Goal: Task Accomplishment & Management: Use online tool/utility

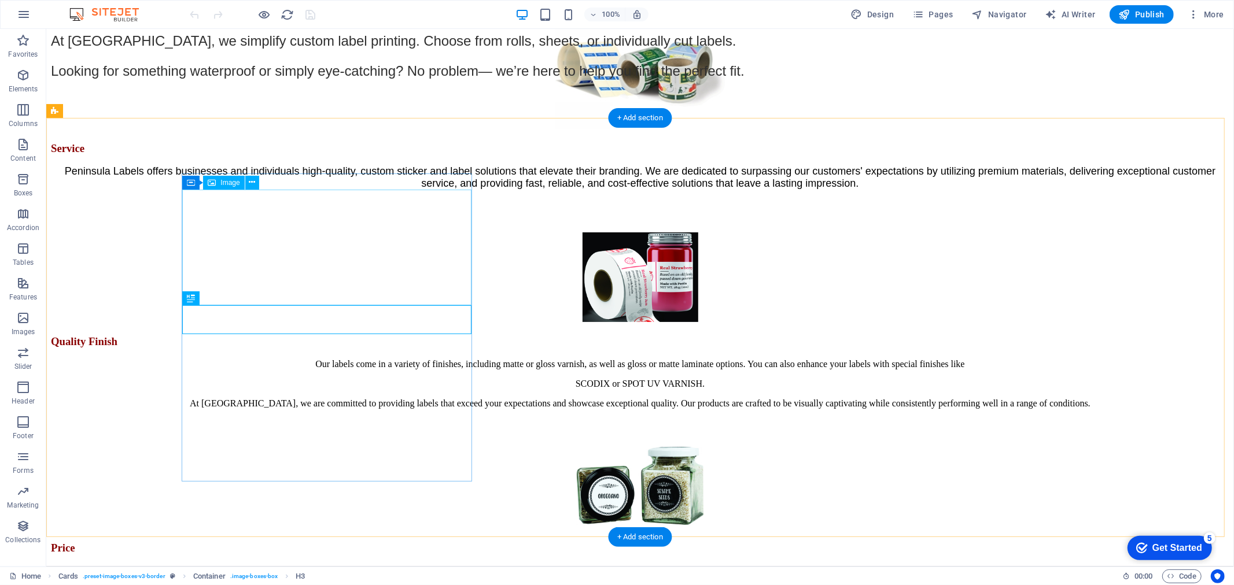
scroll to position [534, 0]
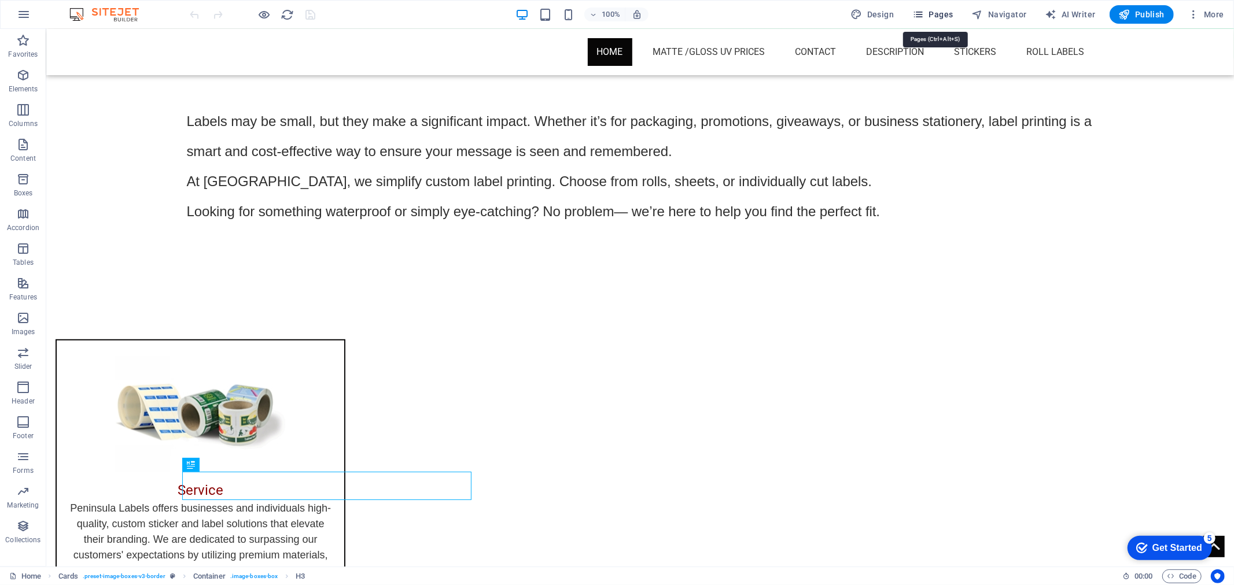
click at [924, 12] on icon "button" at bounding box center [918, 15] width 12 height 12
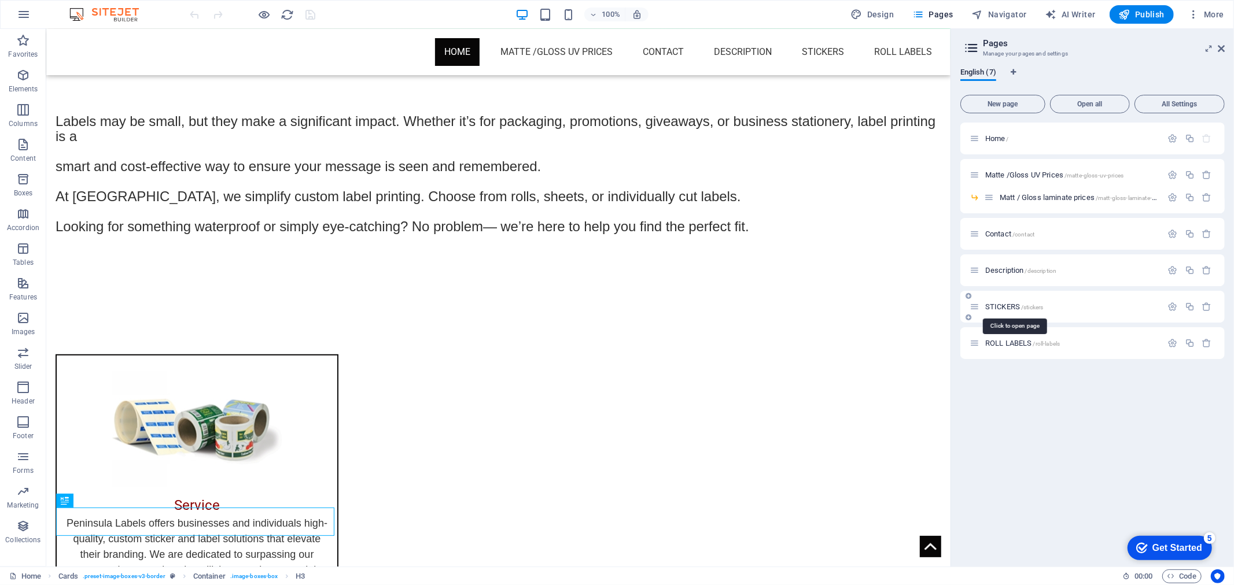
click at [1016, 303] on span "STICKERS /stickers" at bounding box center [1014, 307] width 58 height 9
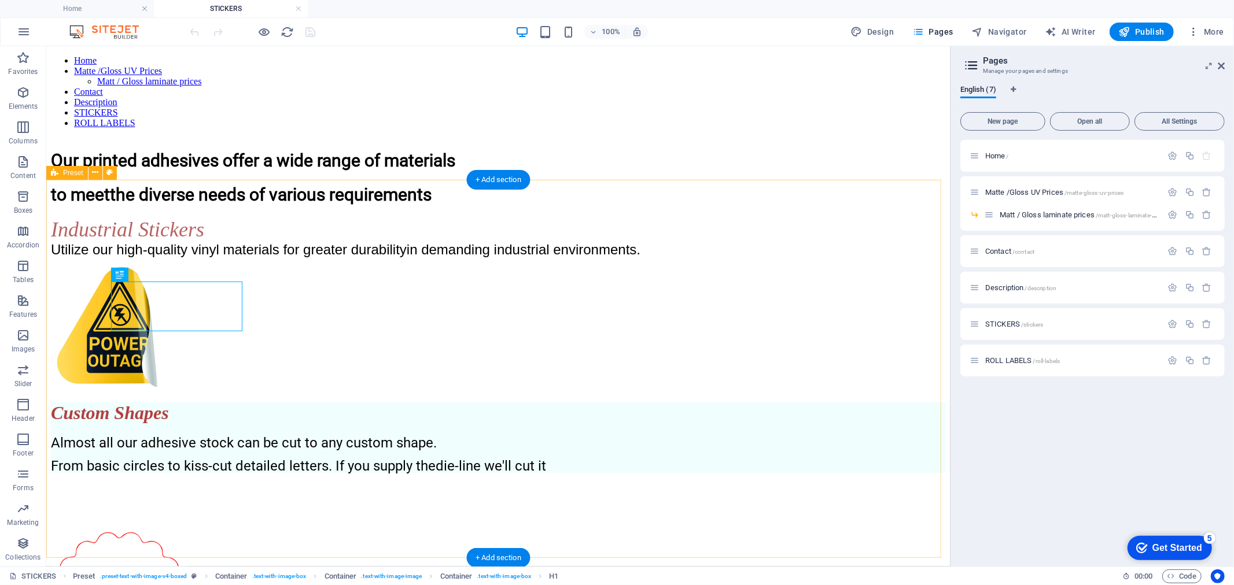
scroll to position [305, 0]
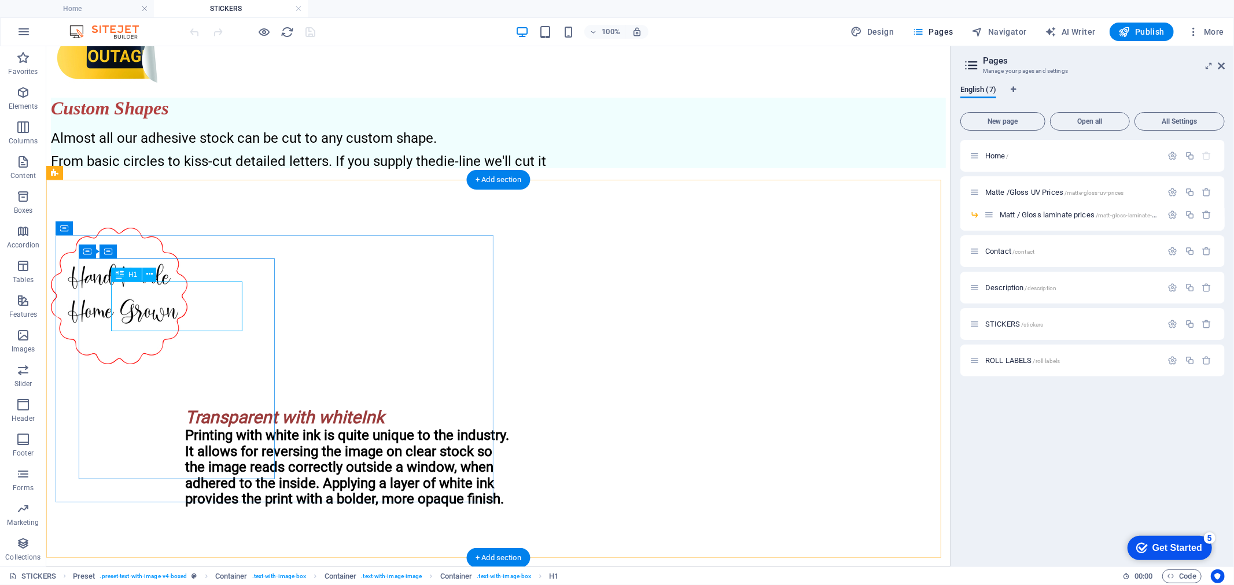
click at [144, 119] on div "Custom Shapes" at bounding box center [497, 107] width 895 height 21
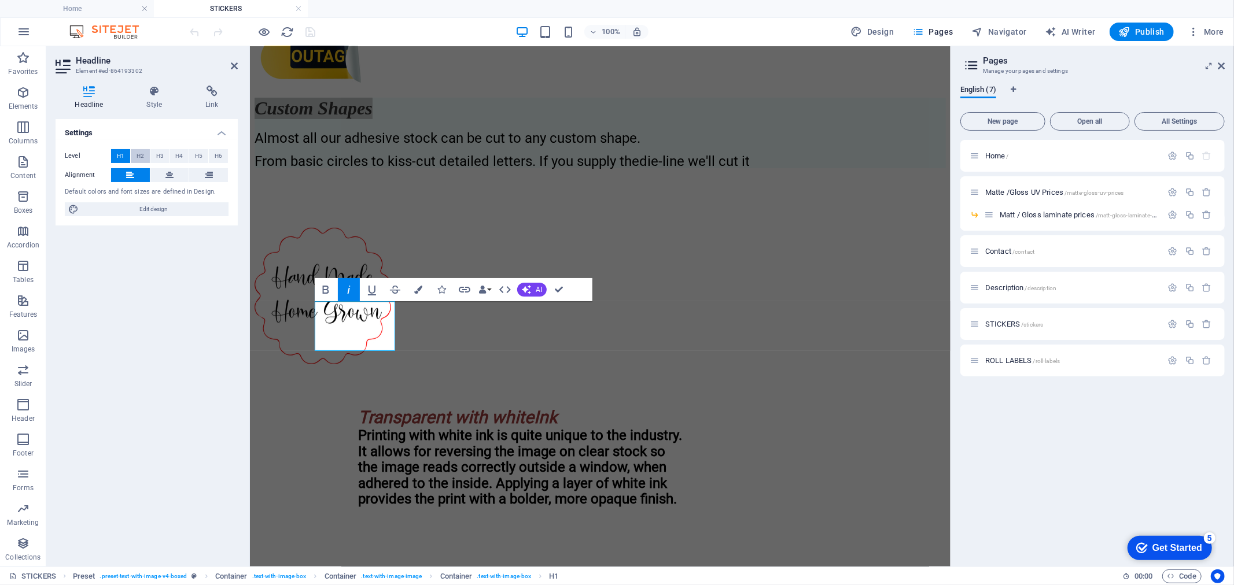
click at [145, 157] on button "H2" at bounding box center [140, 156] width 19 height 14
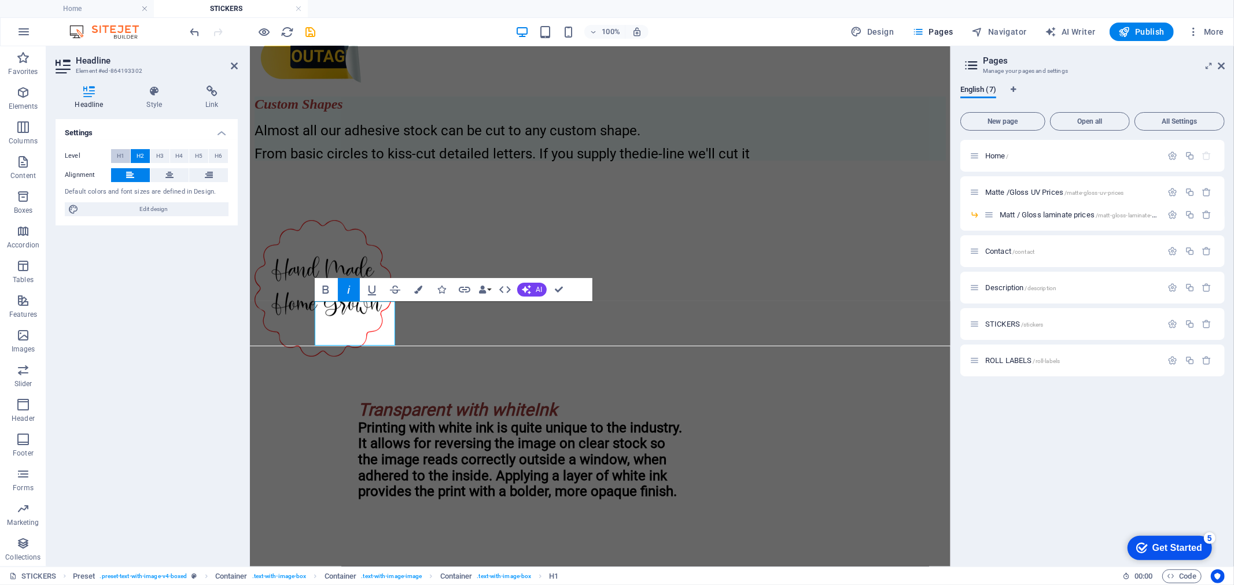
click at [117, 158] on span "H1" at bounding box center [121, 156] width 8 height 14
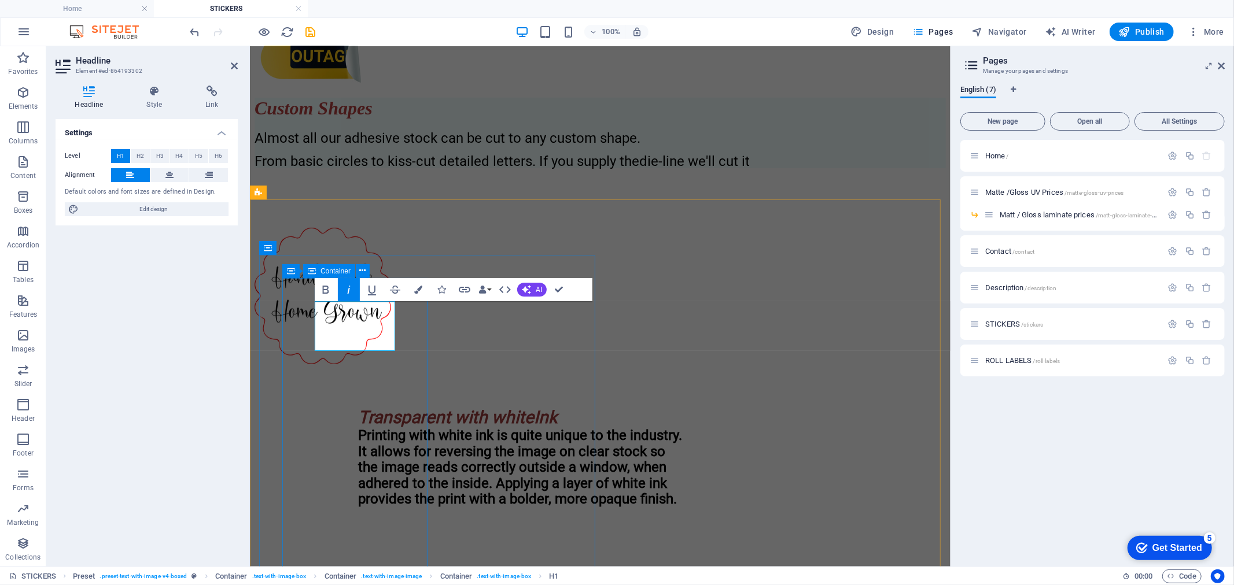
click at [414, 168] on div "Custom Shapes Almost all our adhesive stock can be cut to any custom shape. Fro…" at bounding box center [599, 132] width 691 height 71
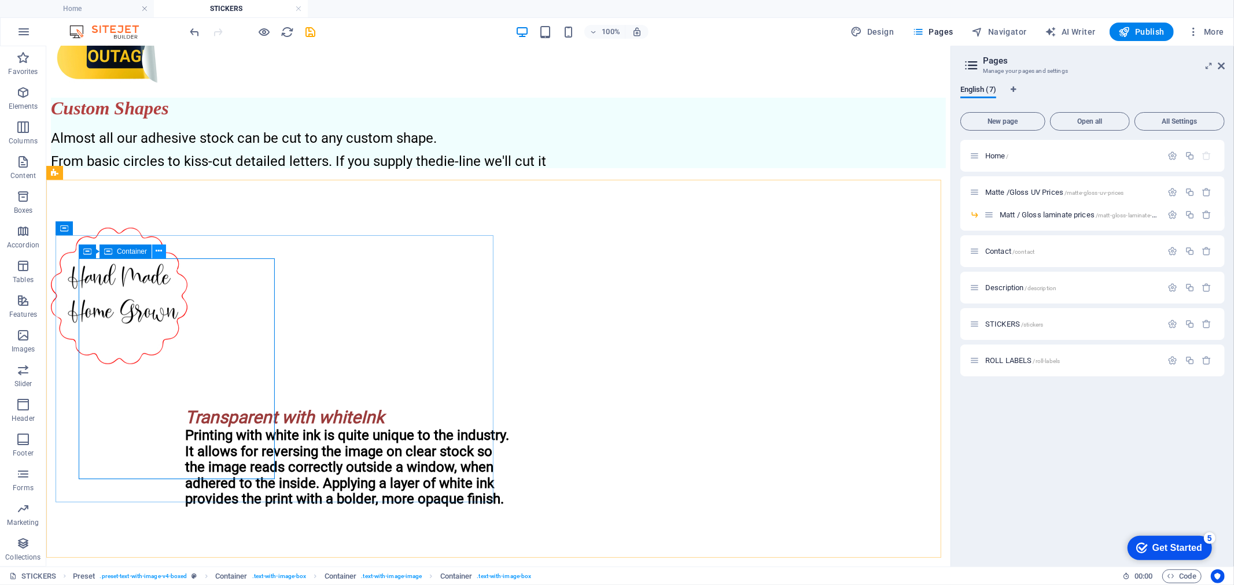
click at [163, 252] on button at bounding box center [159, 252] width 14 height 14
click at [478, 168] on div "Custom Shapes Almost all our adhesive stock can be cut to any custom shape. Fro…" at bounding box center [497, 132] width 895 height 71
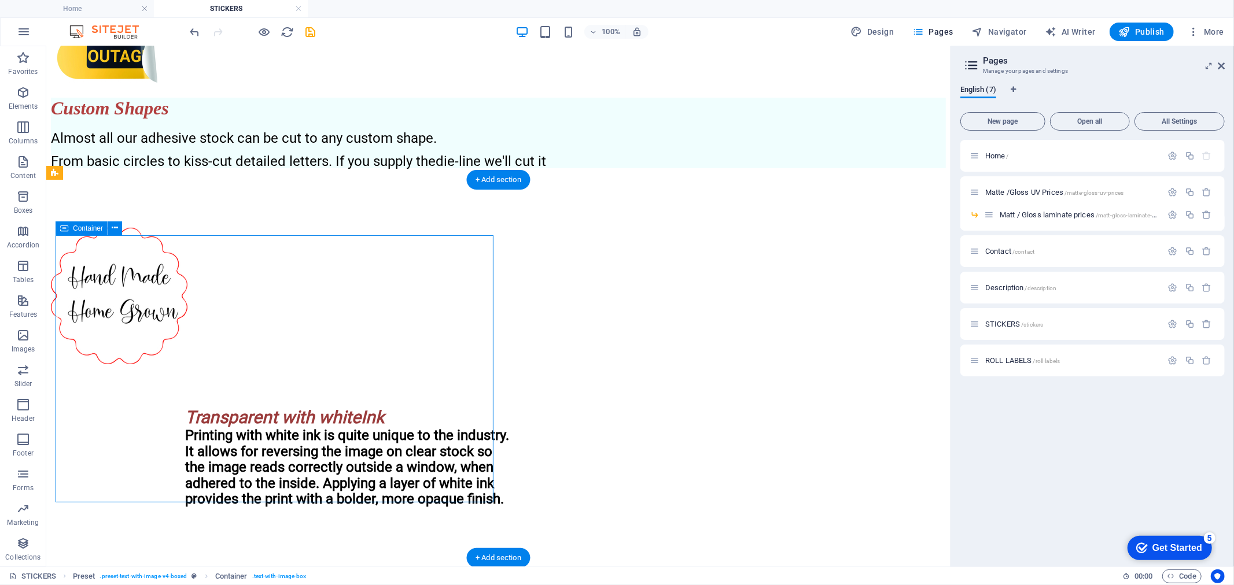
click at [478, 168] on div "Custom Shapes Almost all our adhesive stock can be cut to any custom shape. Fro…" at bounding box center [497, 132] width 895 height 71
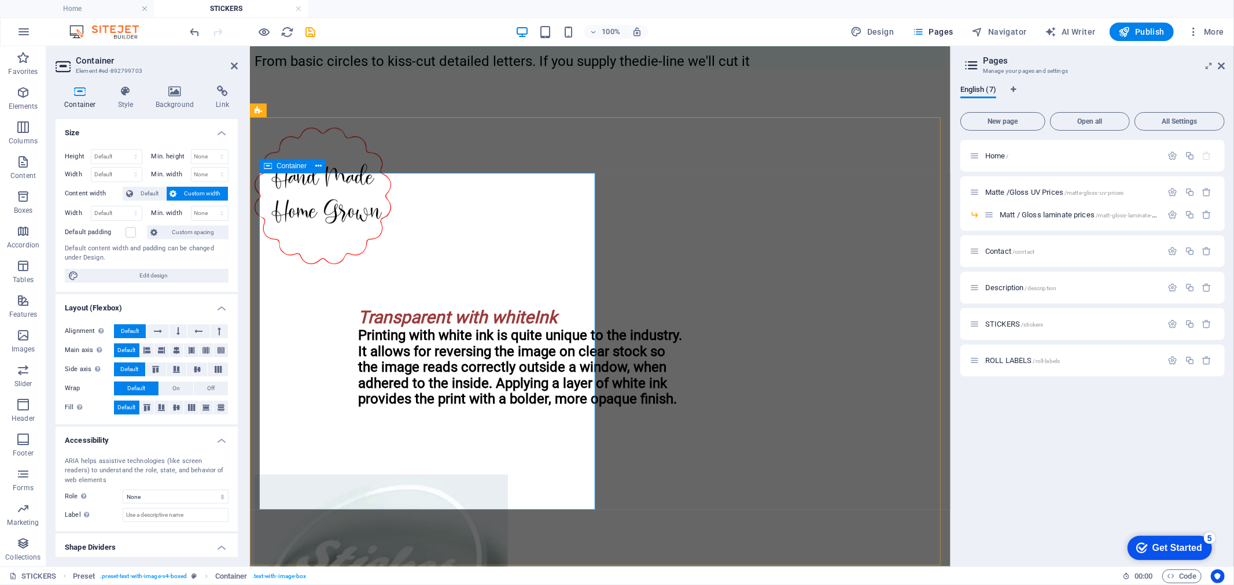
scroll to position [434, 0]
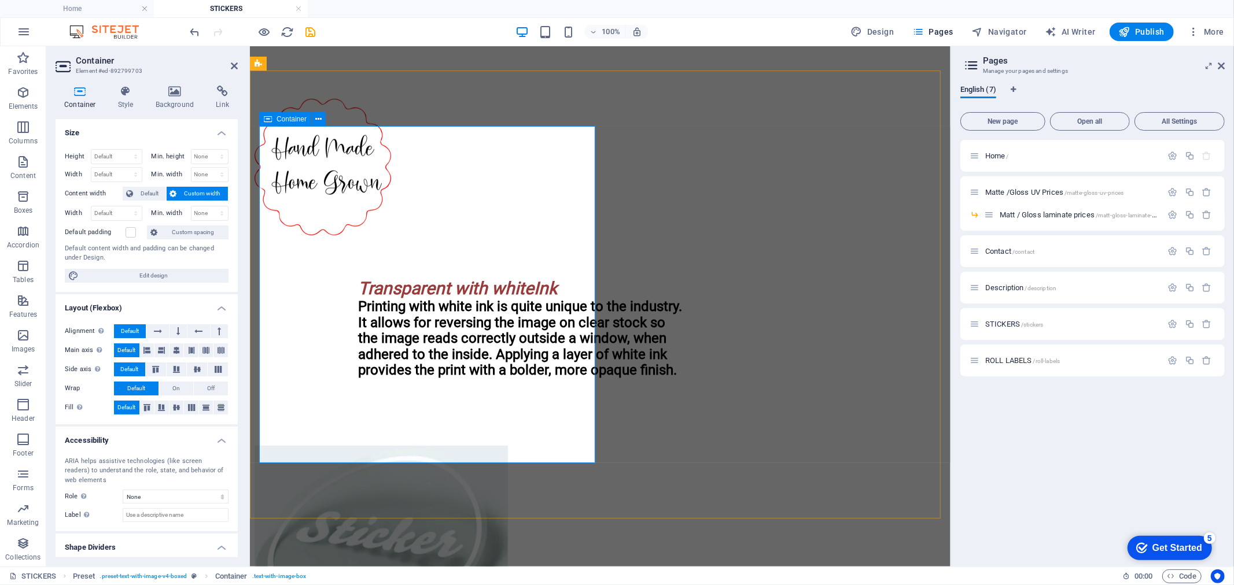
click at [589, 39] on div "Custom Shapes Almost all our adhesive stock can be cut to any custom shape. Fro…" at bounding box center [599, 3] width 691 height 71
click at [588, 39] on div "Custom Shapes Almost all our adhesive stock can be cut to any custom shape. Fro…" at bounding box center [599, 3] width 691 height 71
click at [364, 39] on div "Custom Shapes Almost all our adhesive stock can be cut to any custom shape. Fro…" at bounding box center [599, 3] width 691 height 71
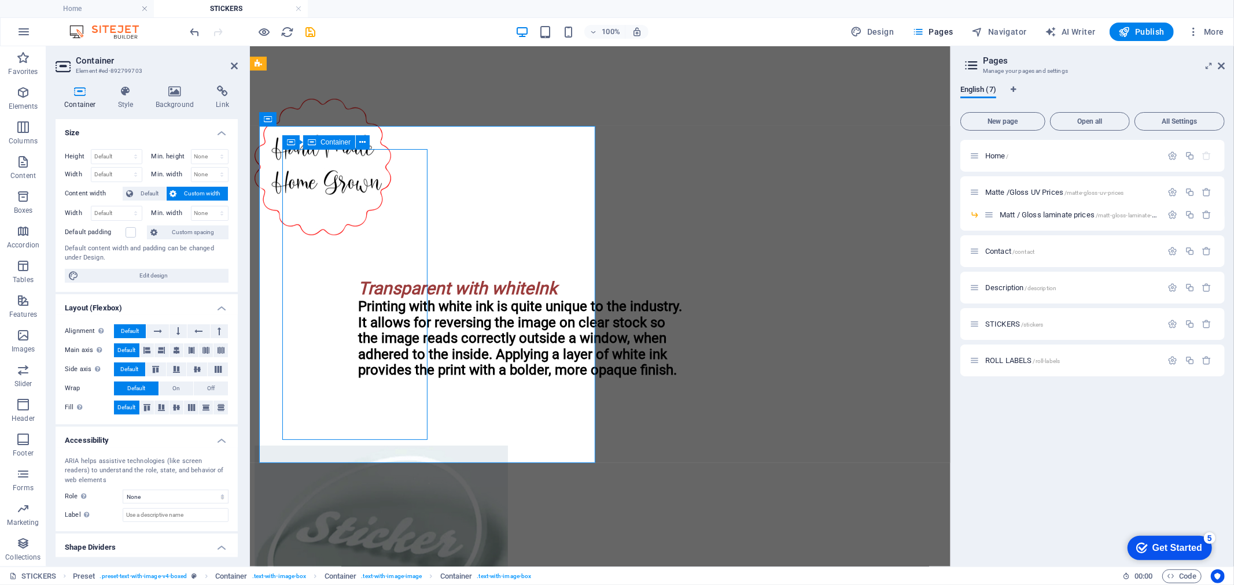
click at [364, 39] on div "Custom Shapes Almost all our adhesive stock can be cut to any custom shape. Fro…" at bounding box center [599, 3] width 691 height 71
click at [340, 138] on icon at bounding box center [342, 143] width 6 height 12
click at [366, 140] on icon at bounding box center [363, 143] width 6 height 12
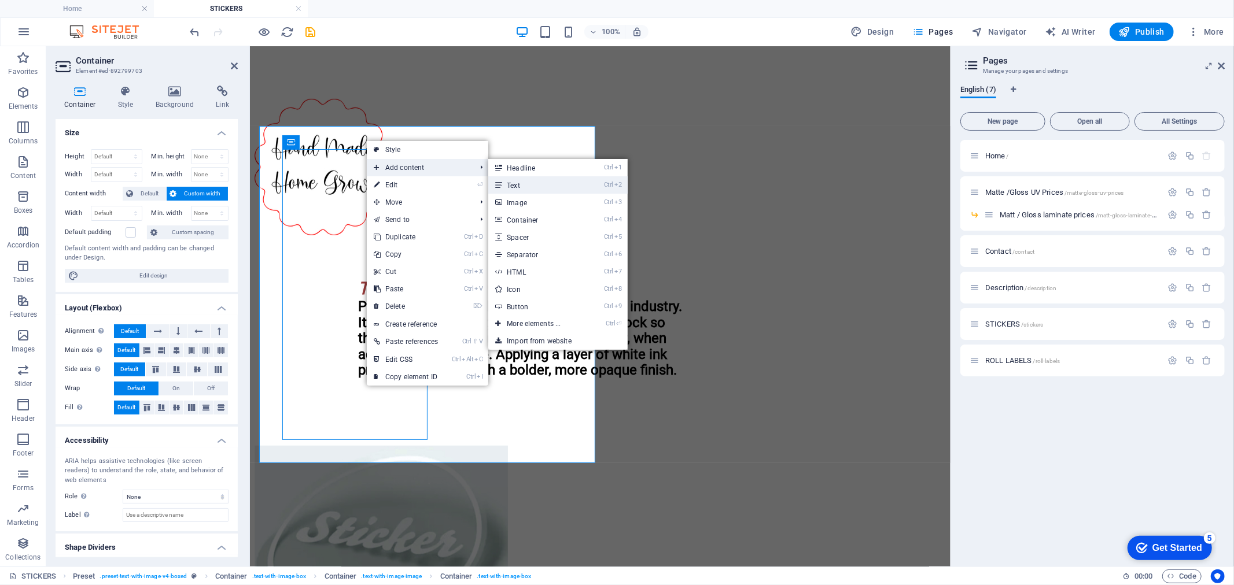
click at [517, 186] on link "Ctrl 2 Text" at bounding box center [535, 184] width 95 height 17
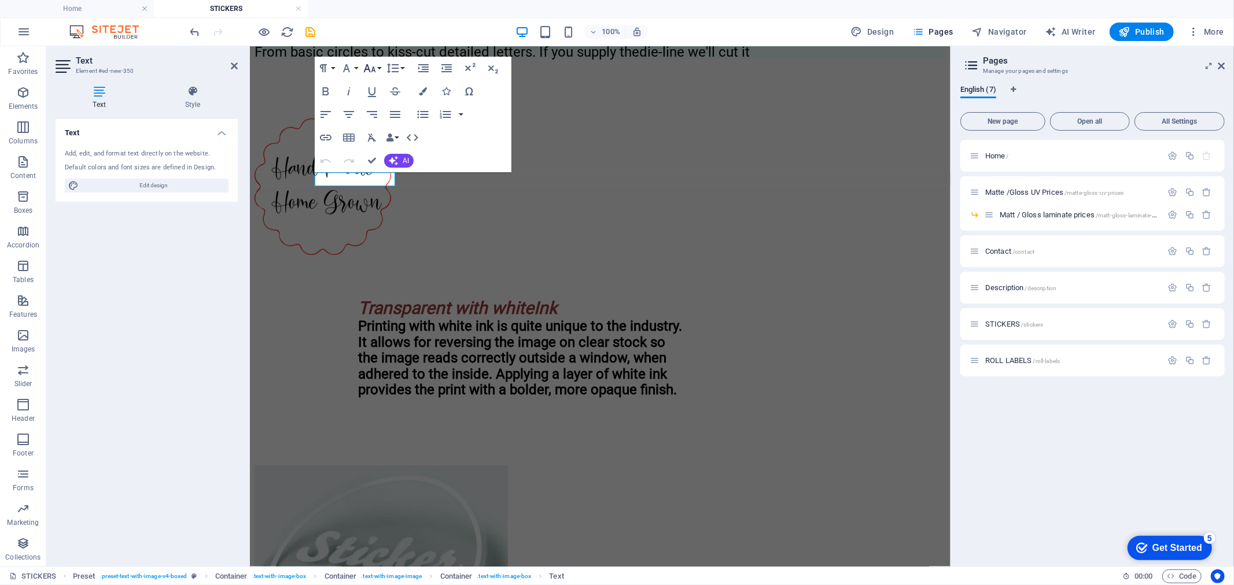
click at [379, 69] on button "Font Size" at bounding box center [372, 68] width 22 height 23
click at [392, 69] on icon "button" at bounding box center [393, 68] width 14 height 14
click at [421, 69] on icon "button" at bounding box center [423, 68] width 14 height 14
click at [442, 68] on icon "button" at bounding box center [446, 68] width 10 height 8
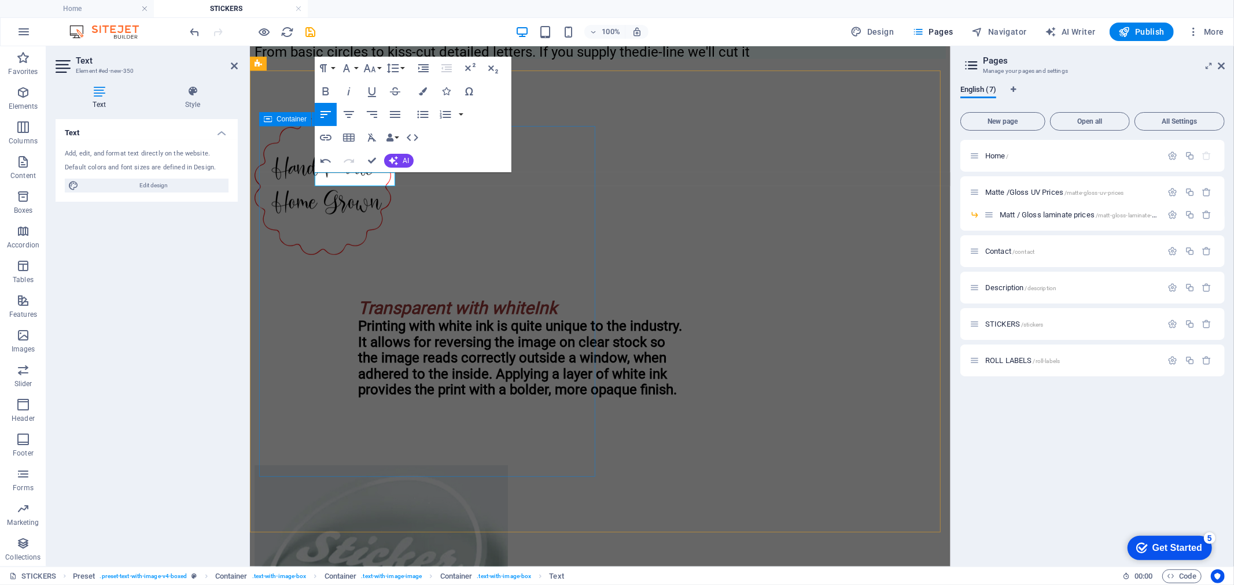
click at [481, 58] on div "New text element Custom Shapes Almost all our adhesive stock can be cut to any …" at bounding box center [599, 12] width 691 height 94
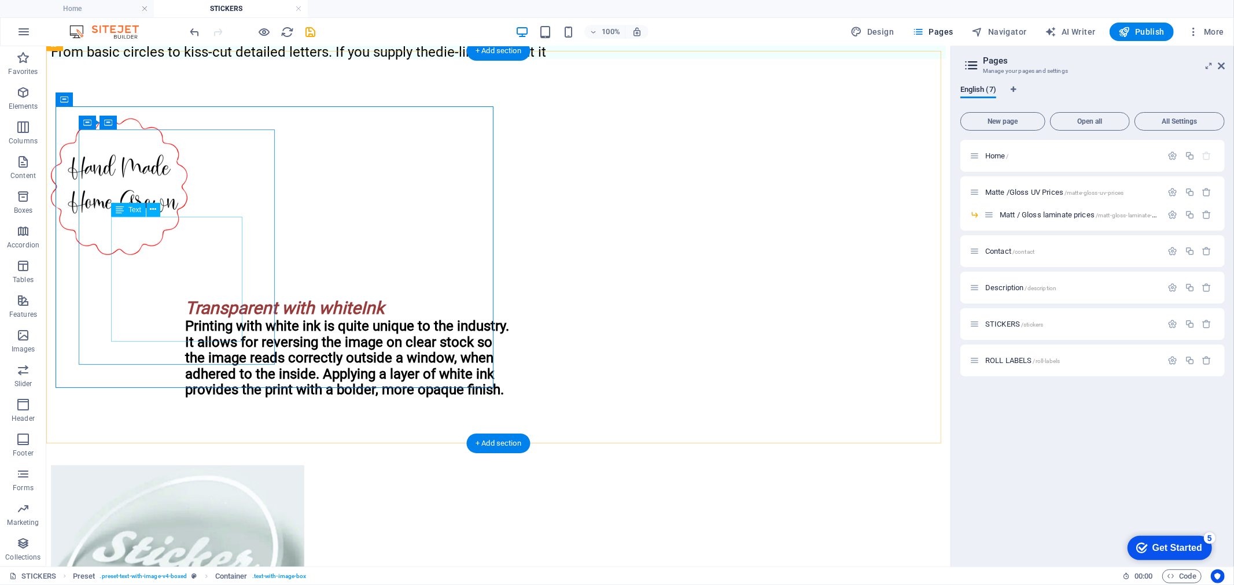
click at [209, 58] on div "Almost all our adhesive stock can be cut to any custom shape. From basic circle…" at bounding box center [497, 39] width 895 height 37
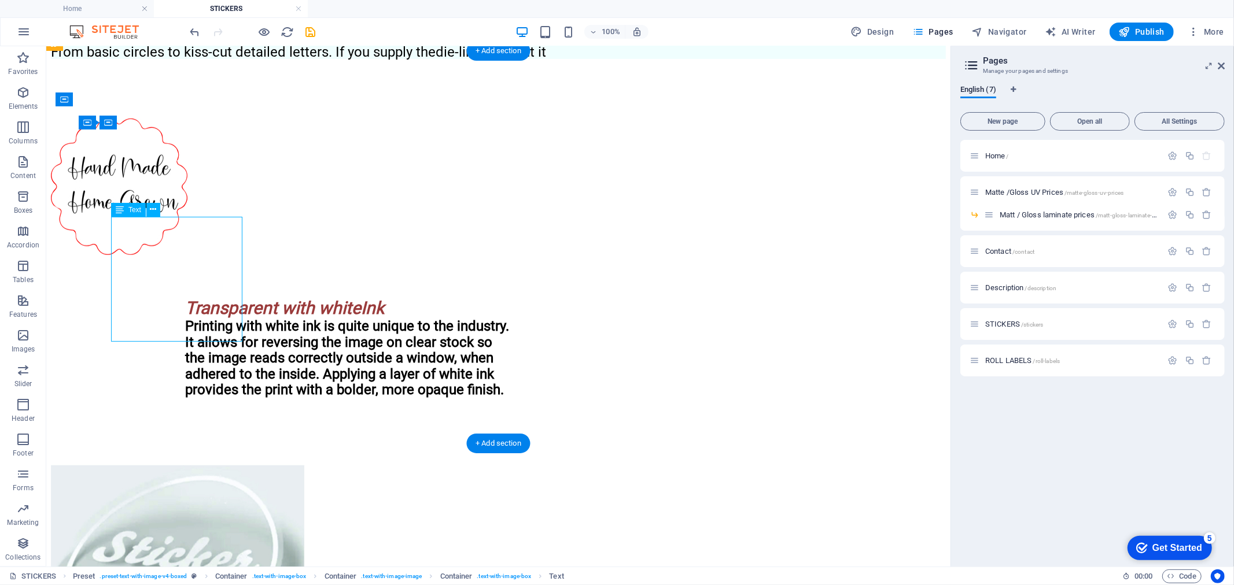
click at [209, 58] on div "Almost all our adhesive stock can be cut to any custom shape. From basic circle…" at bounding box center [497, 39] width 895 height 37
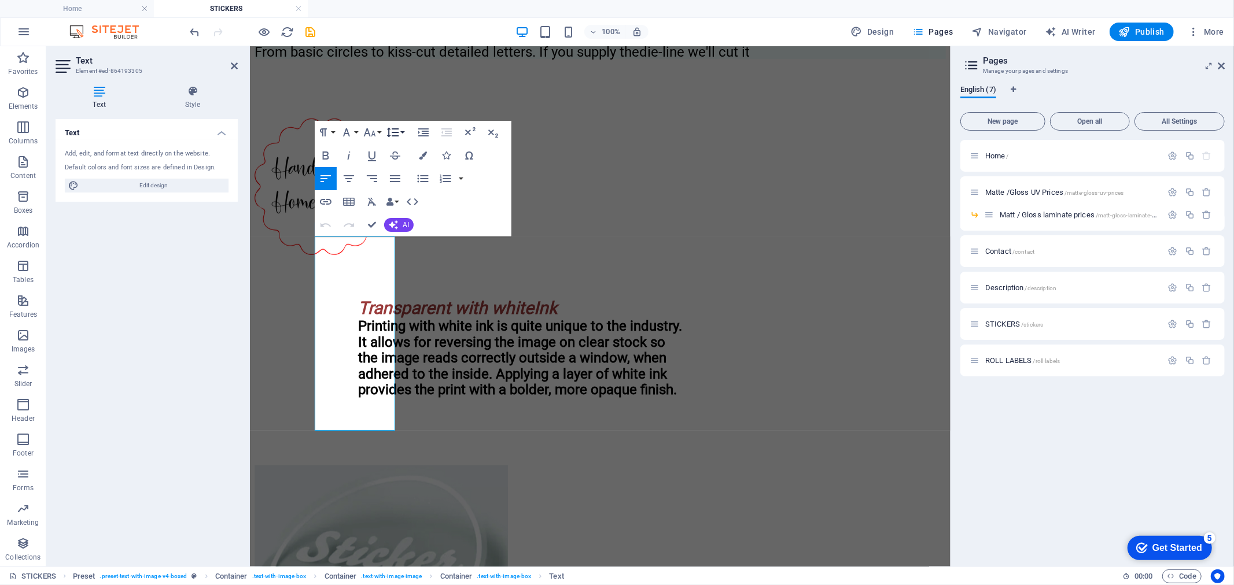
click at [400, 132] on button "Line Height" at bounding box center [395, 132] width 22 height 23
click at [426, 130] on icon "button" at bounding box center [423, 133] width 14 height 14
click at [405, 58] on div "New text element Custom Shapes Almost all our adhesive stock can be cut to any …" at bounding box center [599, 12] width 691 height 94
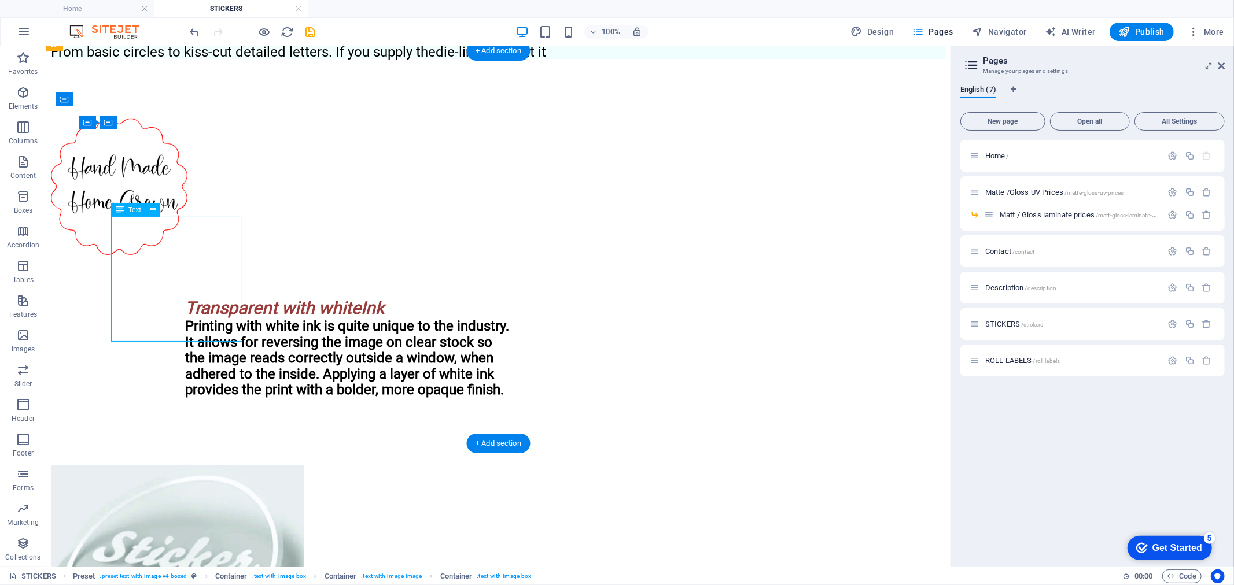
click at [114, 58] on div "Almost all our adhesive stock can be cut to any custom shape. From basic circle…" at bounding box center [497, 39] width 895 height 37
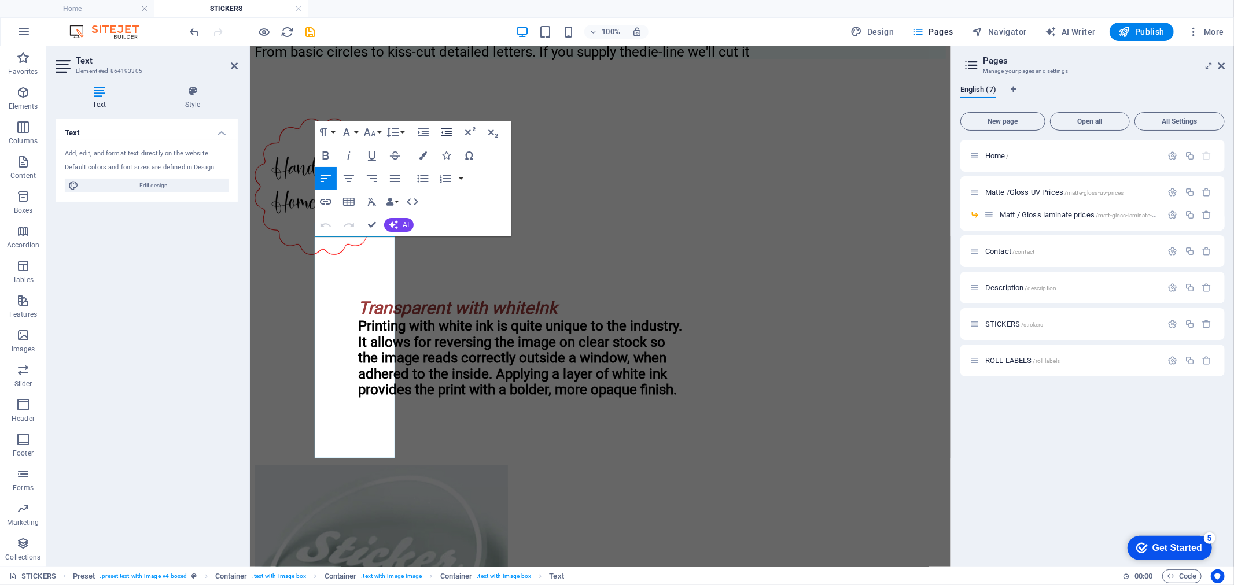
click at [449, 134] on icon "button" at bounding box center [446, 132] width 10 height 8
click at [455, 58] on div "New text element Custom Shapes Almost all our adhesive stock can be cut to any …" at bounding box center [599, 12] width 691 height 94
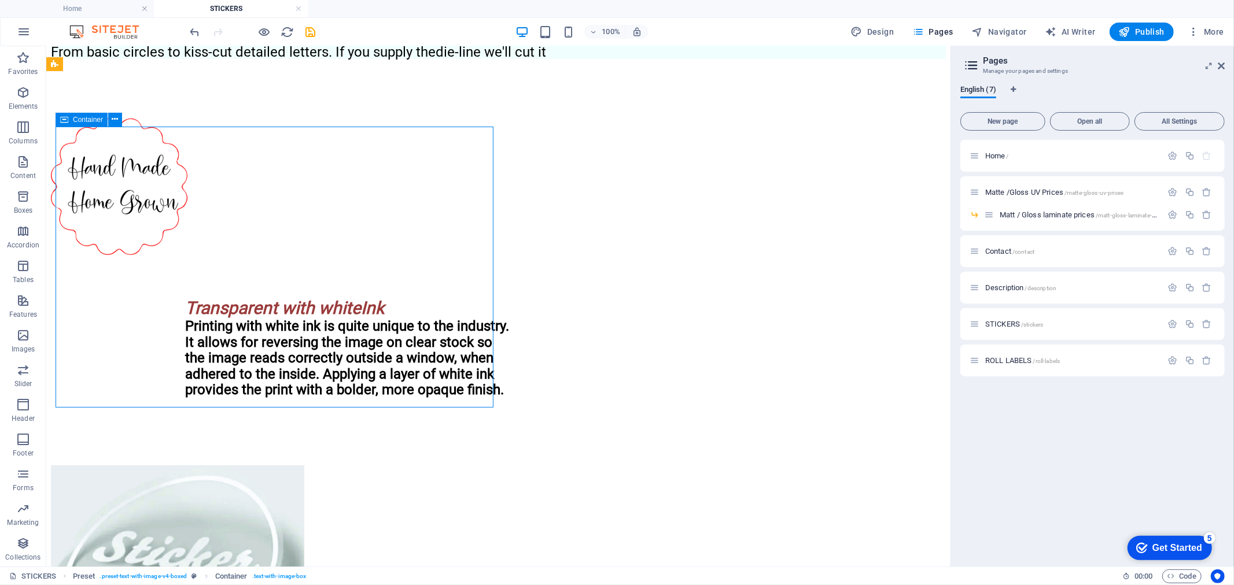
scroll to position [414, 0]
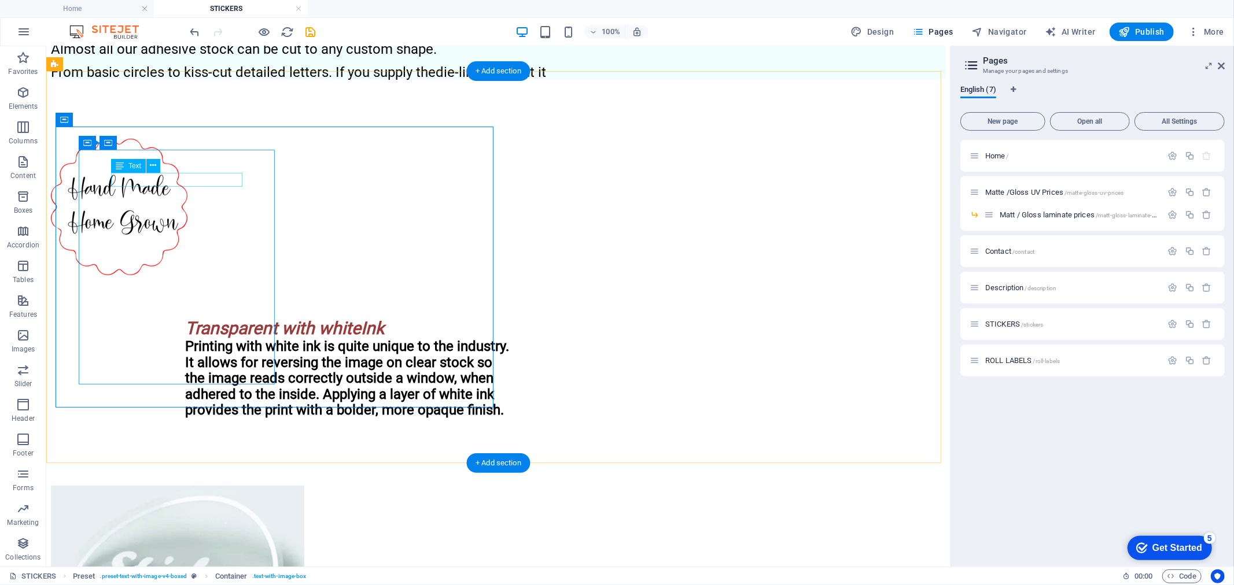
click at [151, 165] on icon at bounding box center [153, 166] width 6 height 12
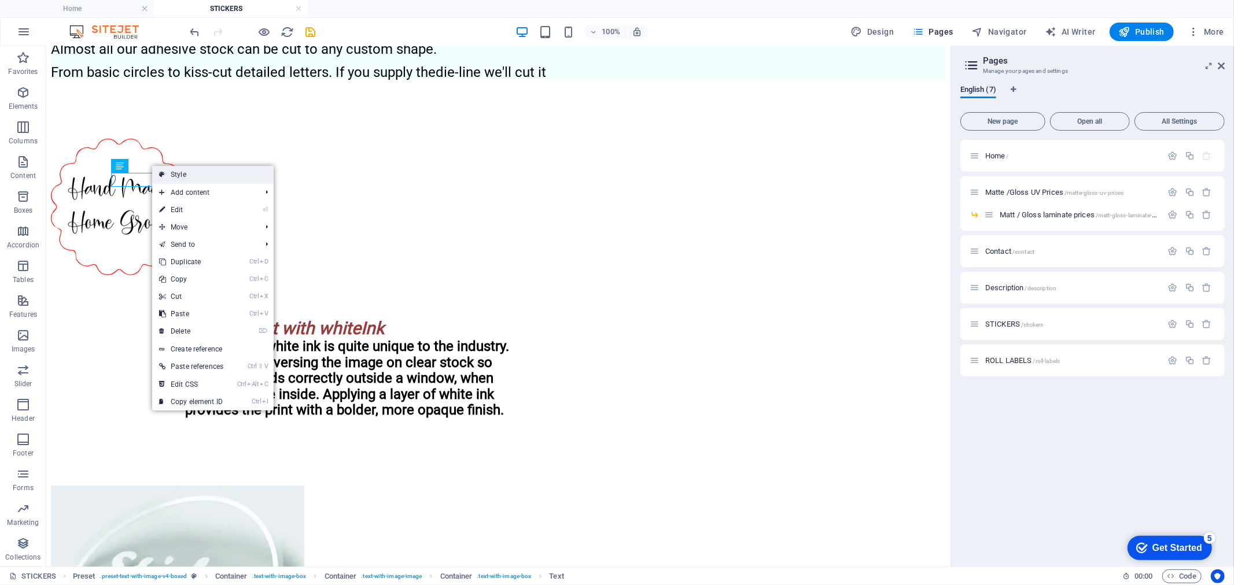
click at [181, 178] on link "Style" at bounding box center [212, 174] width 121 height 17
select select "rem"
select select "px"
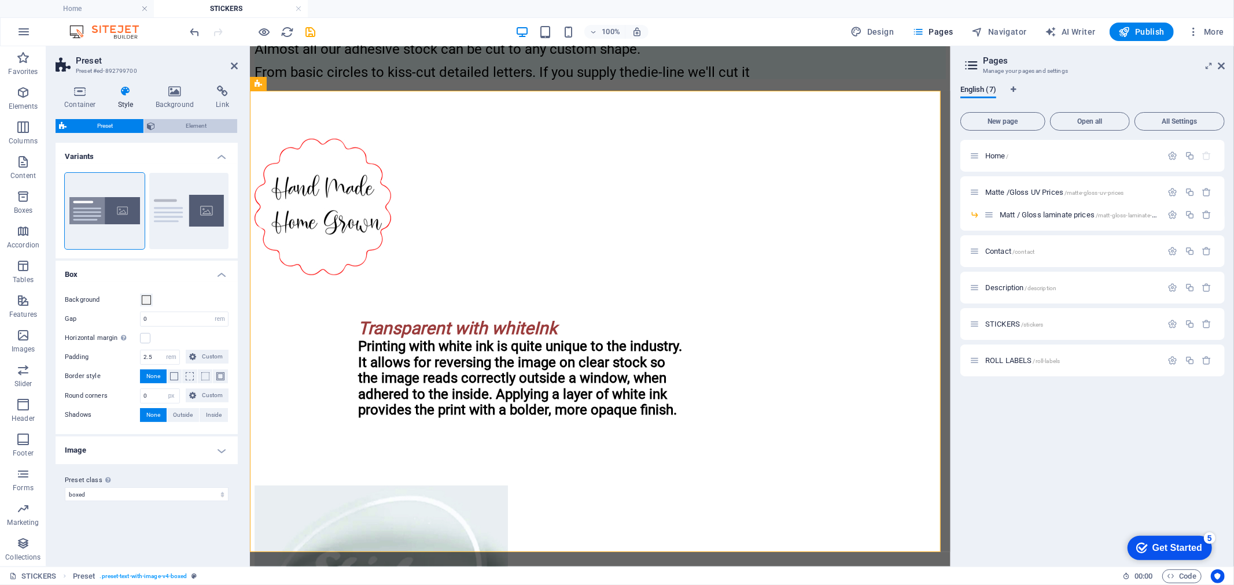
click at [159, 125] on span "Element" at bounding box center [196, 126] width 75 height 14
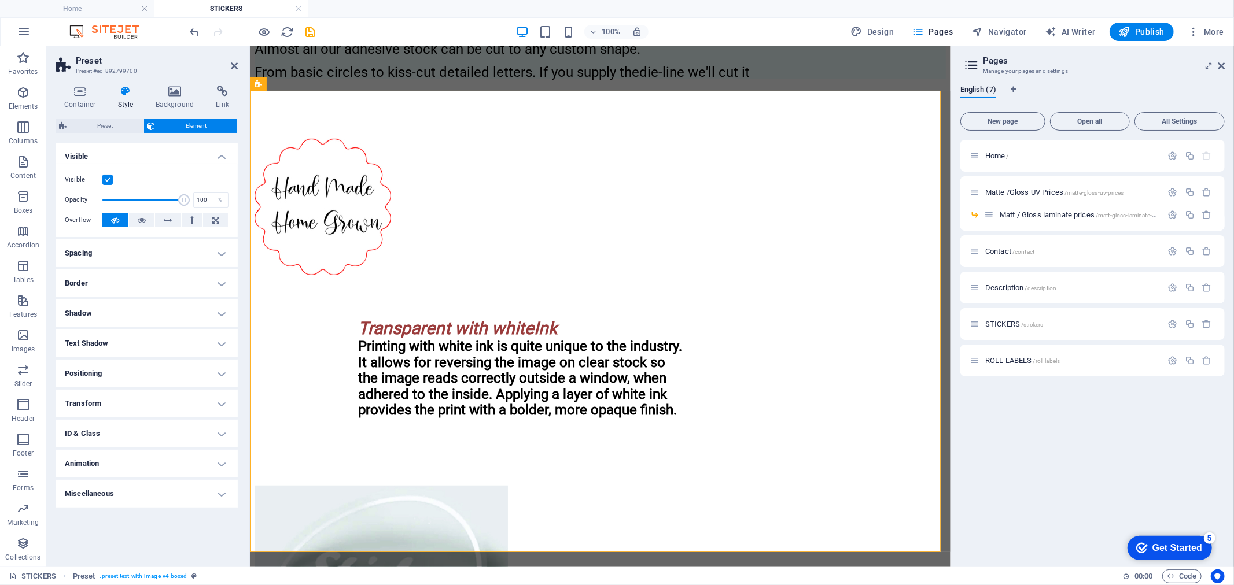
click at [105, 180] on label at bounding box center [107, 180] width 10 height 10
click at [0, 0] on input "Visible" at bounding box center [0, 0] width 0 height 0
click at [105, 180] on label at bounding box center [107, 180] width 10 height 10
click at [0, 0] on input "Visible" at bounding box center [0, 0] width 0 height 0
click at [97, 257] on h4 "Spacing" at bounding box center [147, 253] width 182 height 28
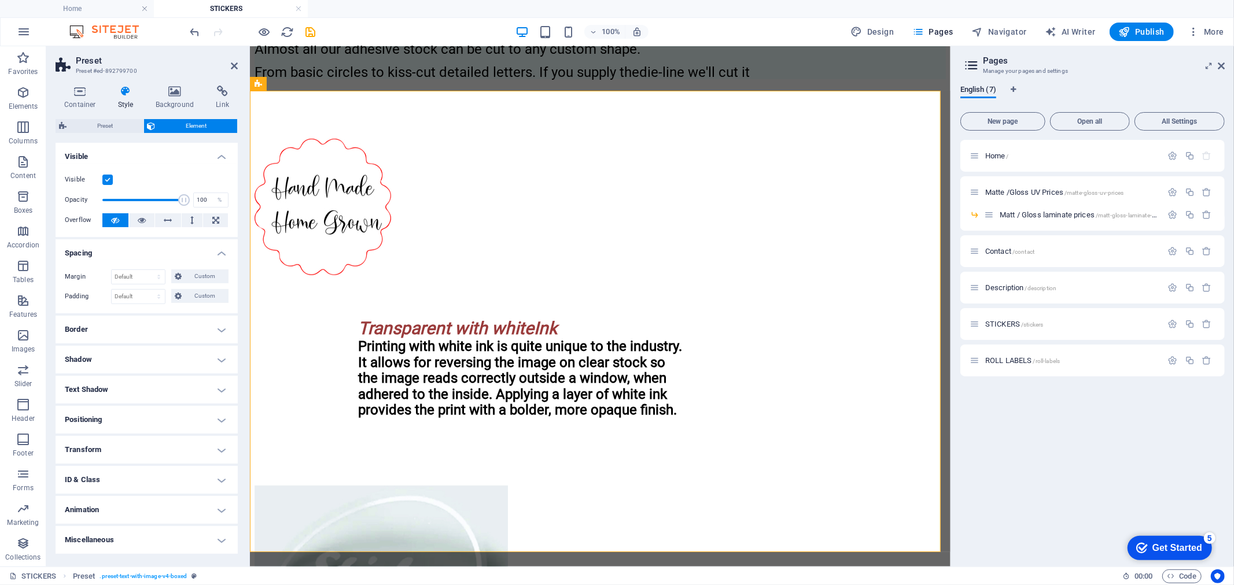
click at [97, 253] on h4 "Spacing" at bounding box center [147, 249] width 182 height 21
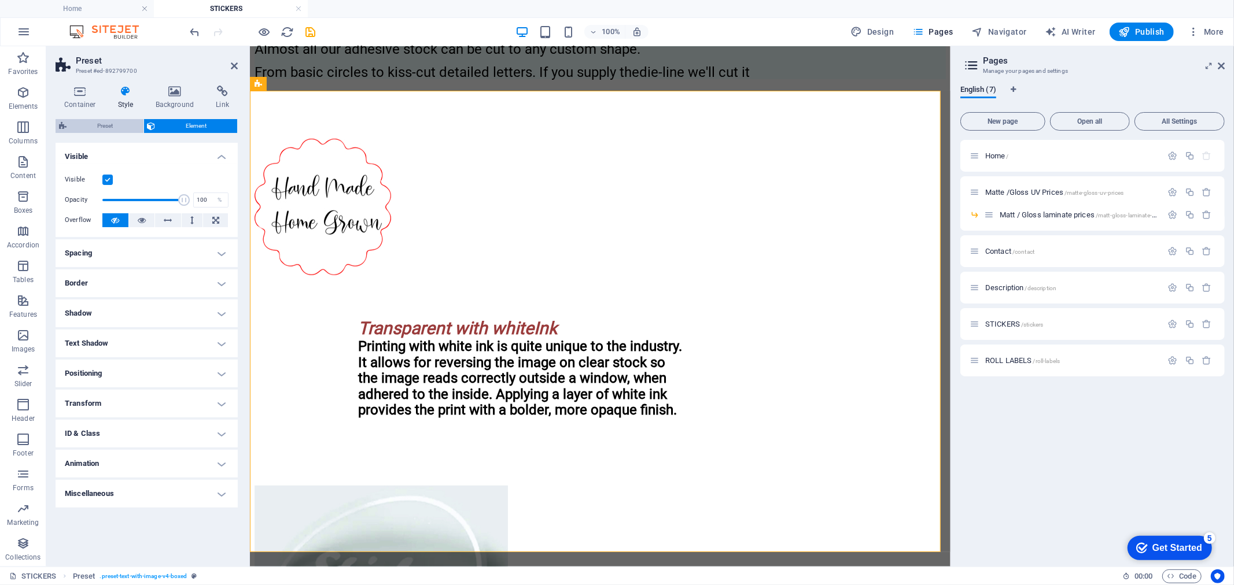
click at [59, 127] on icon at bounding box center [63, 126] width 8 height 14
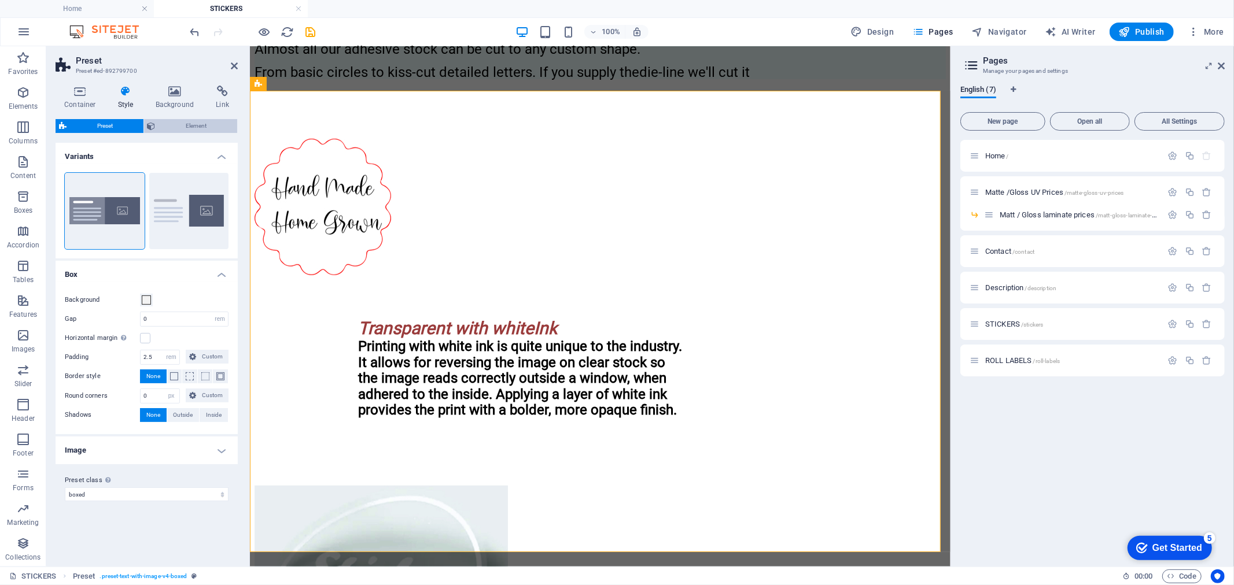
click at [190, 129] on span "Element" at bounding box center [196, 126] width 75 height 14
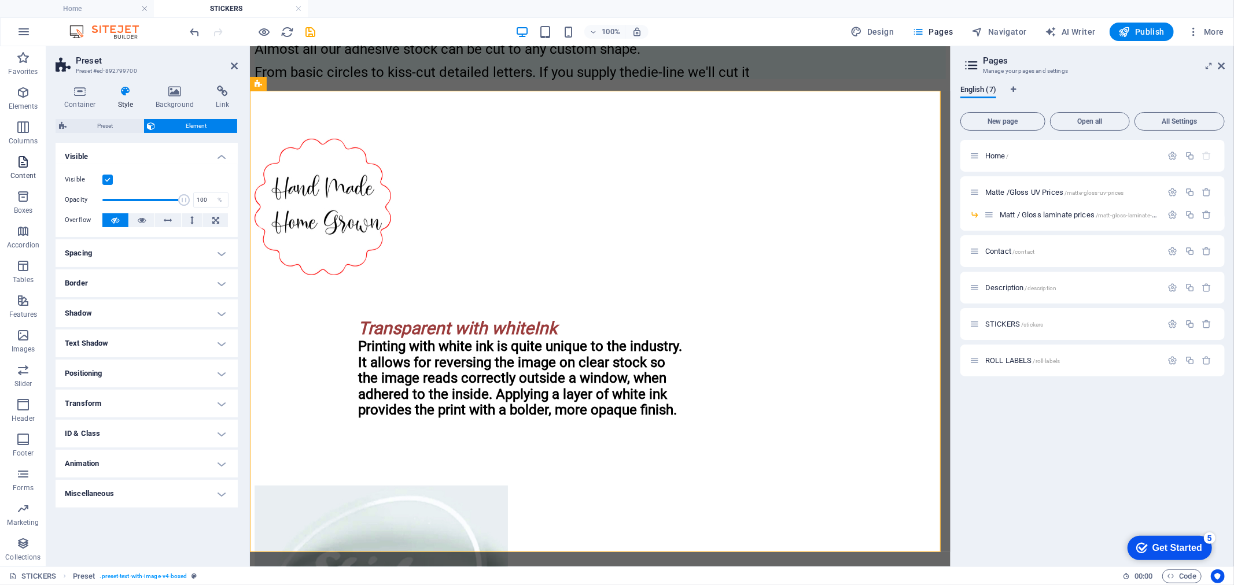
click at [27, 168] on icon "button" at bounding box center [23, 162] width 14 height 14
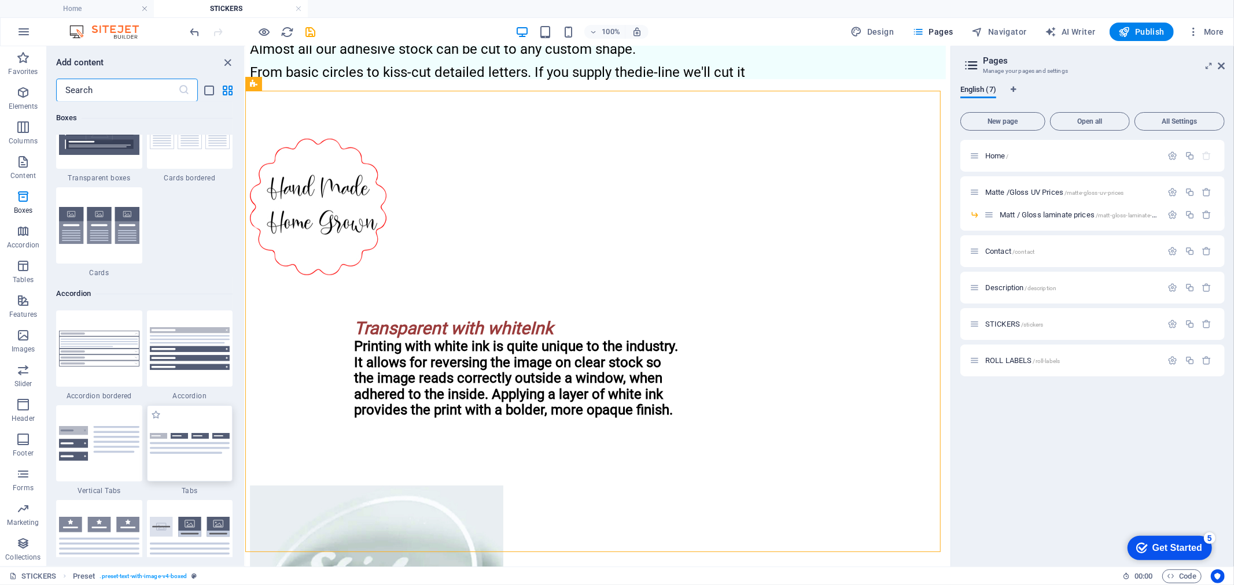
scroll to position [3565, 0]
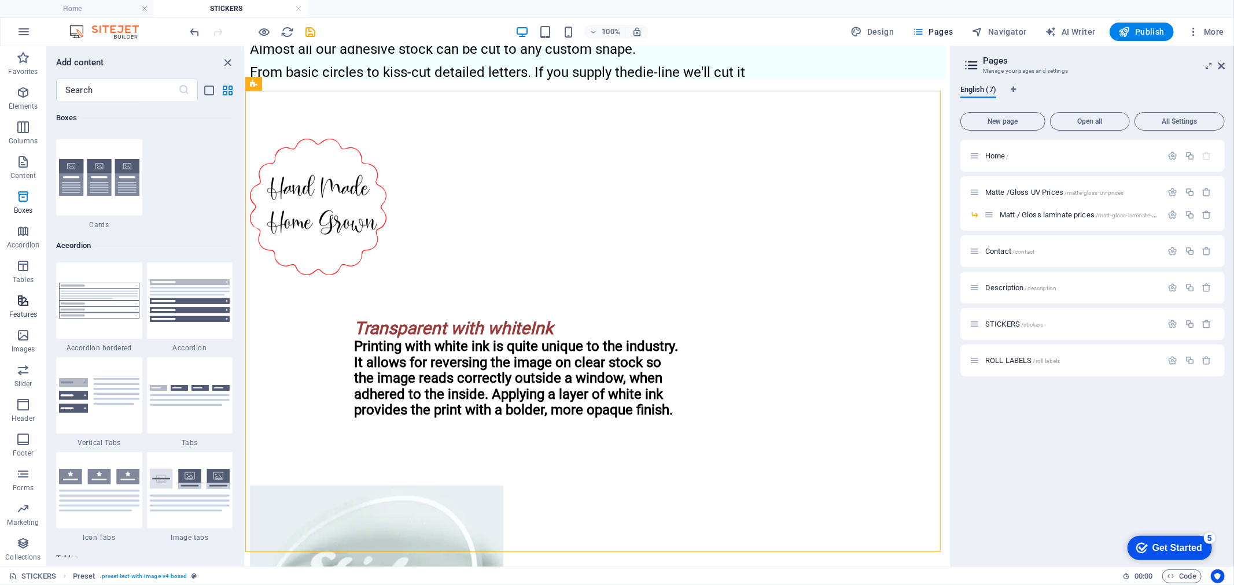
click at [21, 299] on icon "button" at bounding box center [23, 301] width 14 height 14
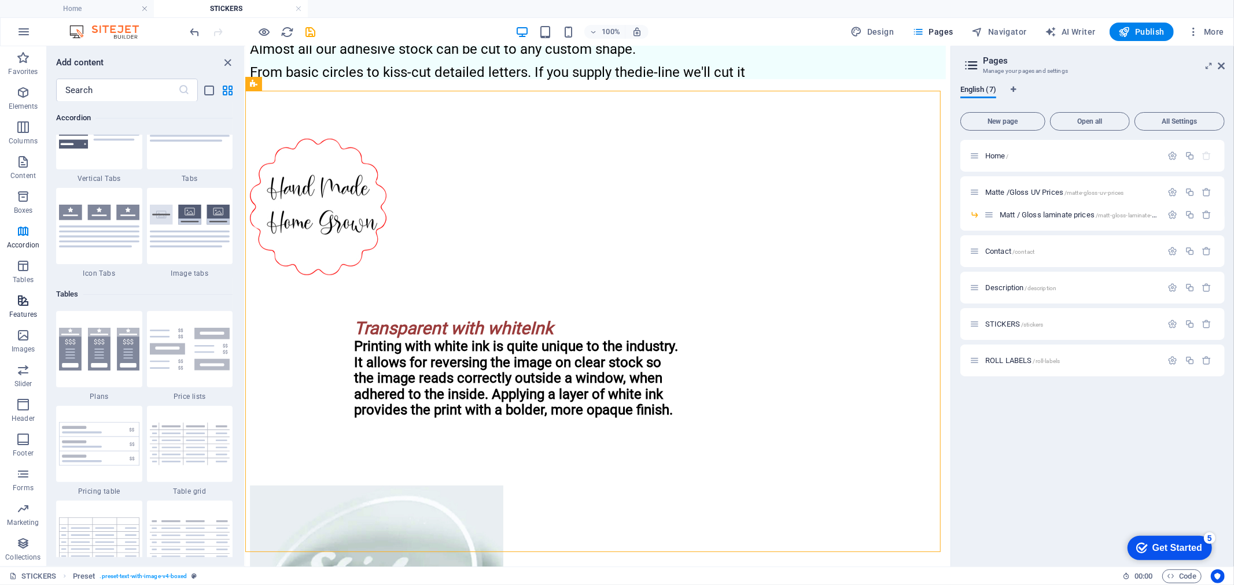
scroll to position [4508, 0]
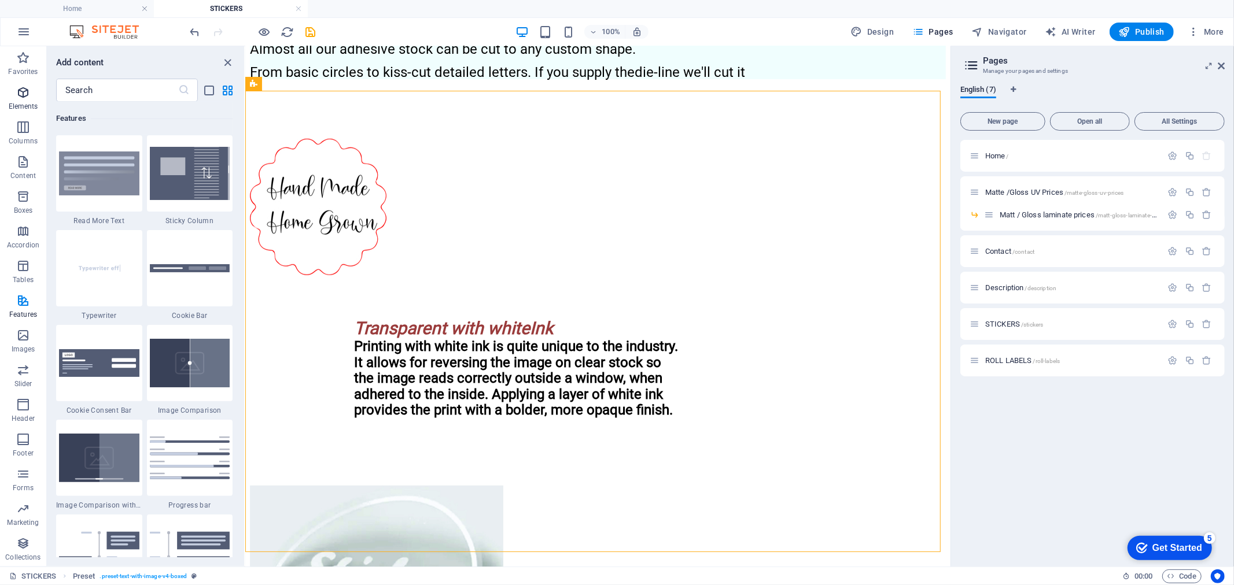
click at [24, 95] on icon "button" at bounding box center [23, 93] width 14 height 14
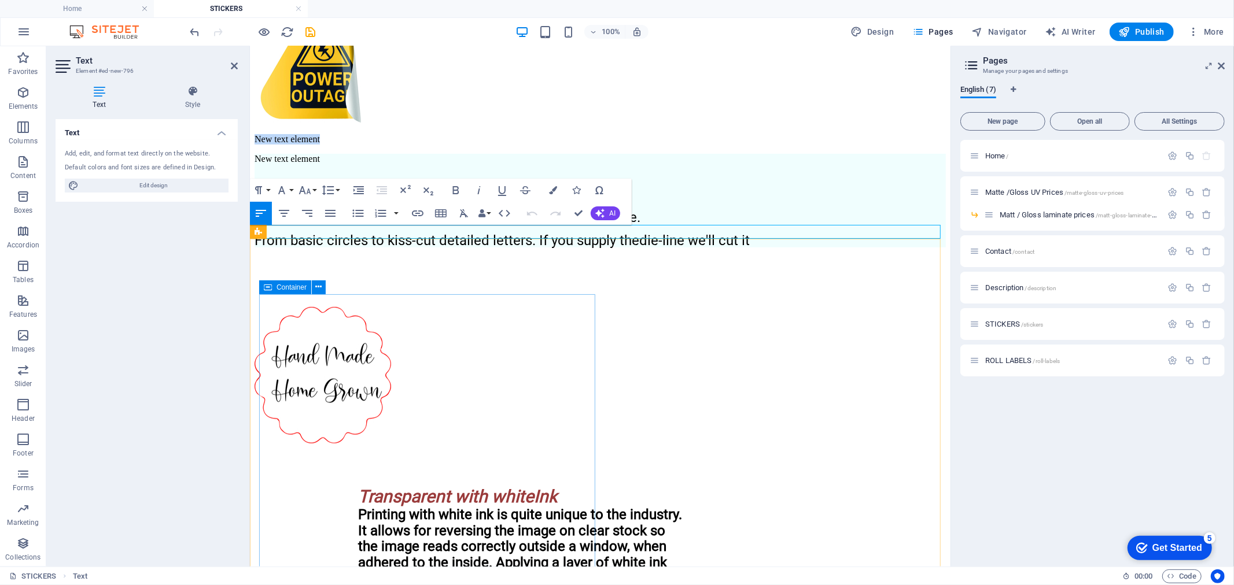
scroll to position [285, 0]
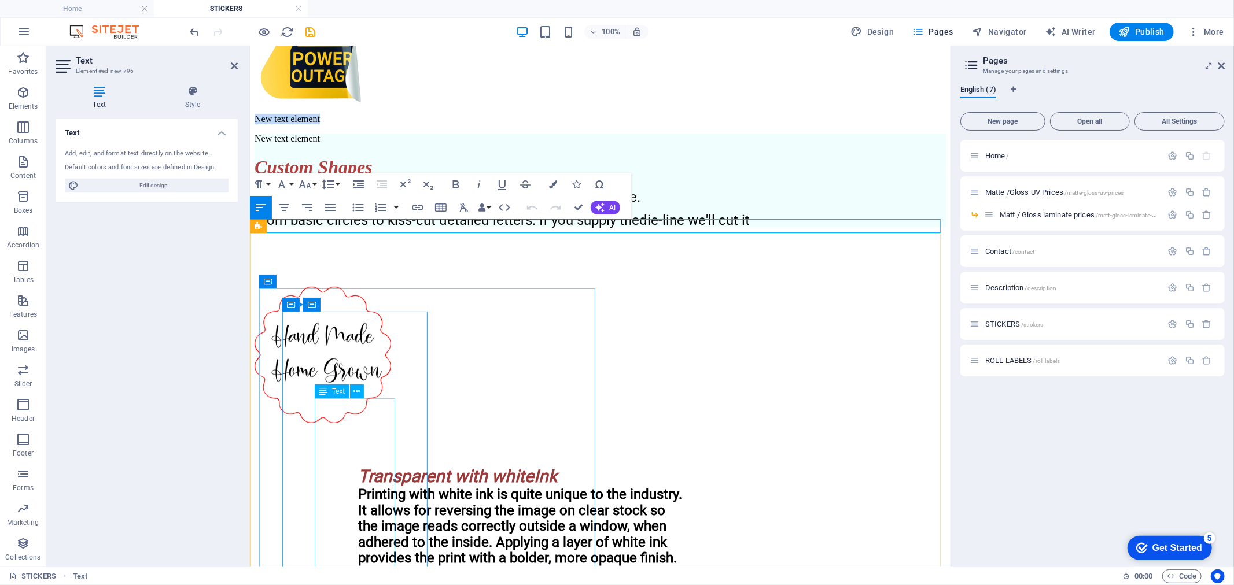
click at [314, 227] on div "Almost all our adhesive stock can be cut to any custom shape. From basic circle…" at bounding box center [599, 208] width 691 height 37
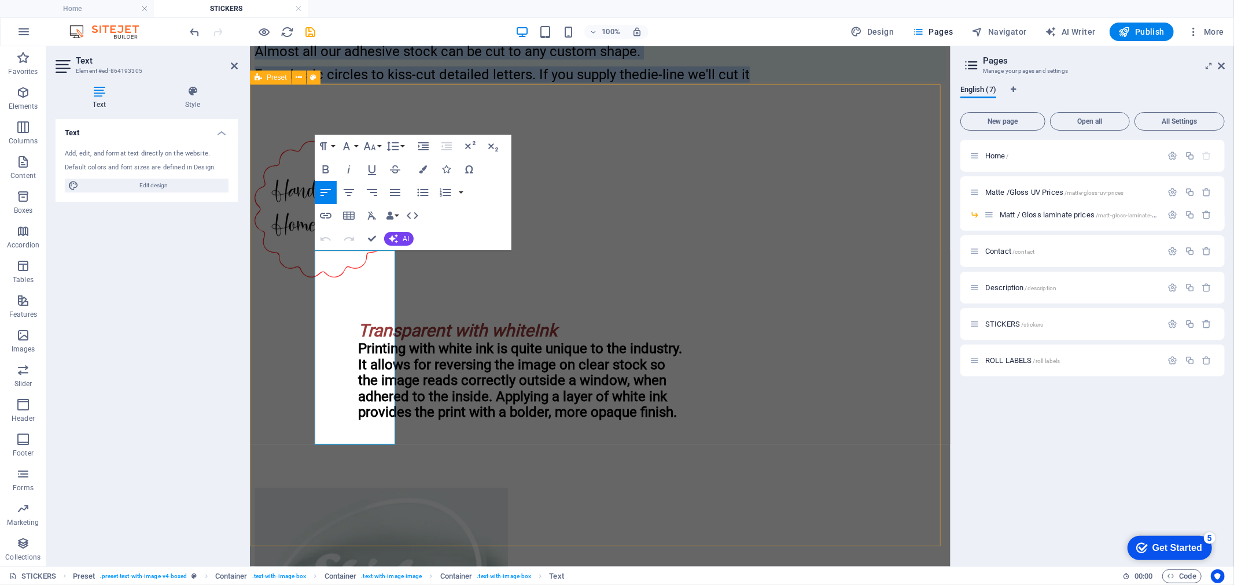
scroll to position [434, 0]
drag, startPoint x: 314, startPoint y: 405, endPoint x: 399, endPoint y: 470, distance: 107.2
click at [399, 78] on div "New text element Custom Shapes Almost all our adhesive stock can be cut to any …" at bounding box center [599, 31] width 691 height 94
copy div "Almost all our adhesive stock can be cut to any custom shape. From basic circle…"
click at [511, 78] on div "New text element Custom Shapes Almost all our adhesive stock can be cut to any …" at bounding box center [599, 31] width 691 height 94
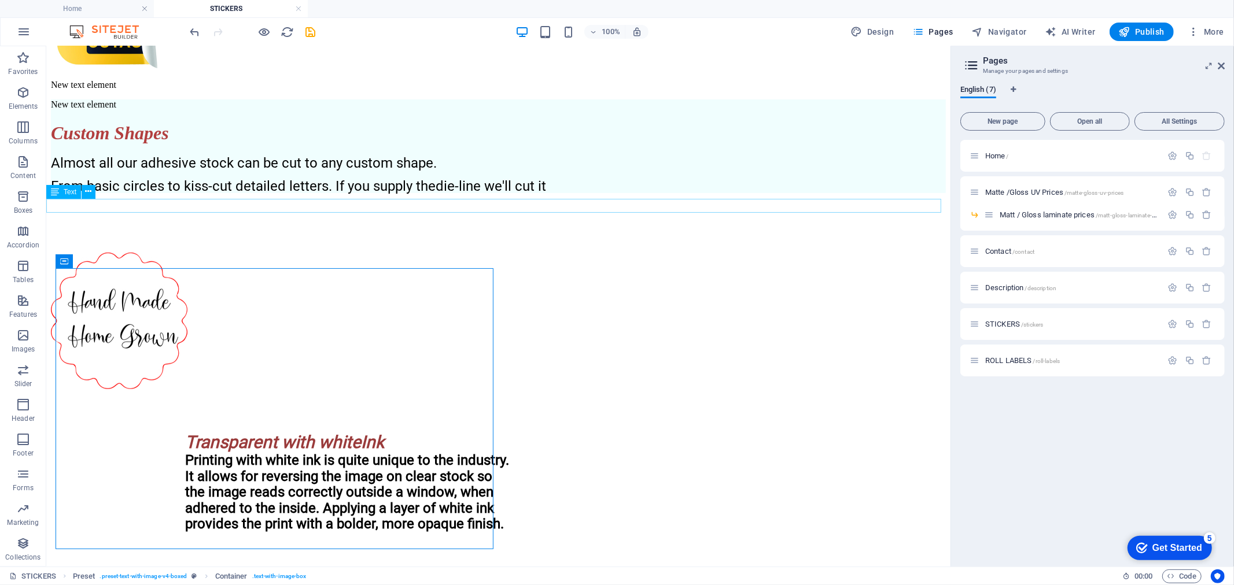
scroll to position [286, 0]
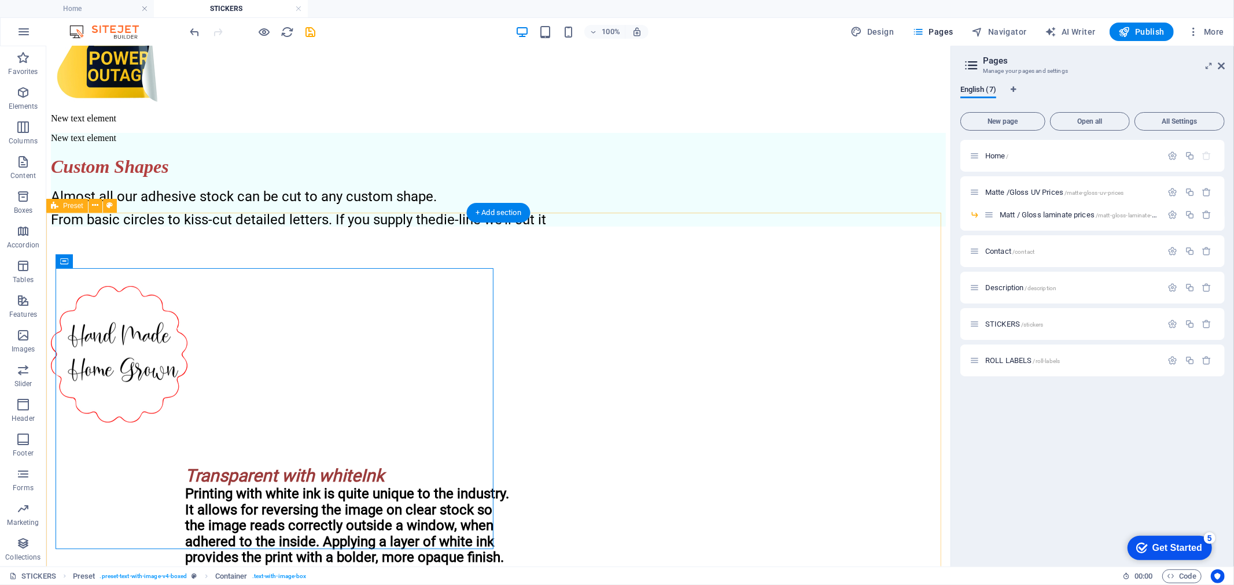
click at [389, 261] on div "New text element Custom Shapes Almost all our adhesive stock can be cut to any …" at bounding box center [497, 278] width 895 height 292
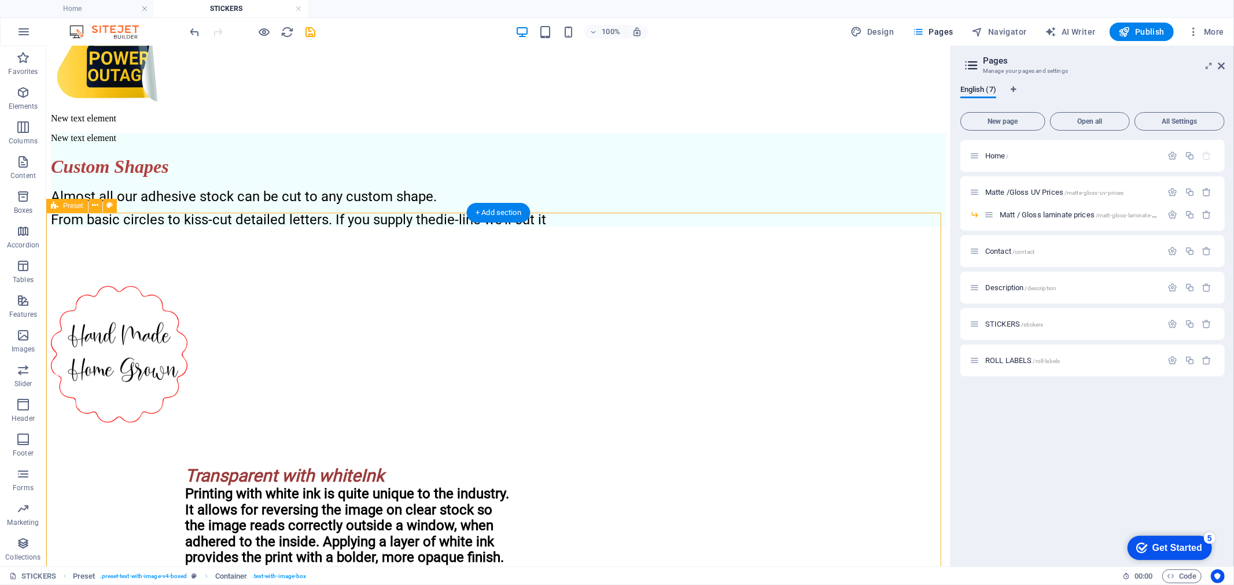
click at [389, 261] on div "New text element Custom Shapes Almost all our adhesive stock can be cut to any …" at bounding box center [497, 278] width 895 height 292
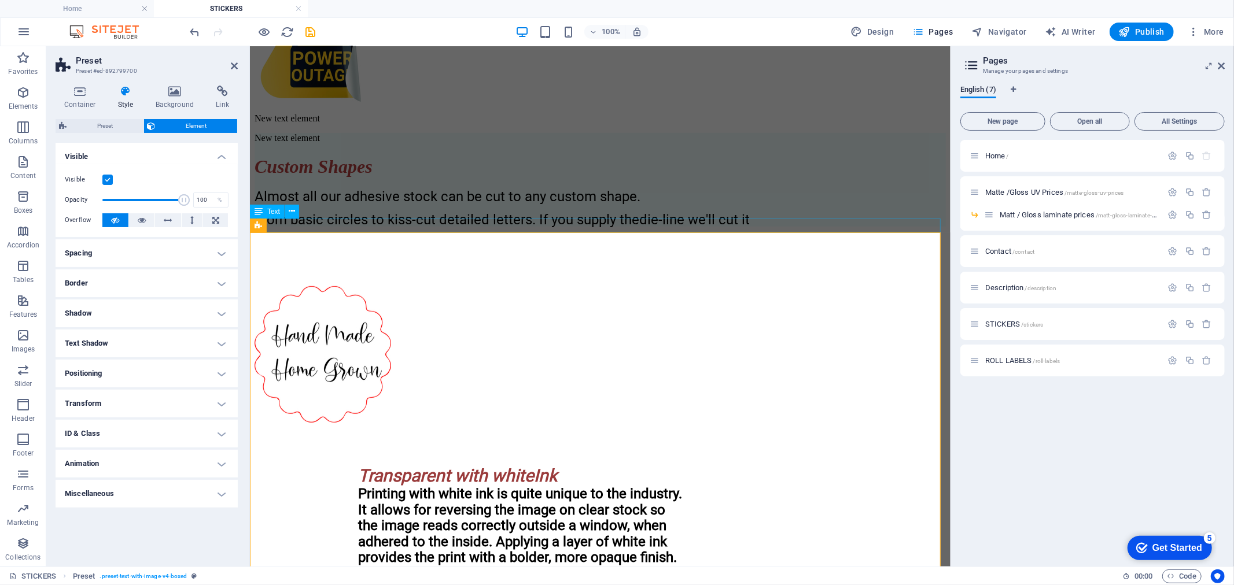
click at [293, 123] on div "New text element" at bounding box center [599, 118] width 691 height 10
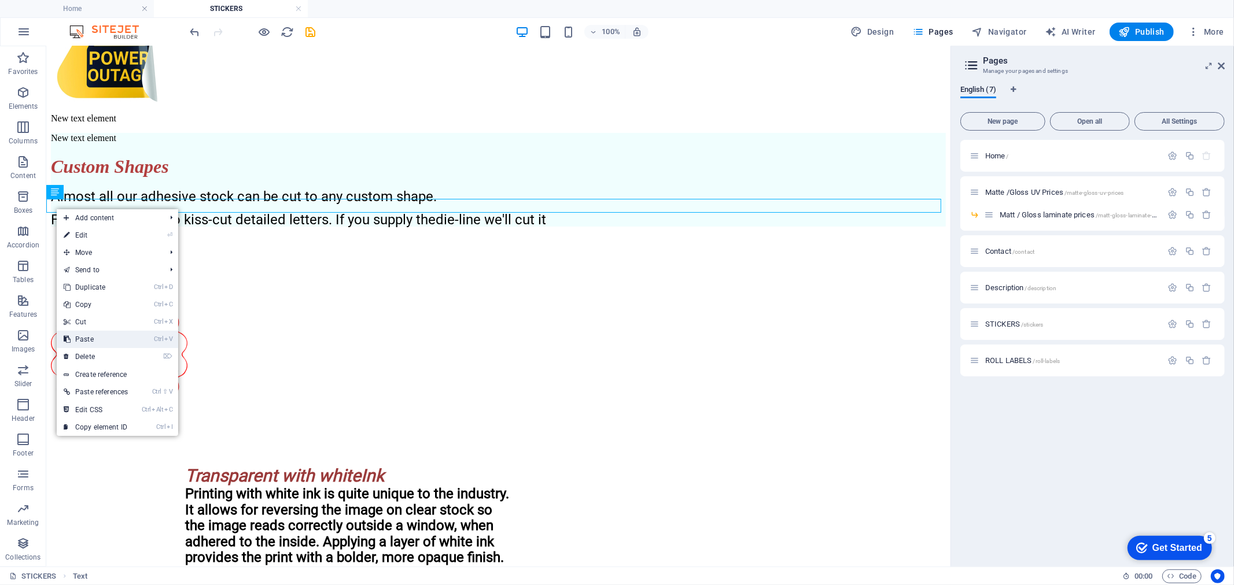
click at [112, 340] on link "Ctrl V Paste" at bounding box center [96, 339] width 78 height 17
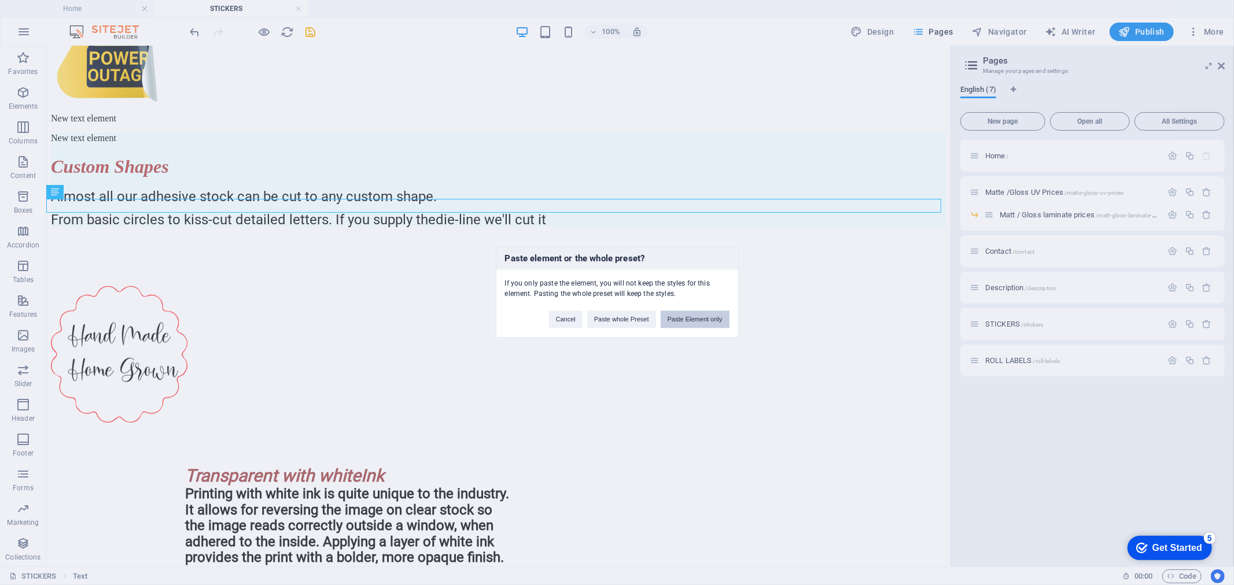
click at [706, 322] on button "Paste Element only" at bounding box center [695, 319] width 69 height 17
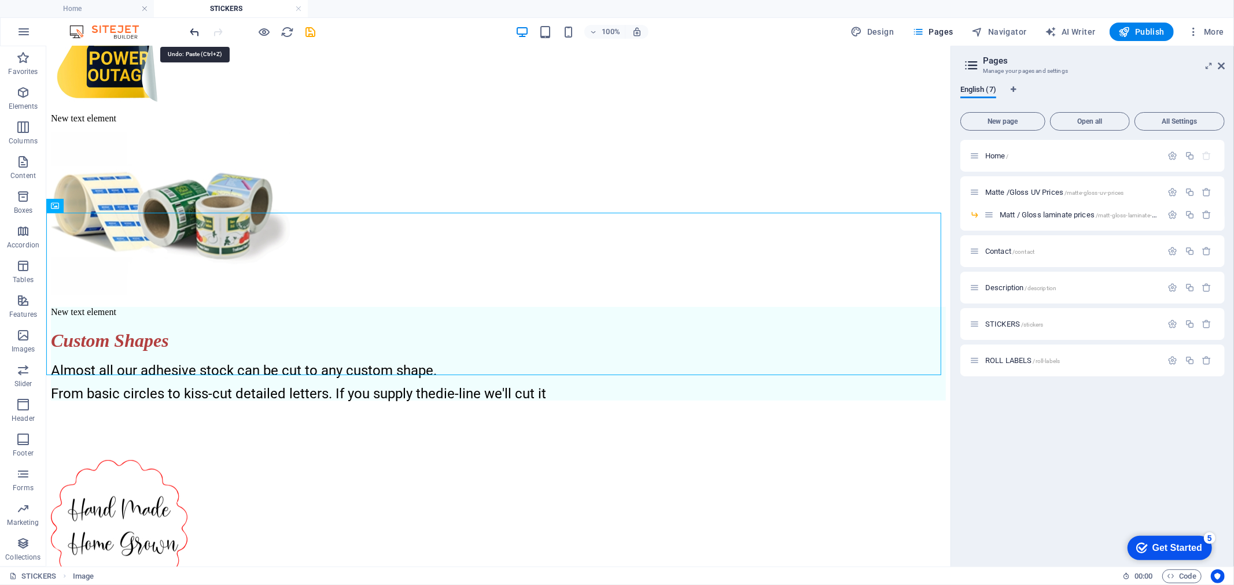
click at [196, 33] on icon "undo" at bounding box center [195, 31] width 13 height 13
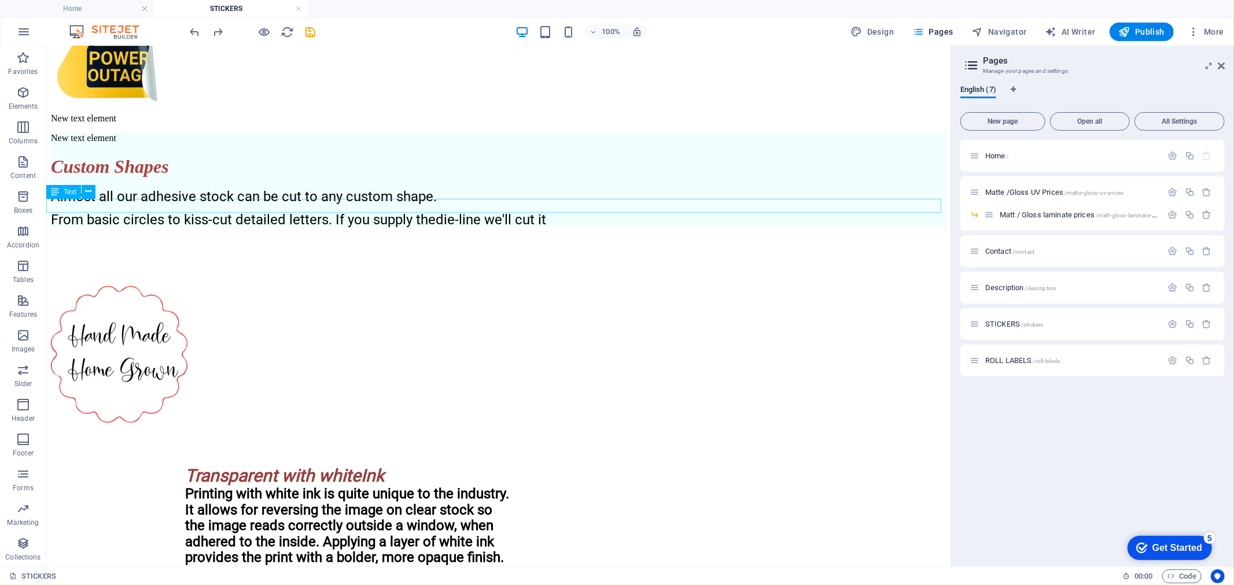
click at [139, 123] on div "New text element" at bounding box center [497, 118] width 895 height 10
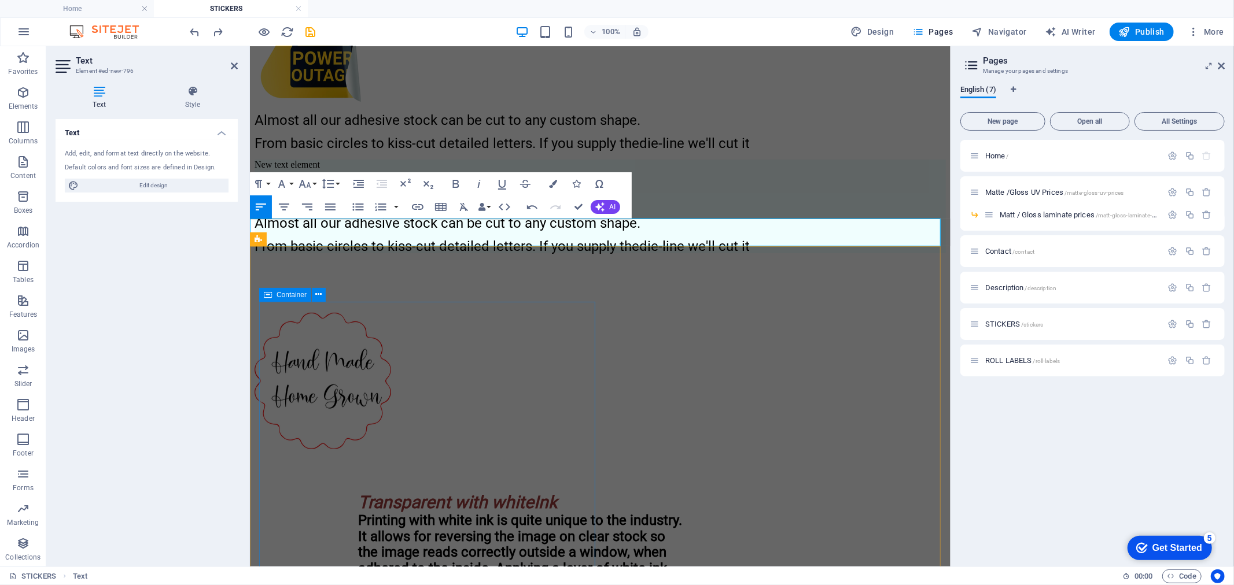
click at [536, 253] on div "New text element Custom Shapes Almost all our adhesive stock can be cut to any …" at bounding box center [599, 206] width 691 height 94
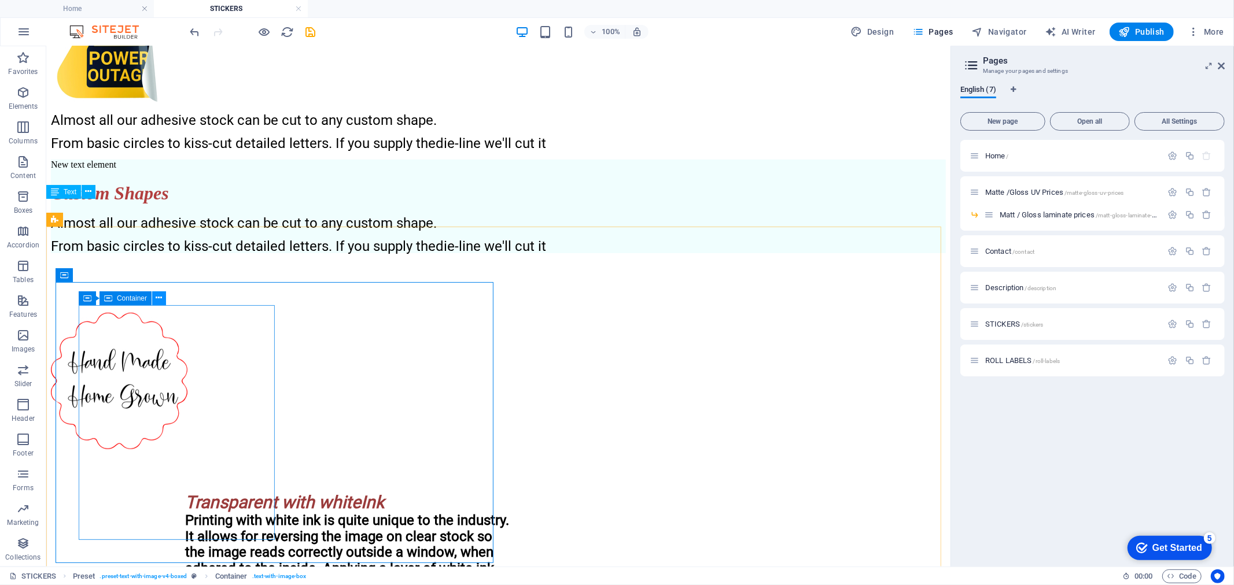
click at [160, 297] on icon at bounding box center [159, 298] width 6 height 12
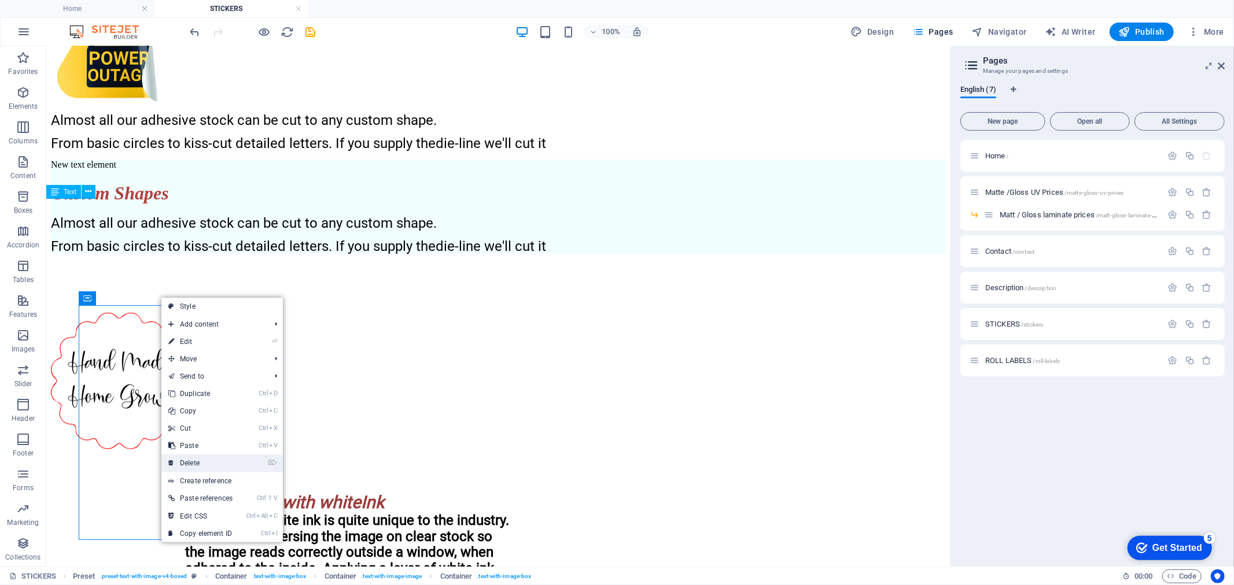
click at [202, 459] on link "⌦ Delete" at bounding box center [200, 463] width 78 height 17
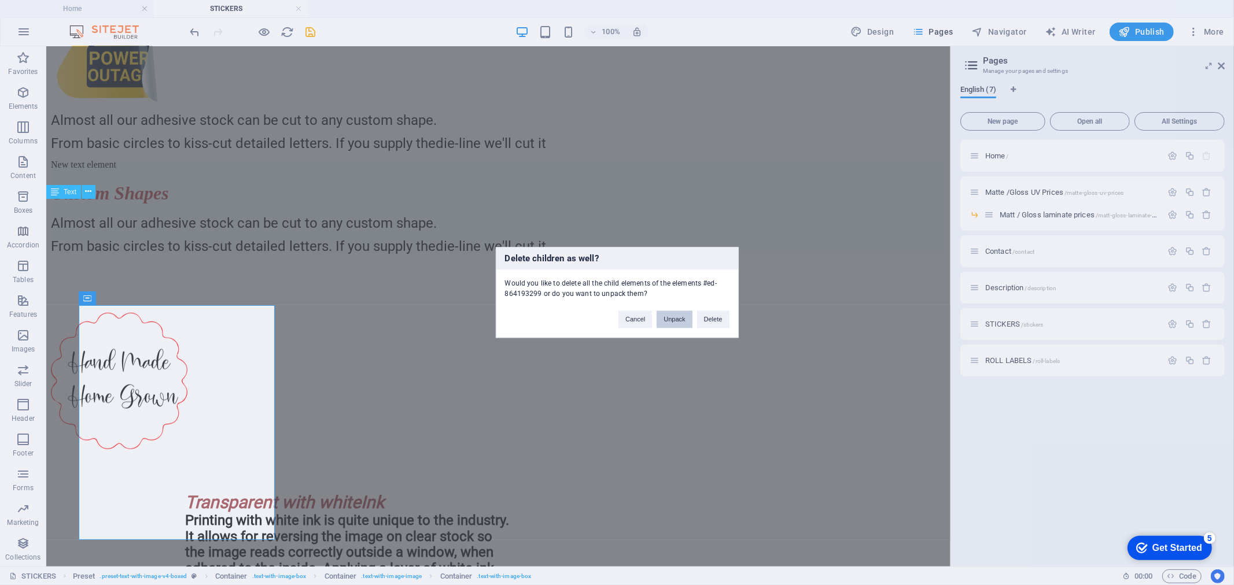
click at [673, 320] on button "Unpack" at bounding box center [674, 319] width 35 height 17
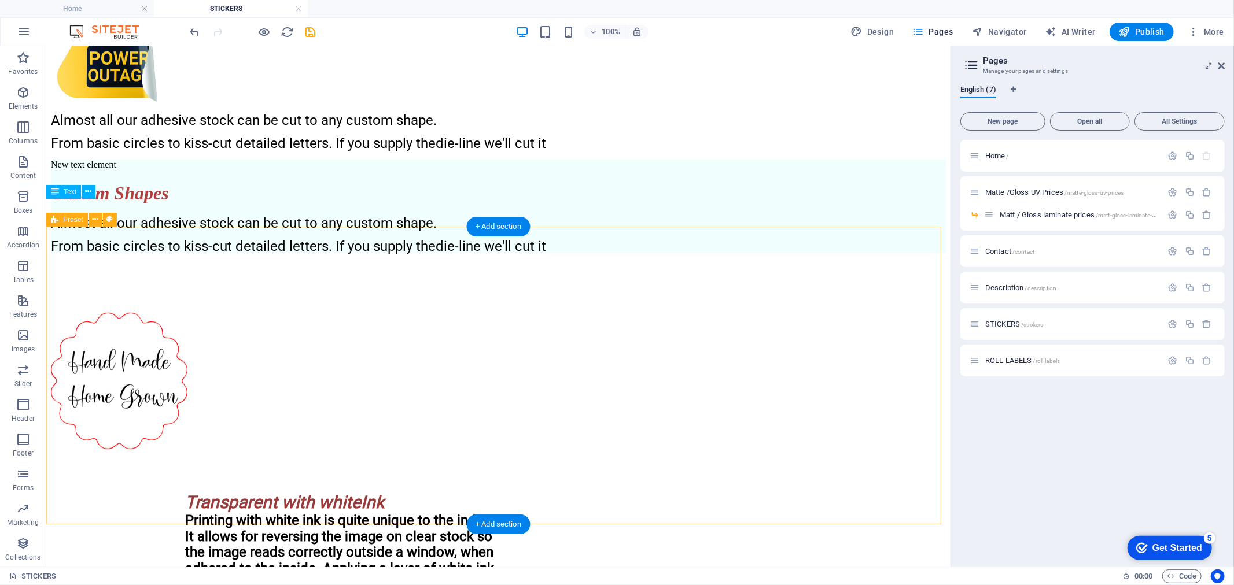
click at [277, 451] on div "New text element Custom Shapes Almost all our adhesive stock can be cut to any …" at bounding box center [497, 305] width 895 height 292
click at [256, 253] on div "Almost all our adhesive stock can be cut to any custom shape. From basic circle…" at bounding box center [497, 234] width 895 height 37
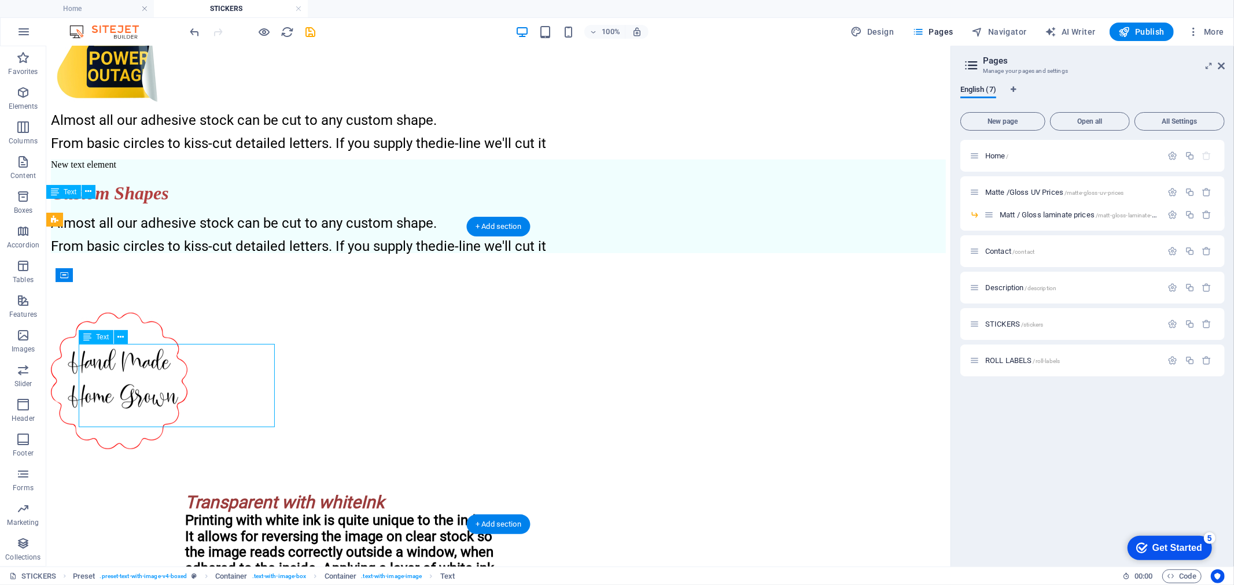
click at [256, 253] on div "Almost all our adhesive stock can be cut to any custom shape. From basic circle…" at bounding box center [497, 234] width 895 height 37
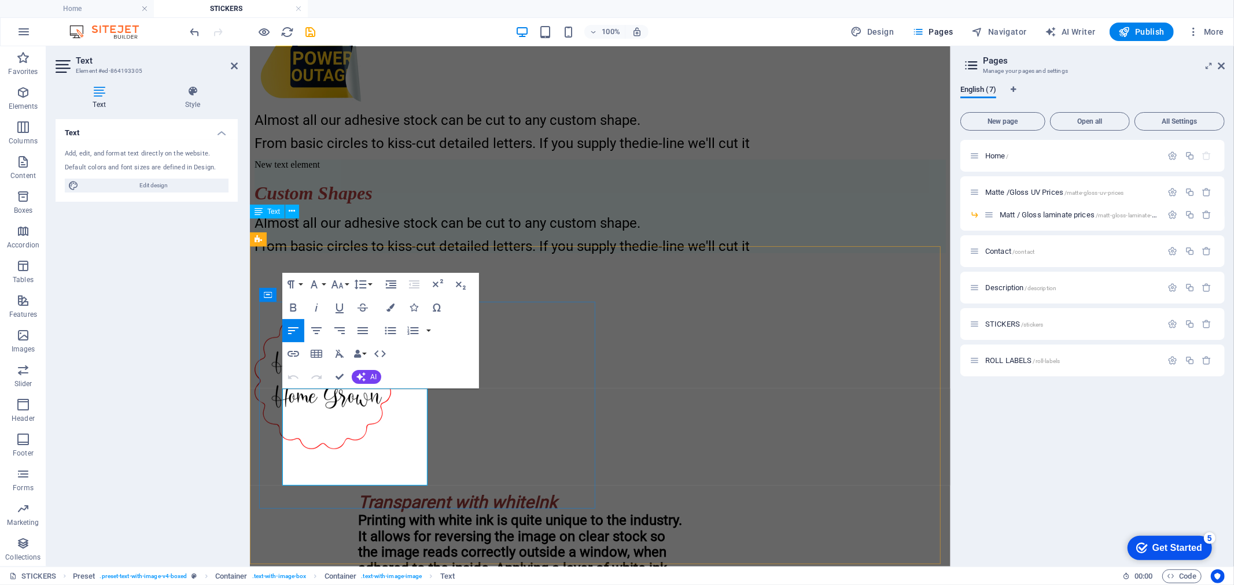
click at [423, 231] on span "Almost all our adhesive stock can be cut to any custom shape." at bounding box center [447, 223] width 386 height 16
click at [425, 231] on span "Almost all our adhesive stock can be cut to any custom shape." at bounding box center [445, 223] width 382 height 16
click at [487, 253] on div "New text element Custom Shapes Almost all our adhesive stock can be cut to any …" at bounding box center [599, 206] width 691 height 94
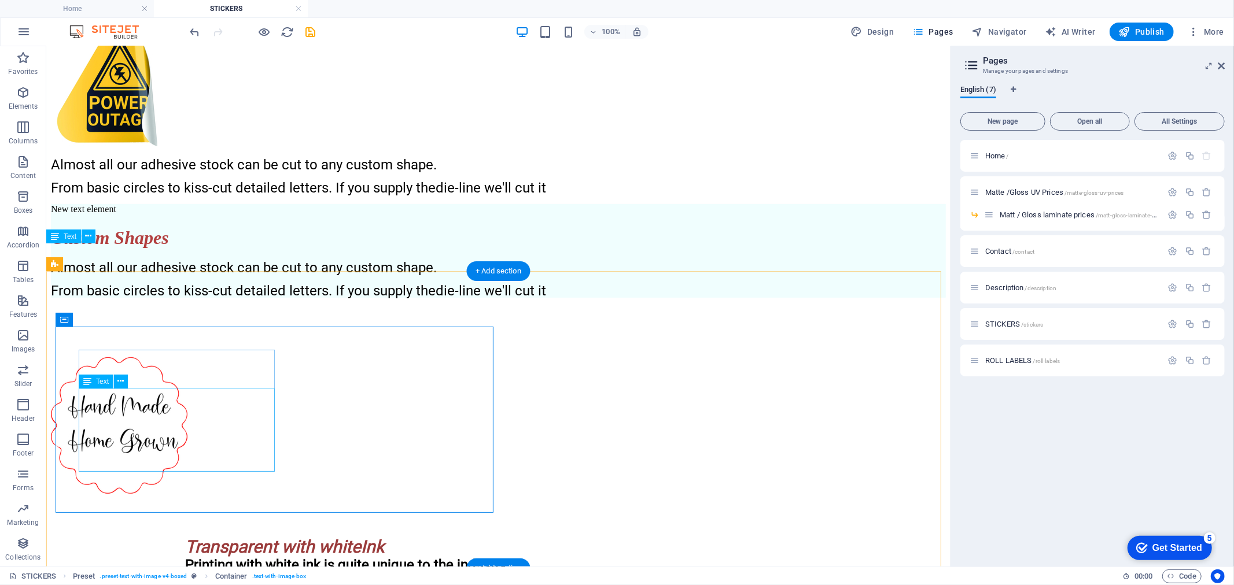
click at [176, 297] on div "Almost all our adhesive stock can be cut to any custom shape. From basic circle…" at bounding box center [497, 278] width 895 height 37
click at [112, 317] on icon at bounding box center [115, 320] width 6 height 12
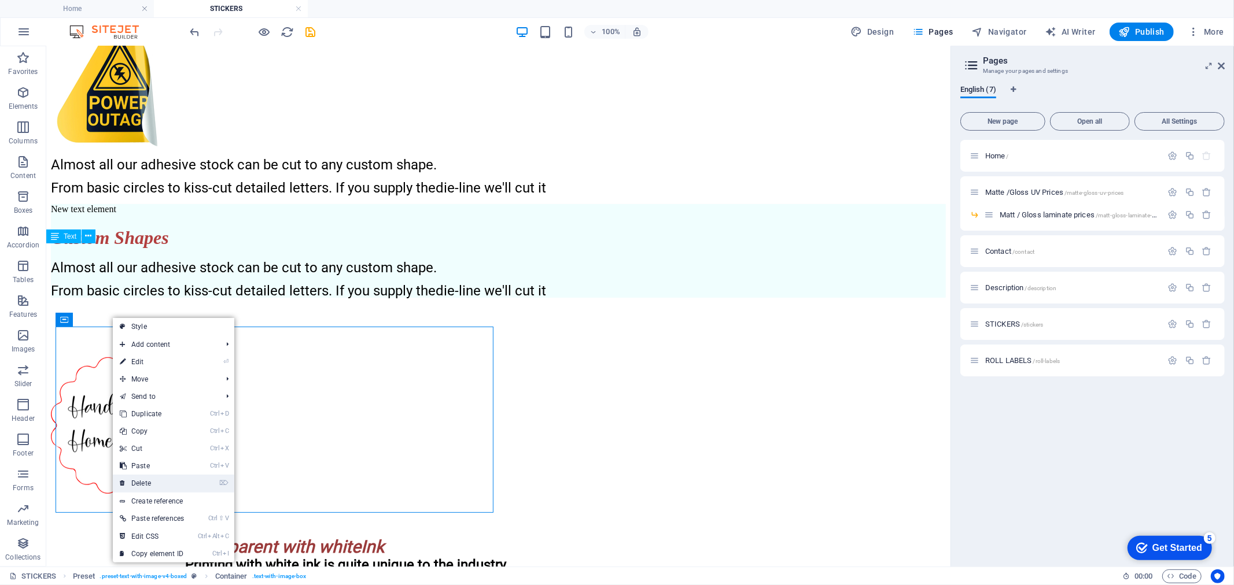
click at [160, 481] on link "⌦ Delete" at bounding box center [152, 483] width 78 height 17
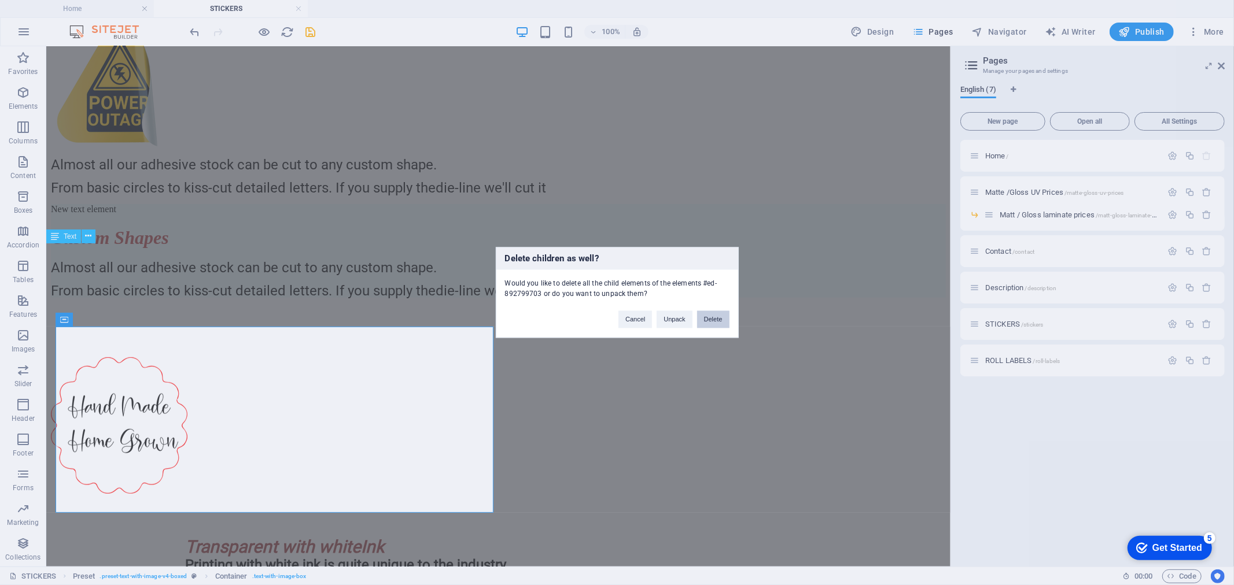
click at [700, 318] on button "Delete" at bounding box center [713, 319] width 32 height 17
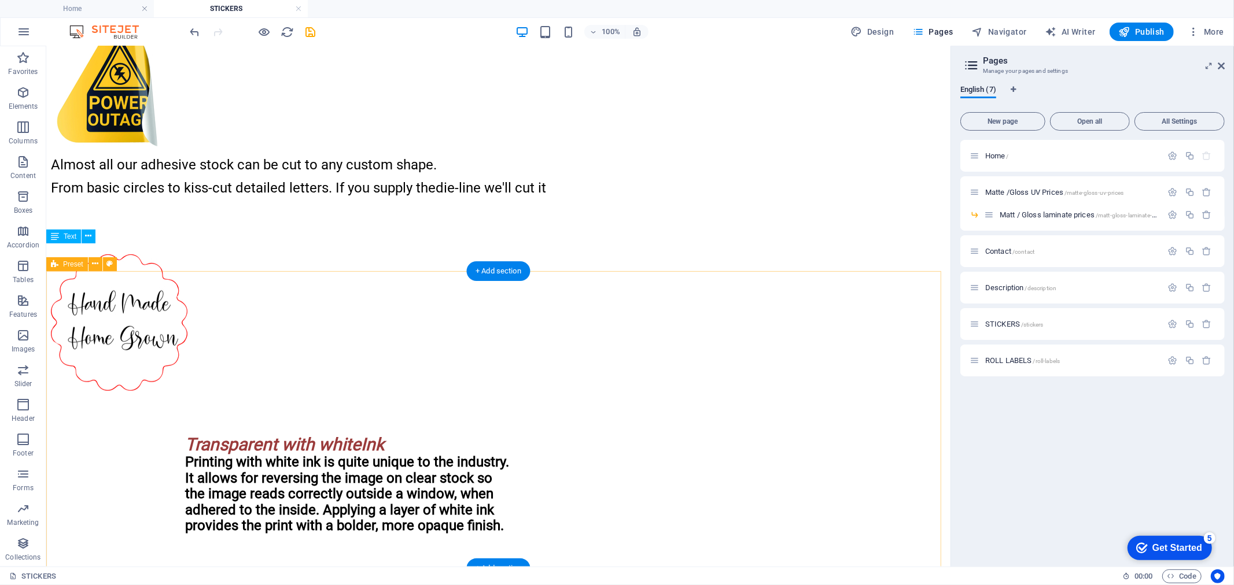
click at [636, 373] on div at bounding box center [497, 298] width 895 height 189
click at [89, 194] on div "Almost all our adhesive stock can be cut to any custom shape. From basic circle…" at bounding box center [497, 175] width 895 height 37
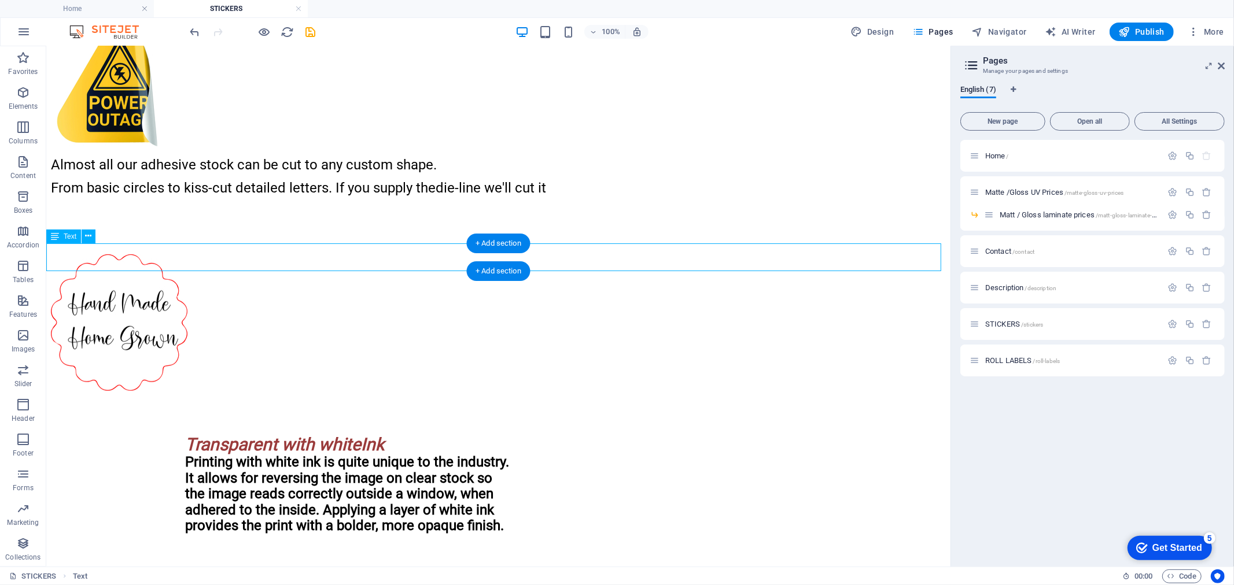
click at [89, 194] on div "Almost all our adhesive stock can be cut to any custom shape. From basic circle…" at bounding box center [497, 175] width 895 height 37
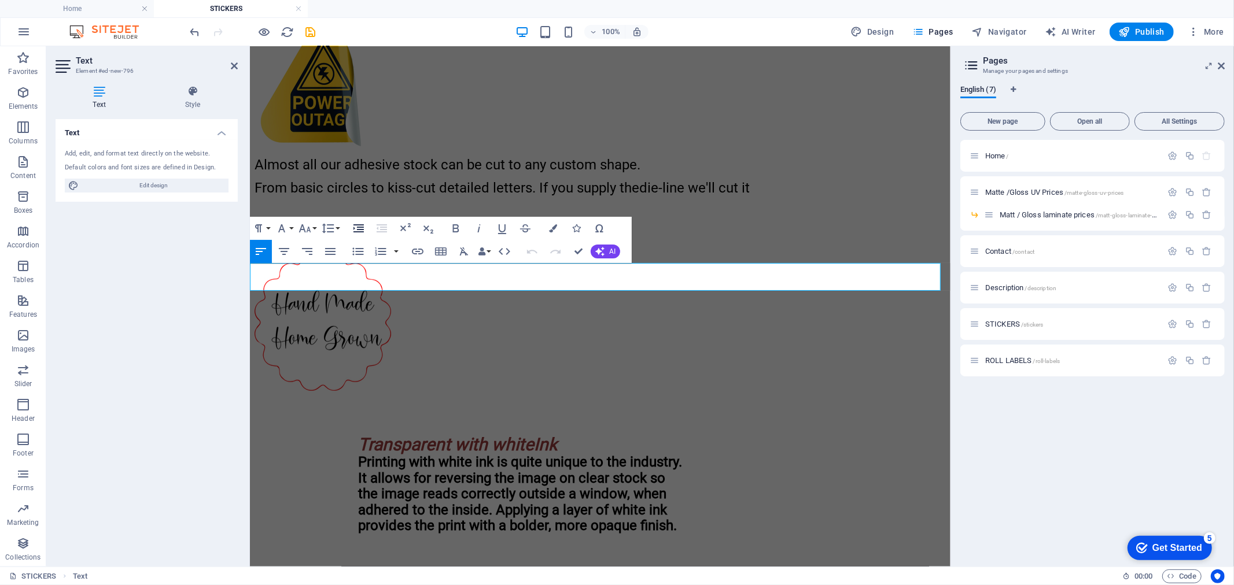
click at [357, 229] on icon "button" at bounding box center [358, 228] width 10 height 8
click at [269, 252] on button "Align Left" at bounding box center [261, 251] width 22 height 23
click at [327, 226] on icon "button" at bounding box center [328, 229] width 14 height 14
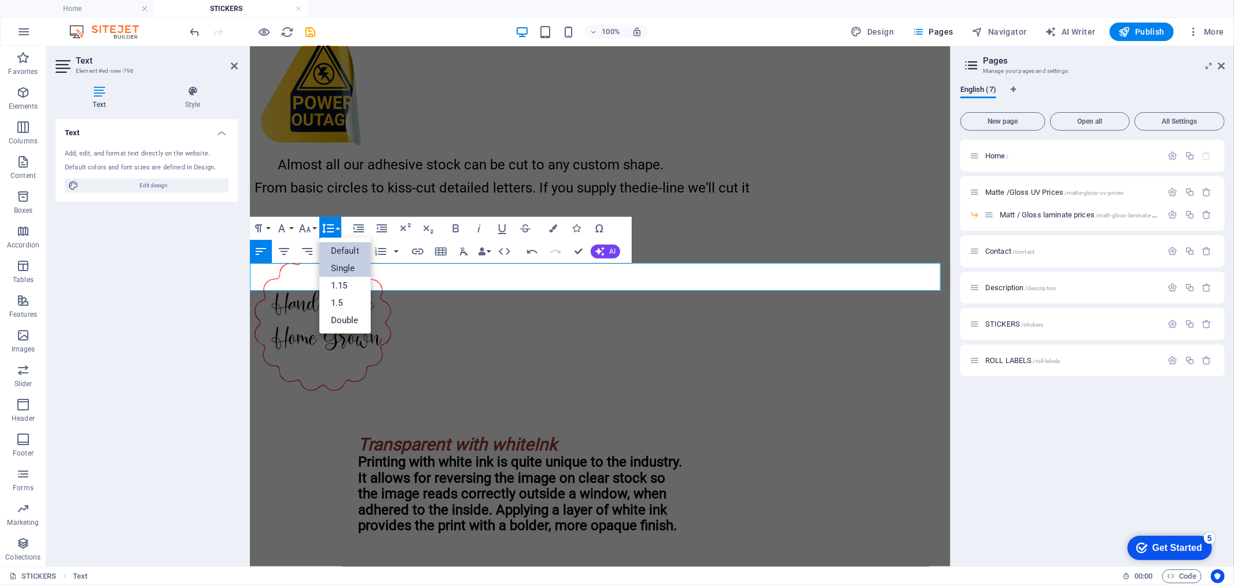
click at [342, 252] on link "Default" at bounding box center [344, 250] width 51 height 17
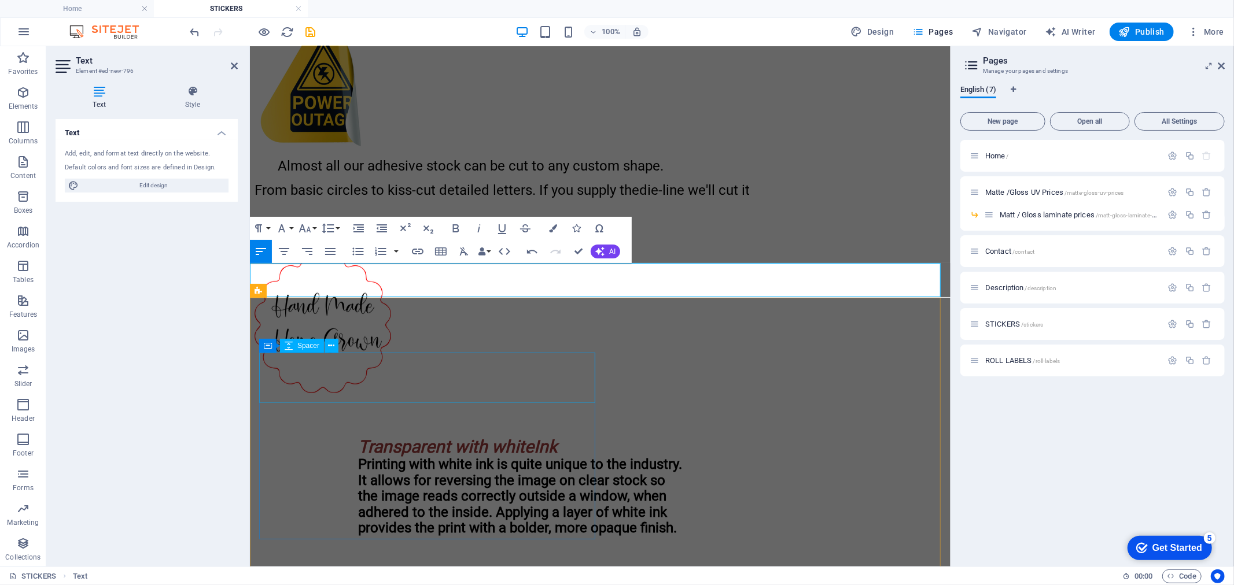
click at [517, 256] on div at bounding box center [599, 231] width 691 height 50
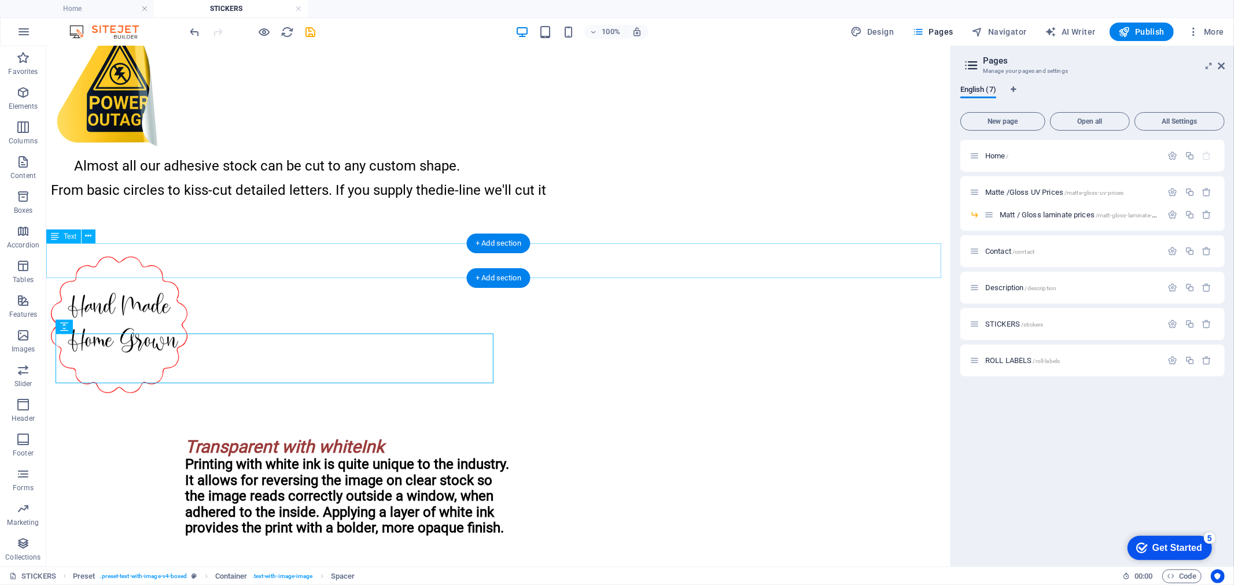
click at [71, 197] on div "Almost all our adhesive stock can be cut to any custom shape. From basic circle…" at bounding box center [497, 176] width 895 height 39
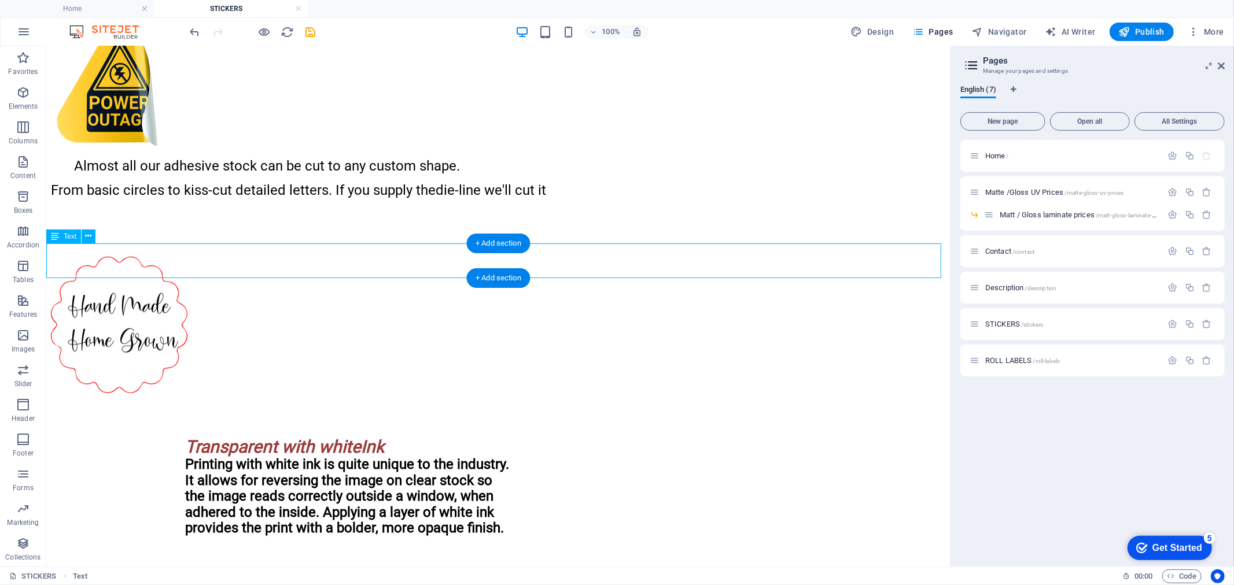
click at [71, 197] on div "Almost all our adhesive stock can be cut to any custom shape. From basic circle…" at bounding box center [497, 176] width 895 height 39
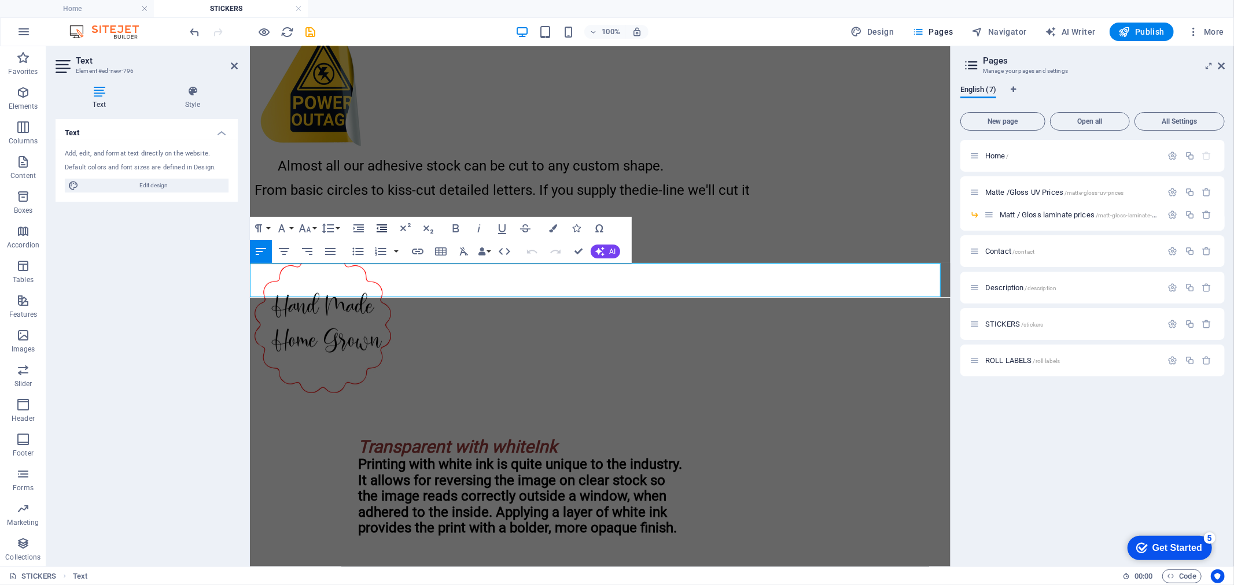
click at [377, 228] on icon "button" at bounding box center [382, 229] width 14 height 14
click at [500, 256] on div at bounding box center [599, 231] width 691 height 50
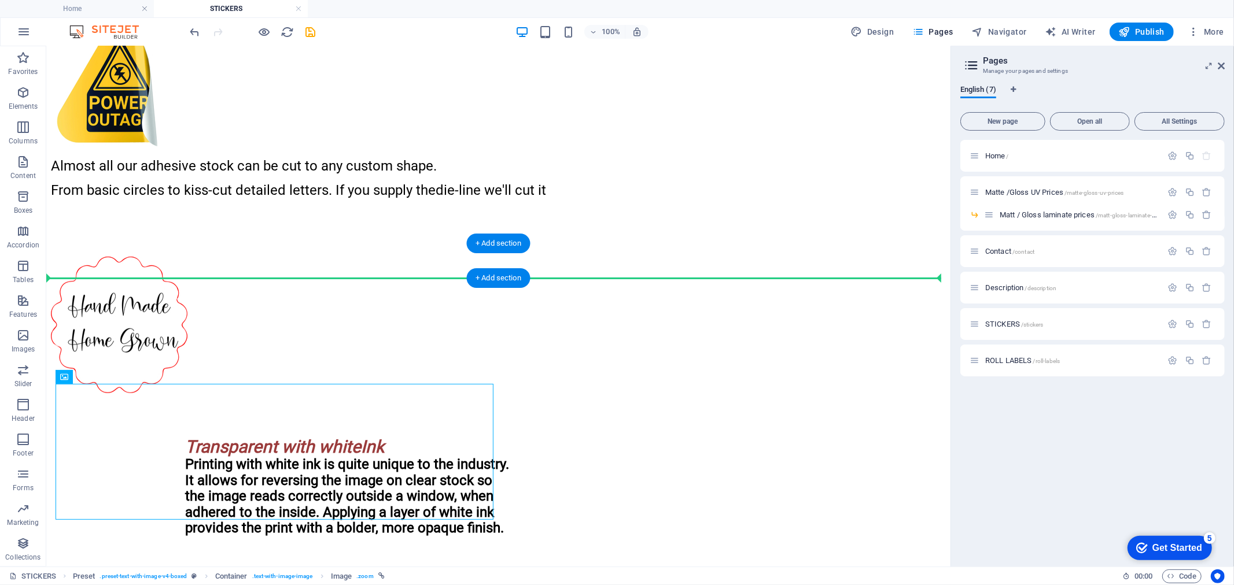
drag, startPoint x: 134, startPoint y: 418, endPoint x: 637, endPoint y: 265, distance: 525.7
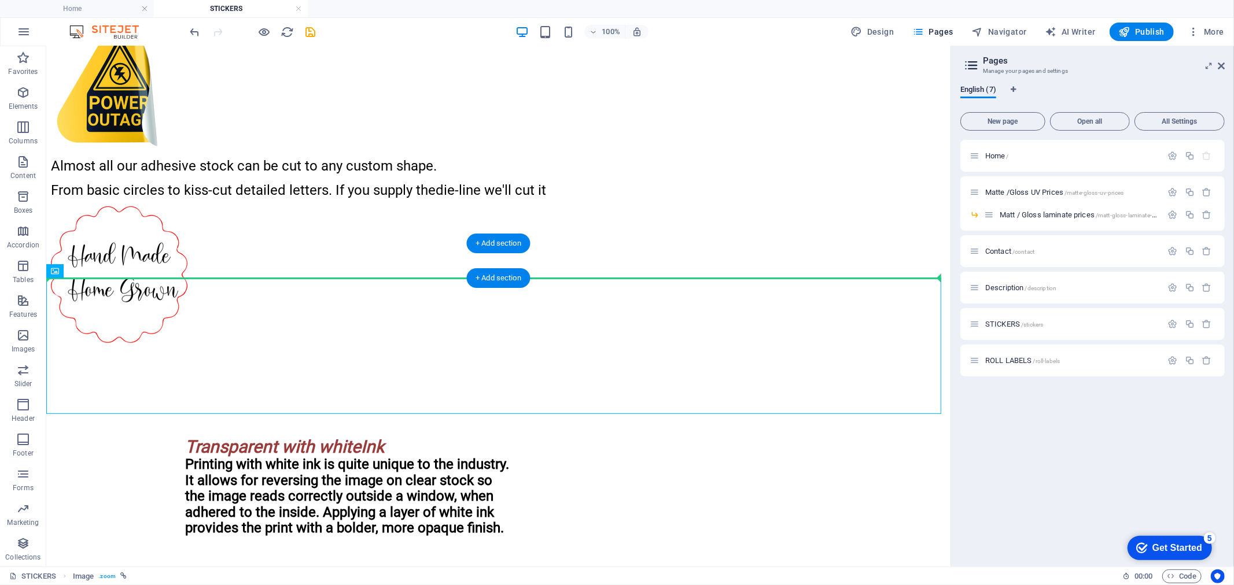
drag, startPoint x: 102, startPoint y: 319, endPoint x: 604, endPoint y: 271, distance: 503.8
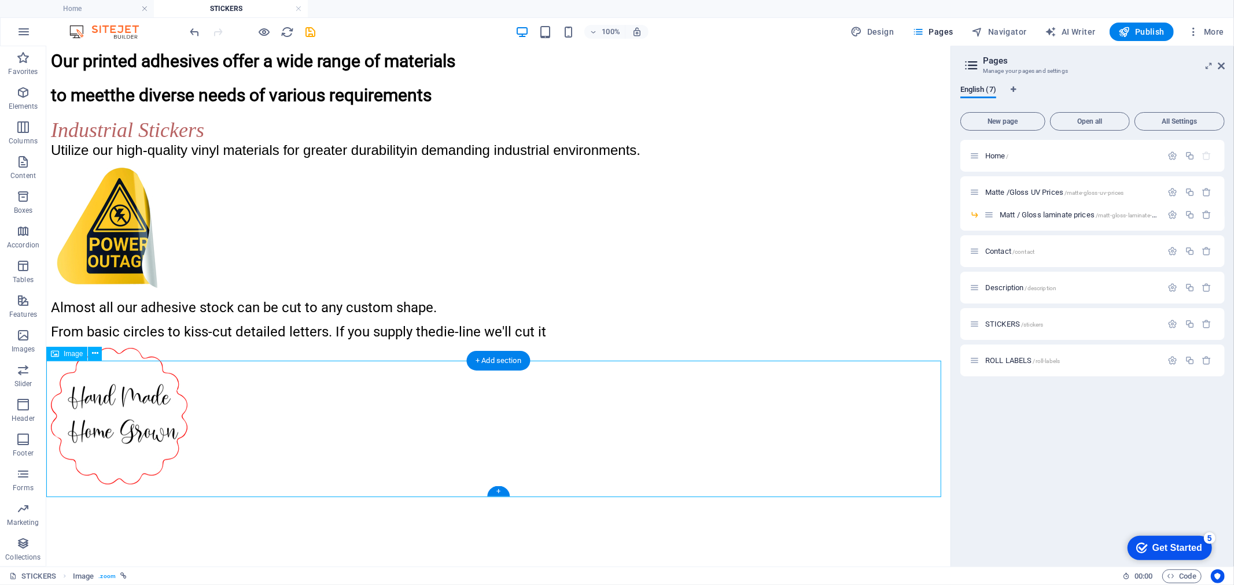
scroll to position [177, 0]
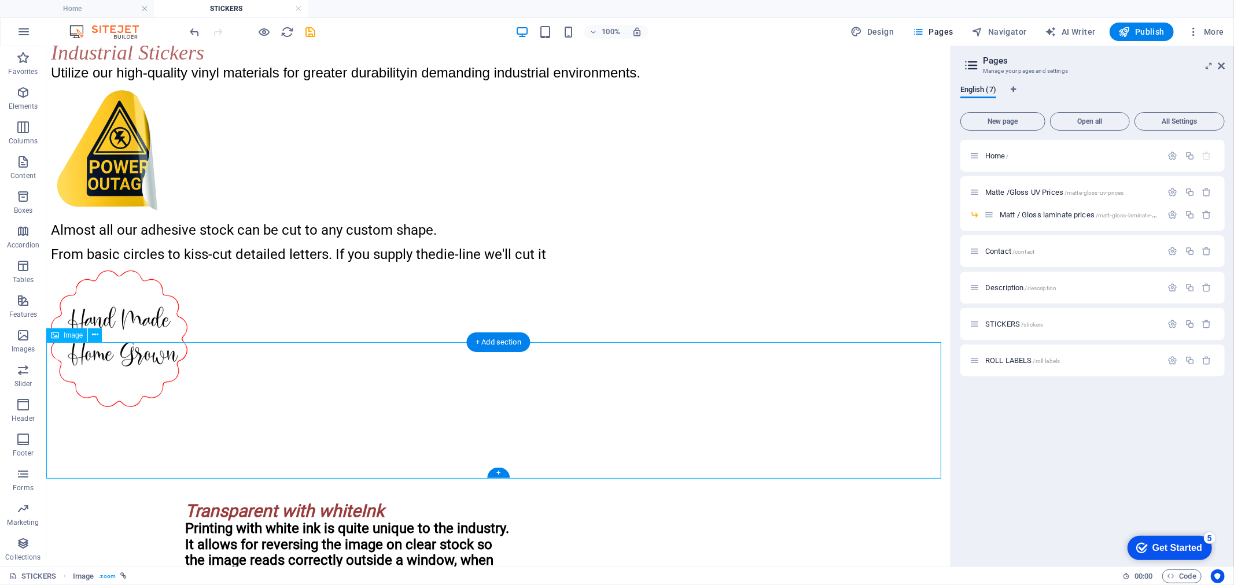
click at [598, 409] on figure at bounding box center [497, 339] width 895 height 139
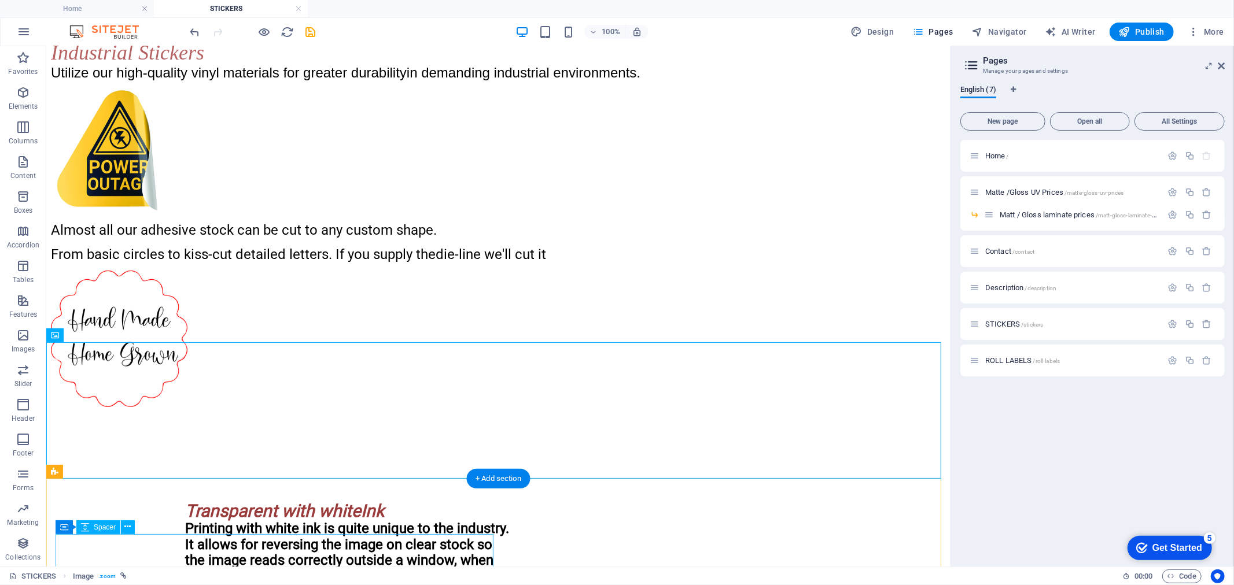
click at [371, 459] on div at bounding box center [497, 434] width 895 height 50
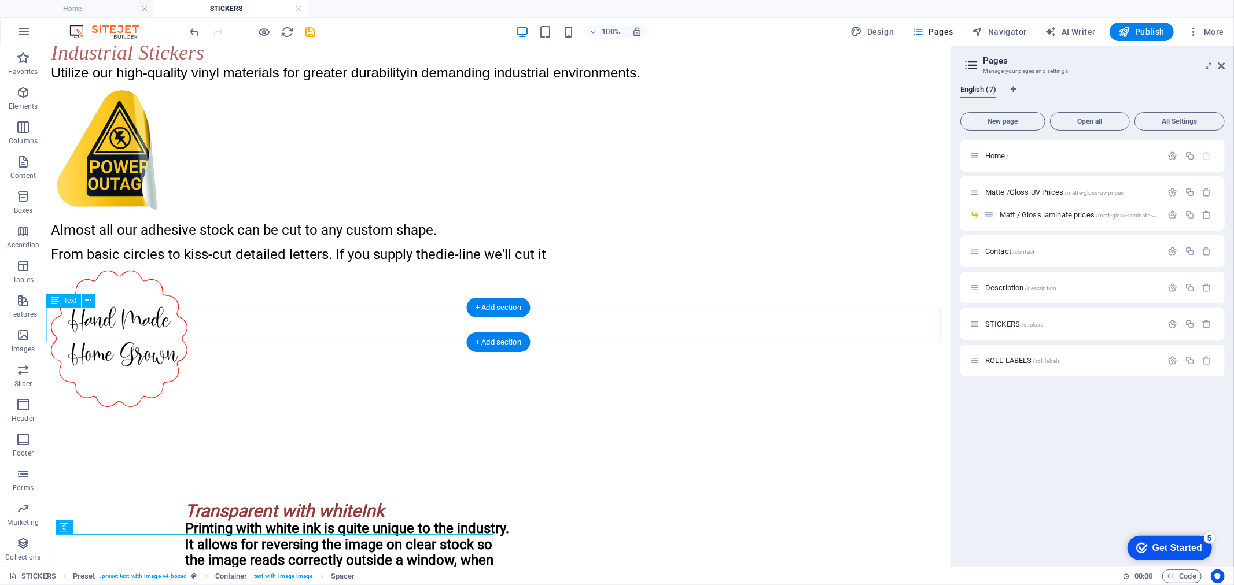
click at [545, 261] on div "Almost all our adhesive stock can be cut to any custom shape. From basic circle…" at bounding box center [497, 241] width 895 height 39
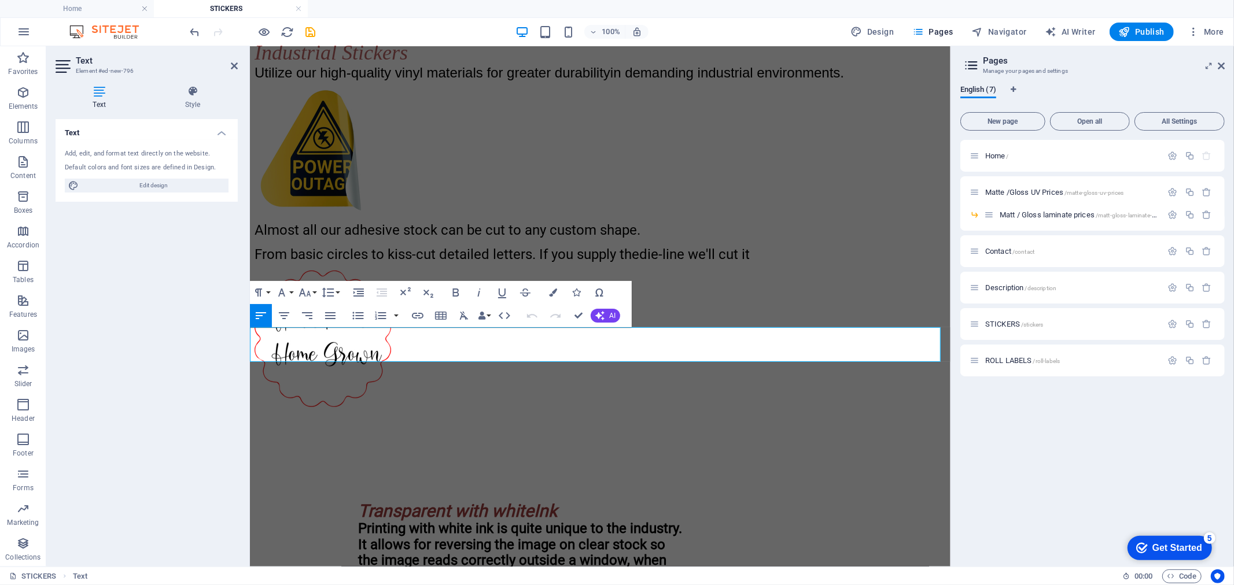
click at [749, 261] on p "From basic circles to kiss-cut detailed letters. If you supply the die-line we'…" at bounding box center [599, 254] width 691 height 14
click at [486, 403] on figure at bounding box center [599, 339] width 691 height 139
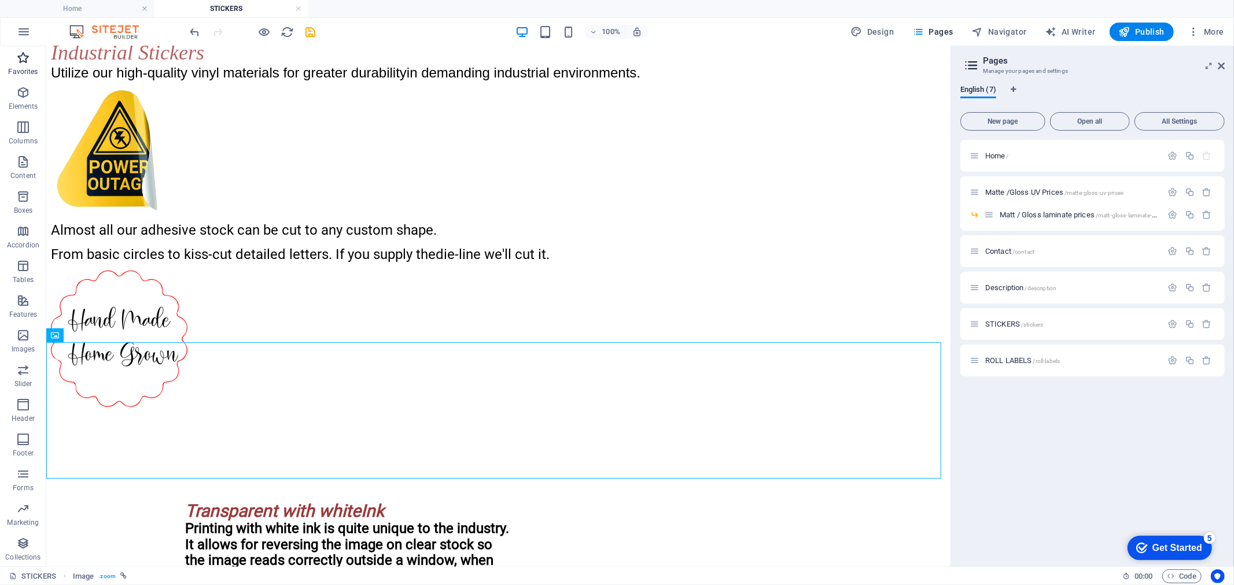
click at [13, 79] on button "Favorites" at bounding box center [23, 63] width 46 height 35
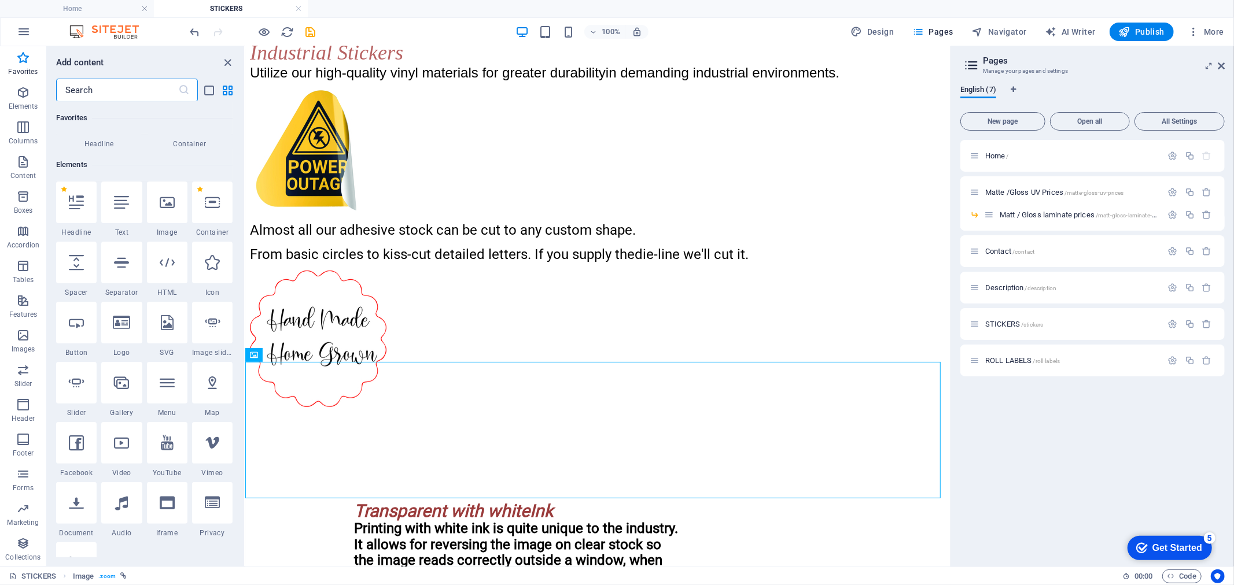
scroll to position [64, 0]
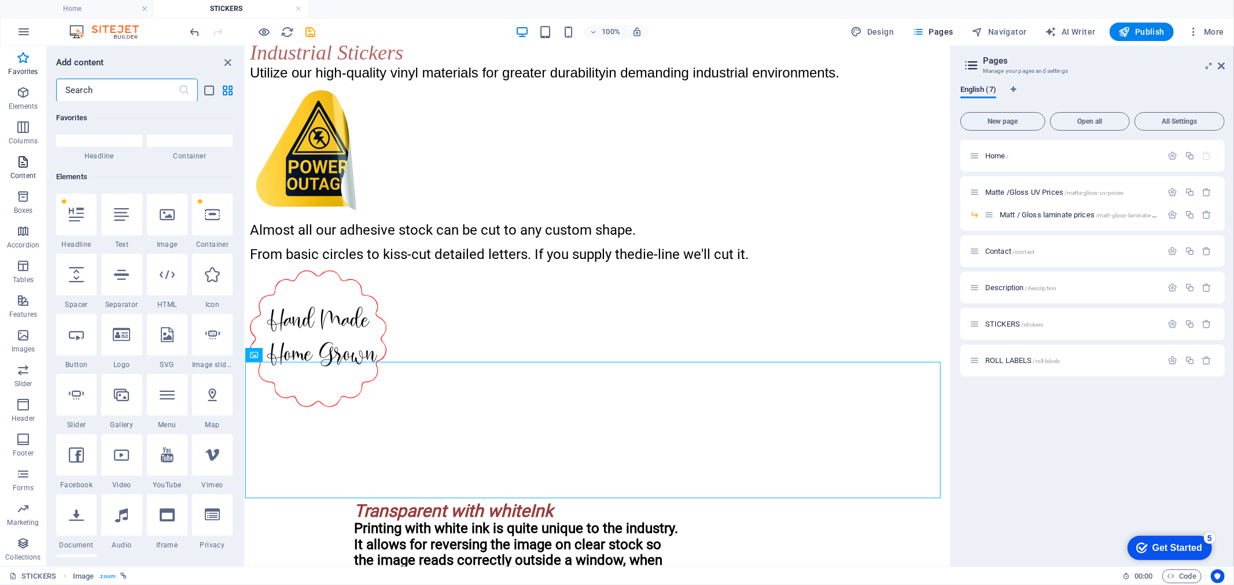
click at [24, 157] on icon "button" at bounding box center [23, 162] width 14 height 14
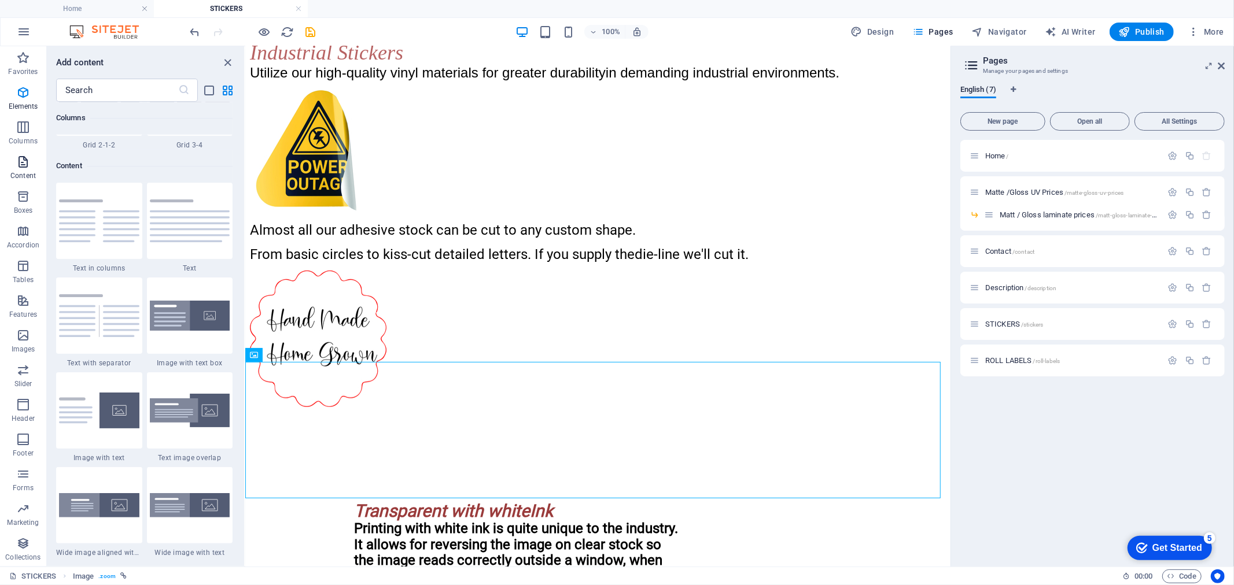
scroll to position [2023, 0]
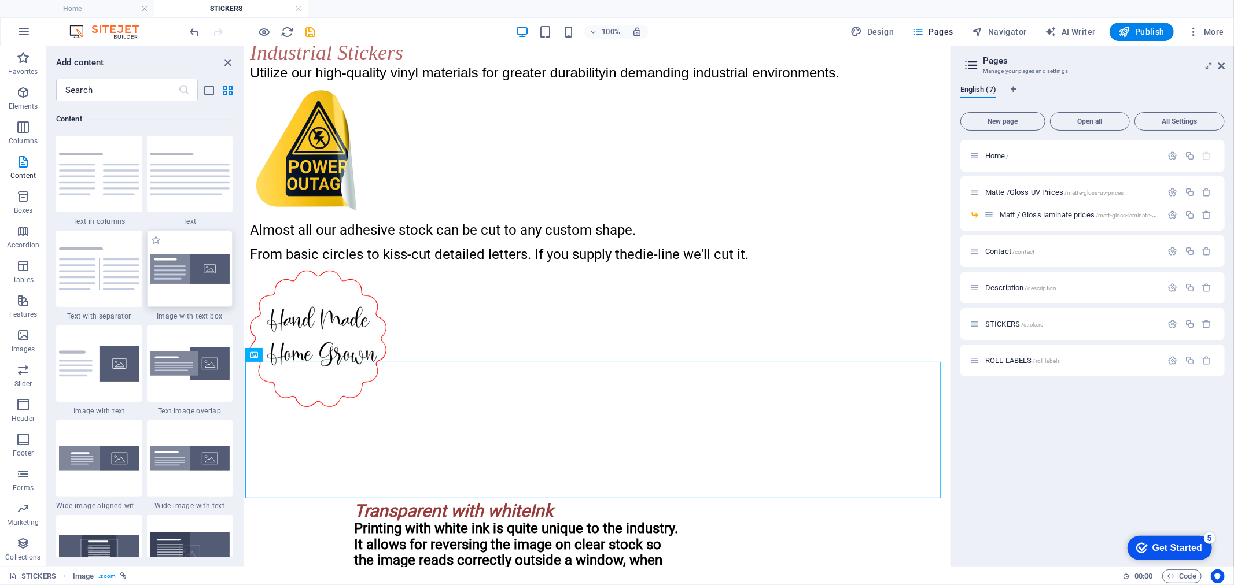
click at [207, 285] on div at bounding box center [190, 269] width 86 height 76
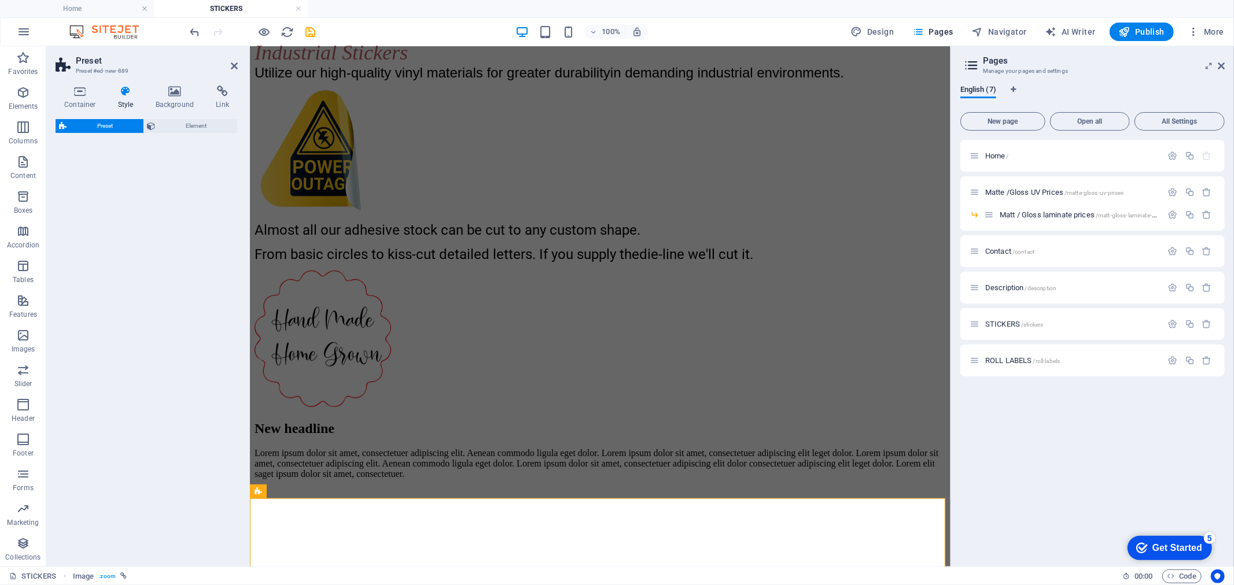
select select "rem"
select select "px"
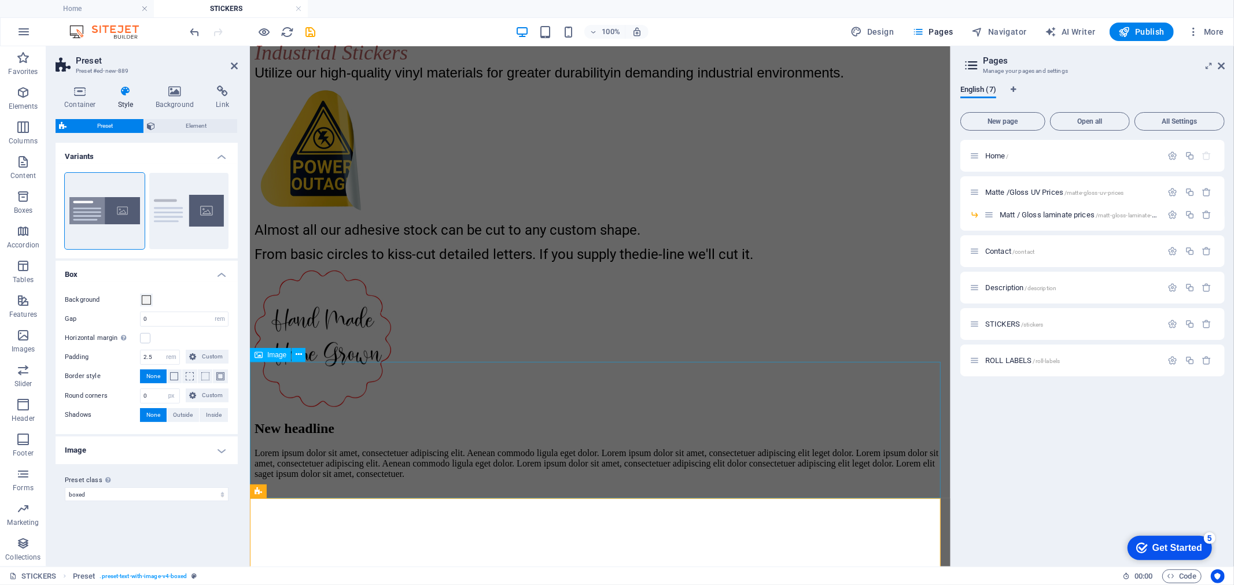
drag, startPoint x: 456, startPoint y: 331, endPoint x: 652, endPoint y: 397, distance: 206.5
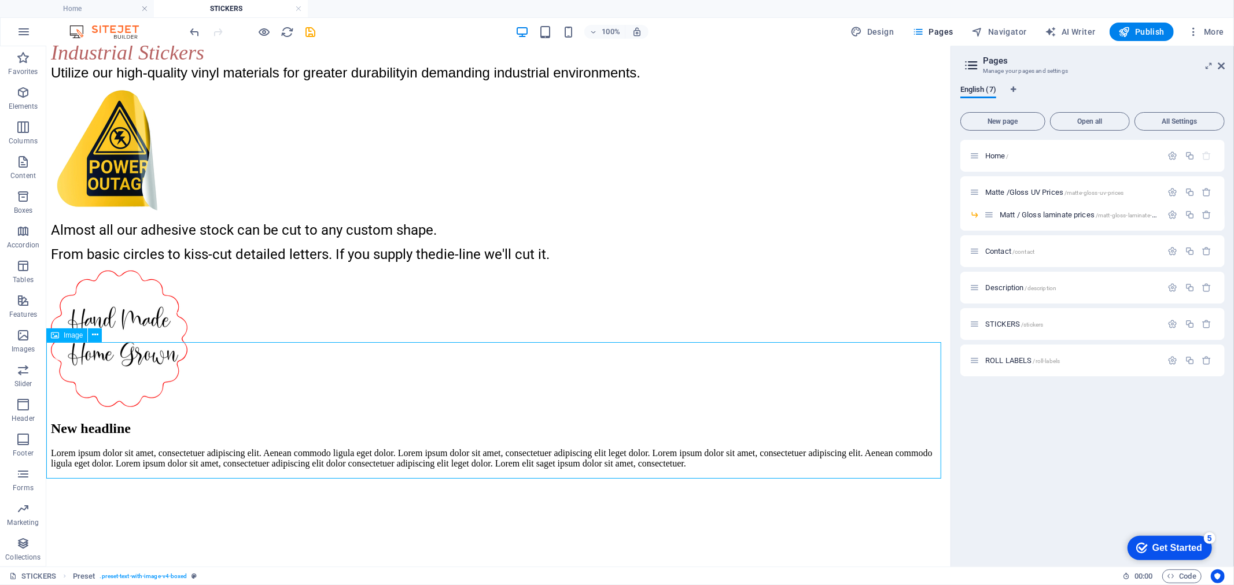
click at [526, 390] on figure at bounding box center [497, 339] width 895 height 139
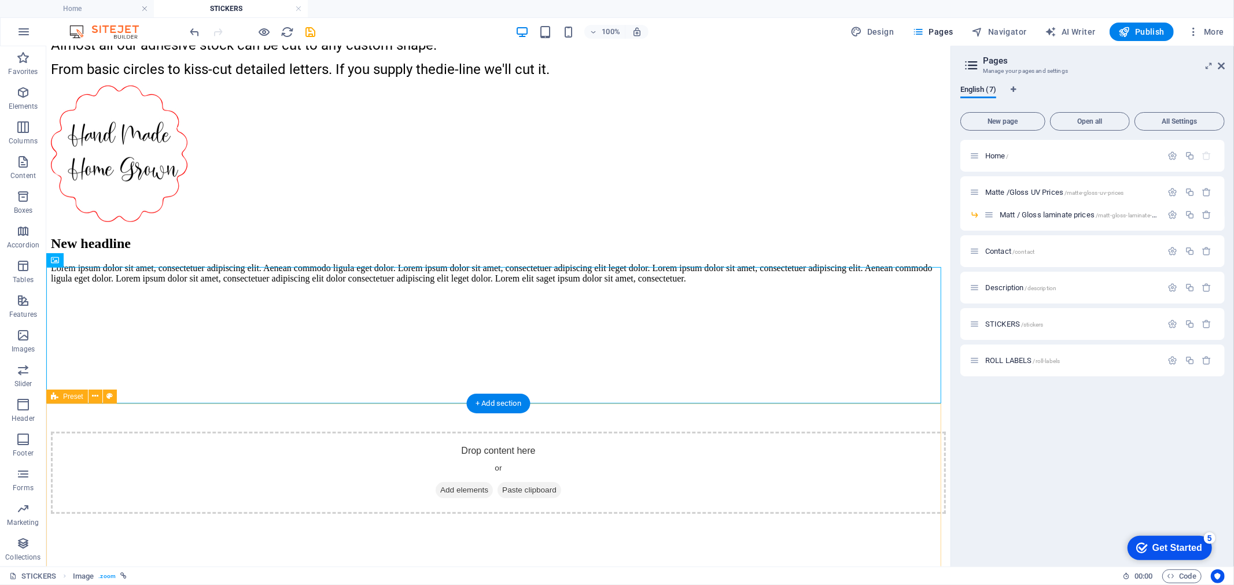
scroll to position [370, 0]
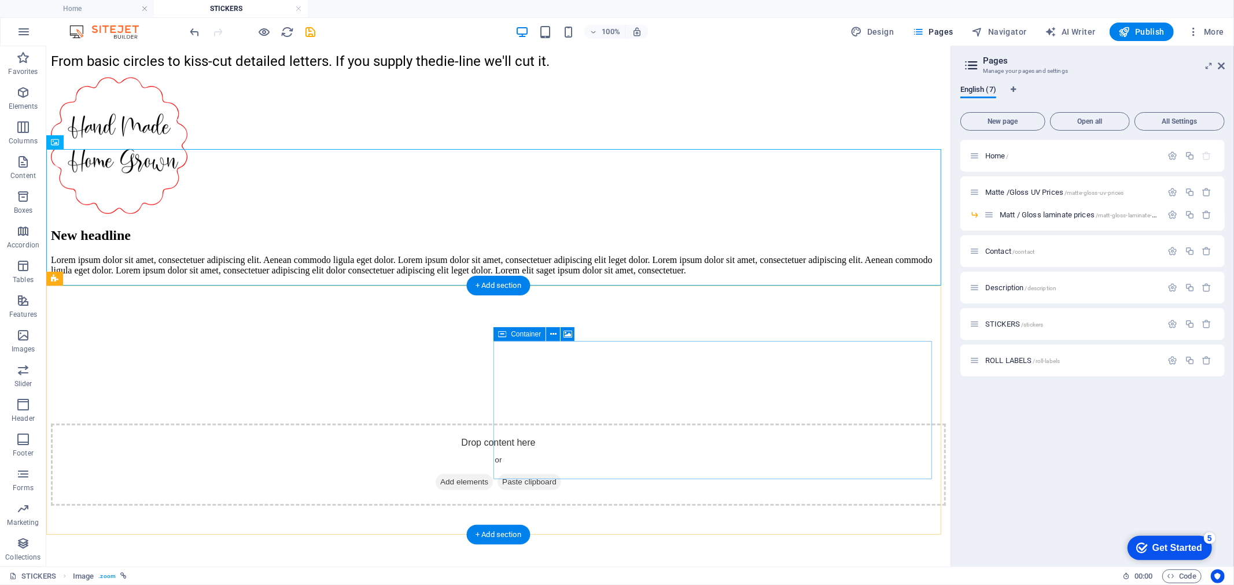
drag, startPoint x: 118, startPoint y: 192, endPoint x: 729, endPoint y: 350, distance: 631.5
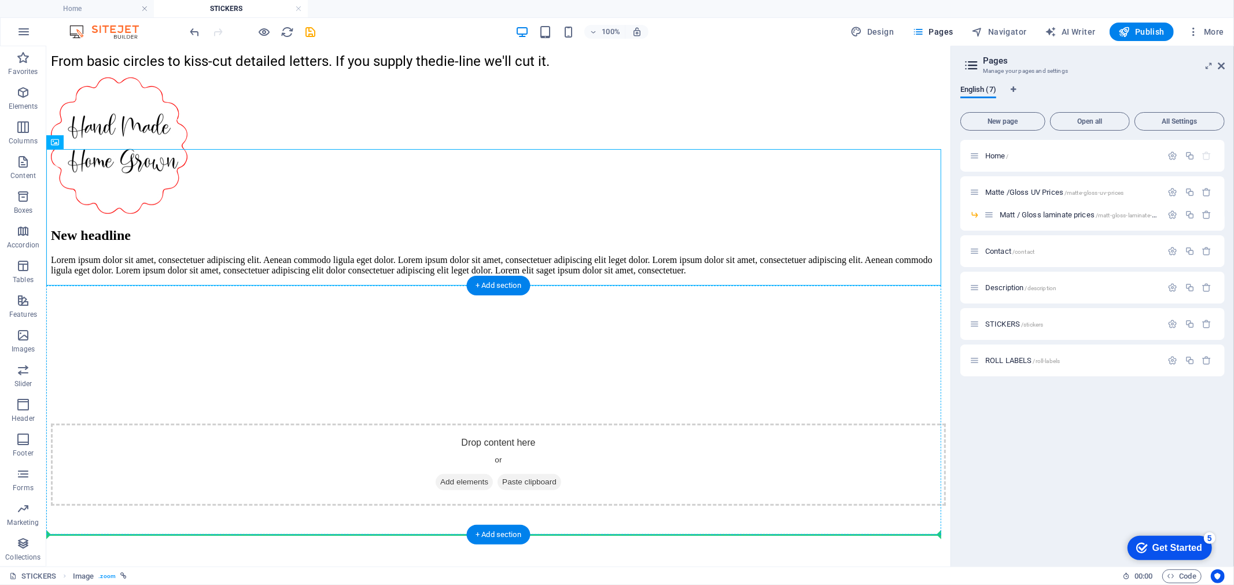
drag, startPoint x: 118, startPoint y: 190, endPoint x: 769, endPoint y: 428, distance: 693.3
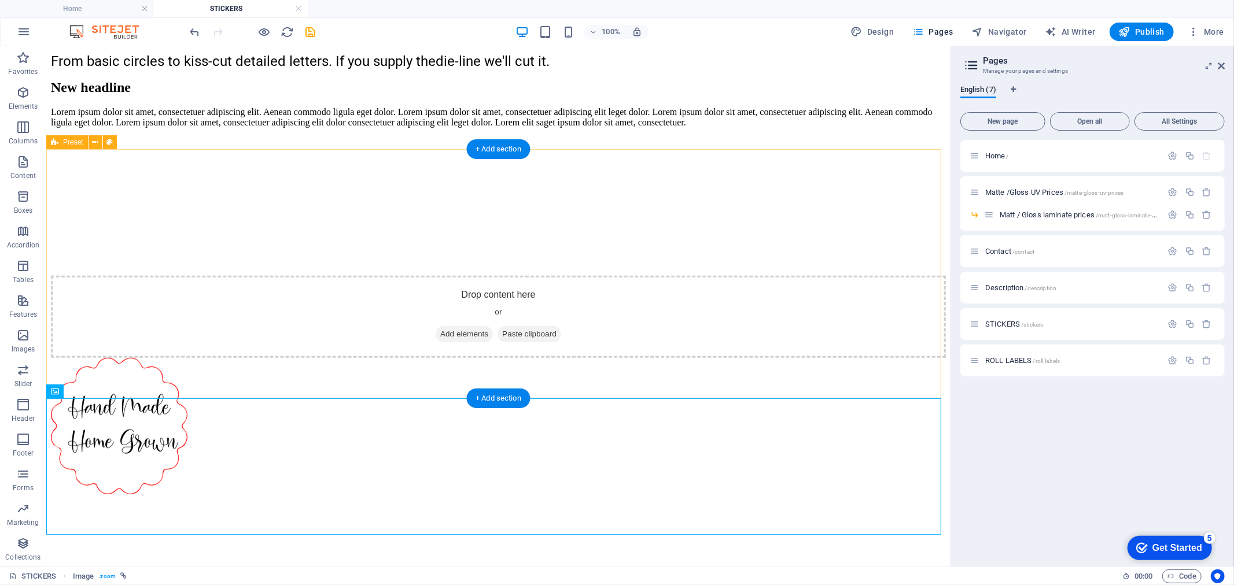
click at [688, 137] on figure at bounding box center [497, 137] width 895 height 0
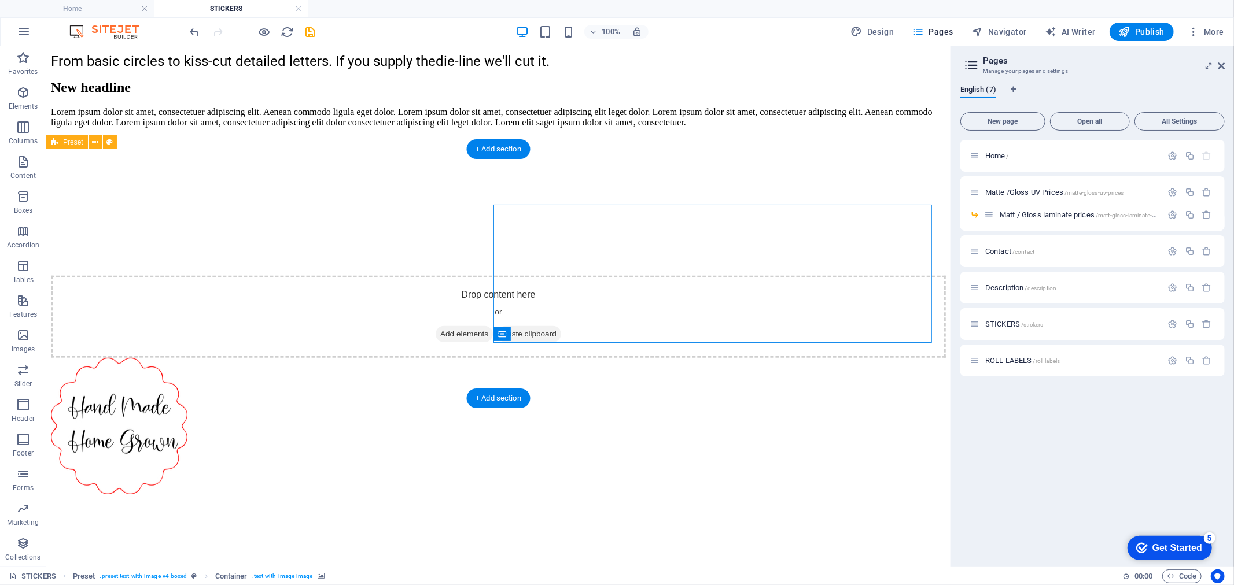
click at [688, 137] on figure at bounding box center [497, 137] width 895 height 0
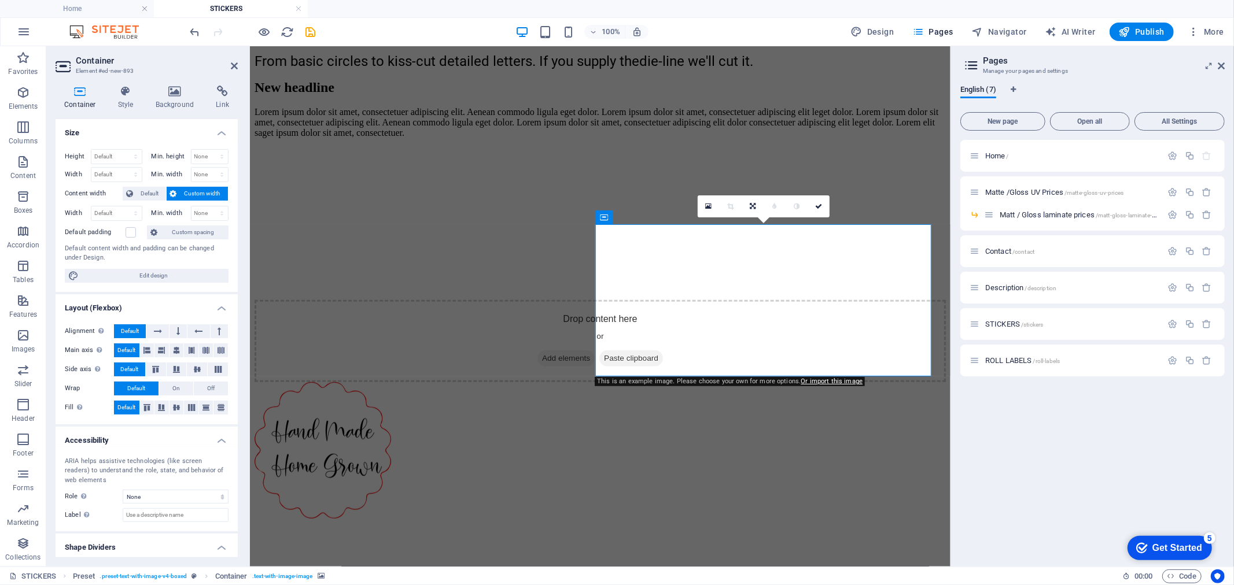
click at [705, 147] on figure at bounding box center [599, 147] width 691 height 0
click at [662, 350] on span "Paste clipboard" at bounding box center [631, 358] width 64 height 16
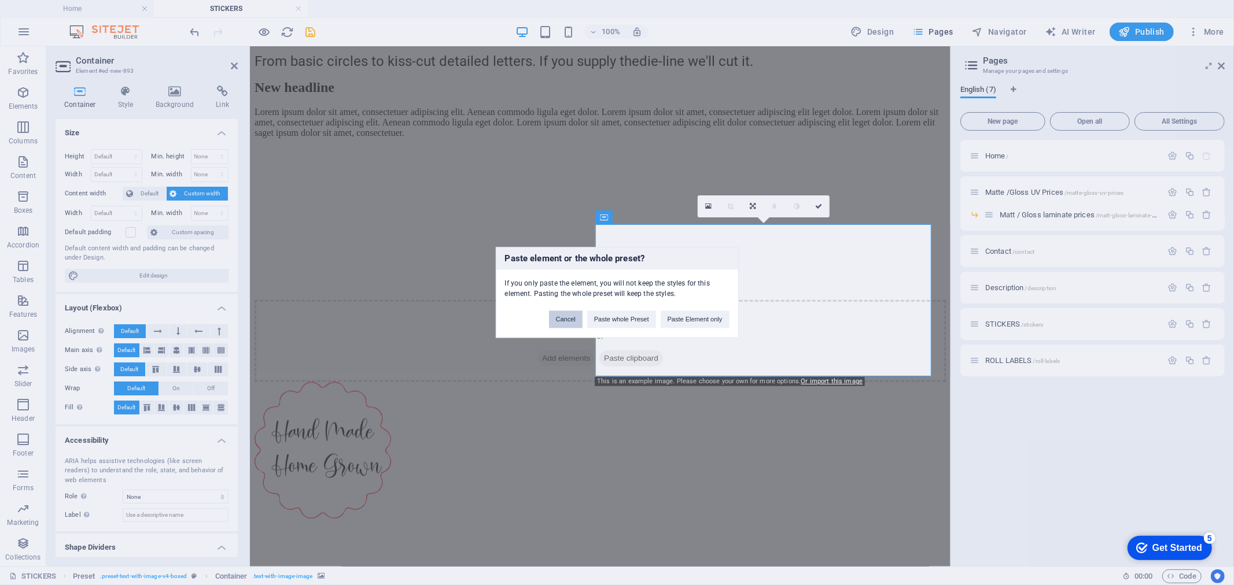
click at [567, 317] on button "Cancel" at bounding box center [566, 319] width 34 height 17
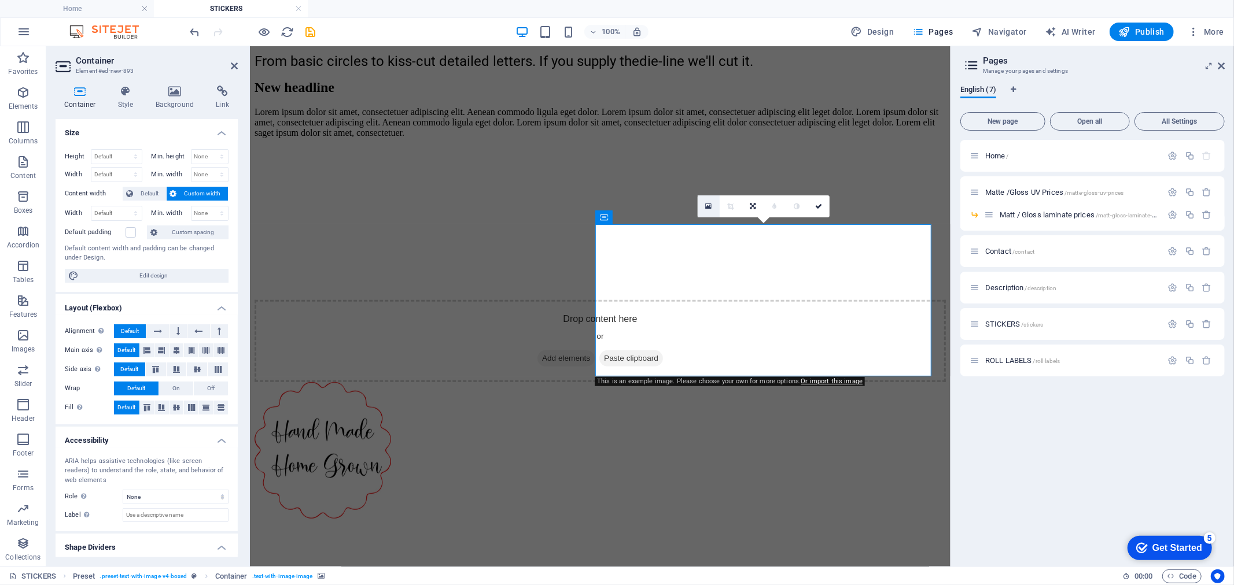
click at [702, 204] on link at bounding box center [709, 207] width 22 height 22
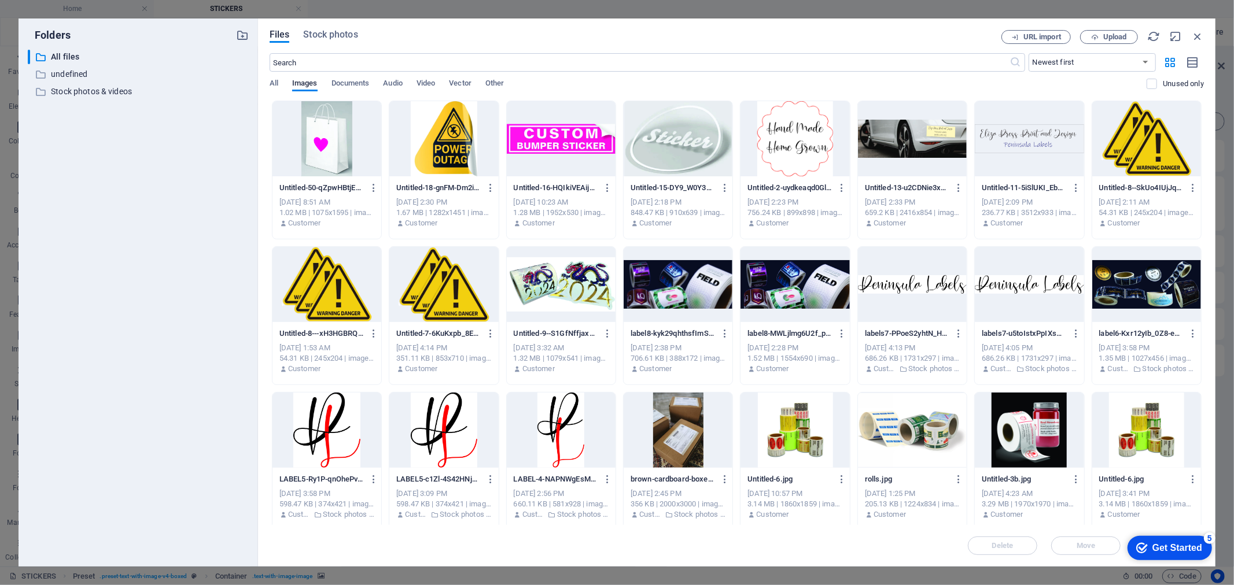
click at [797, 153] on div at bounding box center [794, 138] width 109 height 75
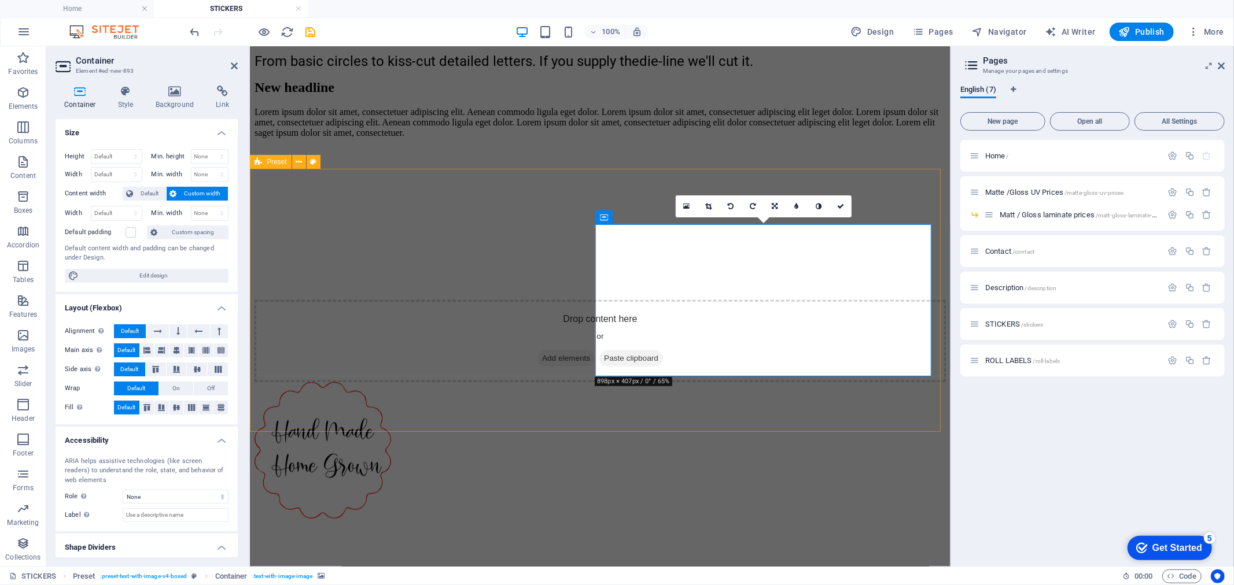
click at [898, 147] on figure at bounding box center [599, 147] width 691 height 0
click at [906, 300] on div "Drop content here or Add elements Paste clipboard" at bounding box center [599, 341] width 691 height 82
click at [594, 350] on span "Add elements" at bounding box center [565, 358] width 57 height 16
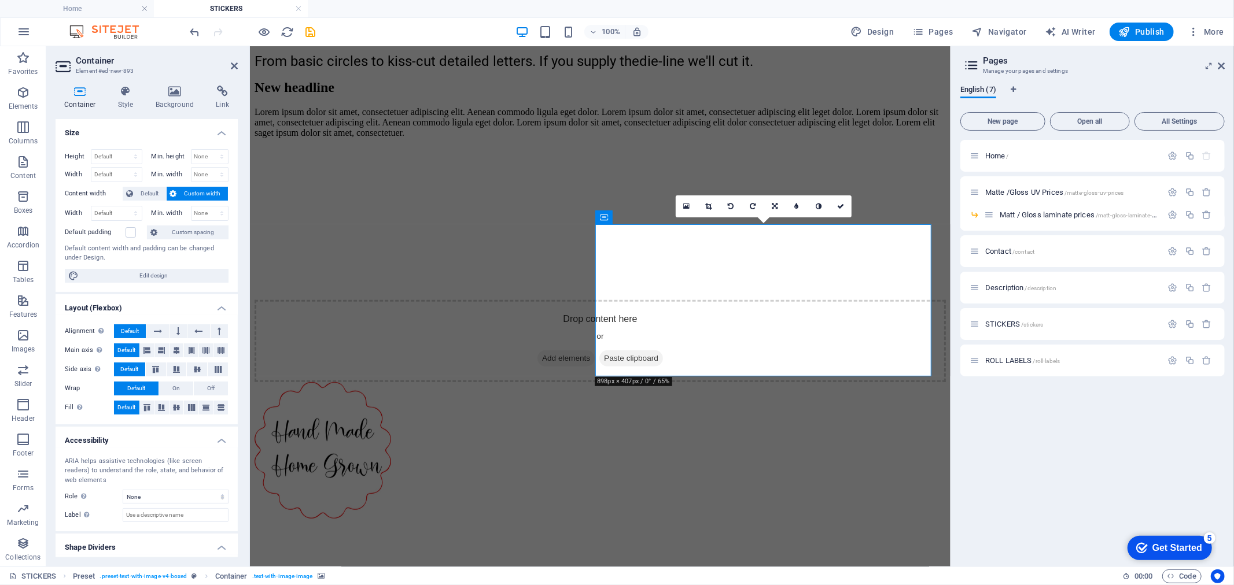
click at [860, 147] on figure at bounding box center [599, 147] width 691 height 0
click at [702, 205] on link at bounding box center [709, 207] width 22 height 22
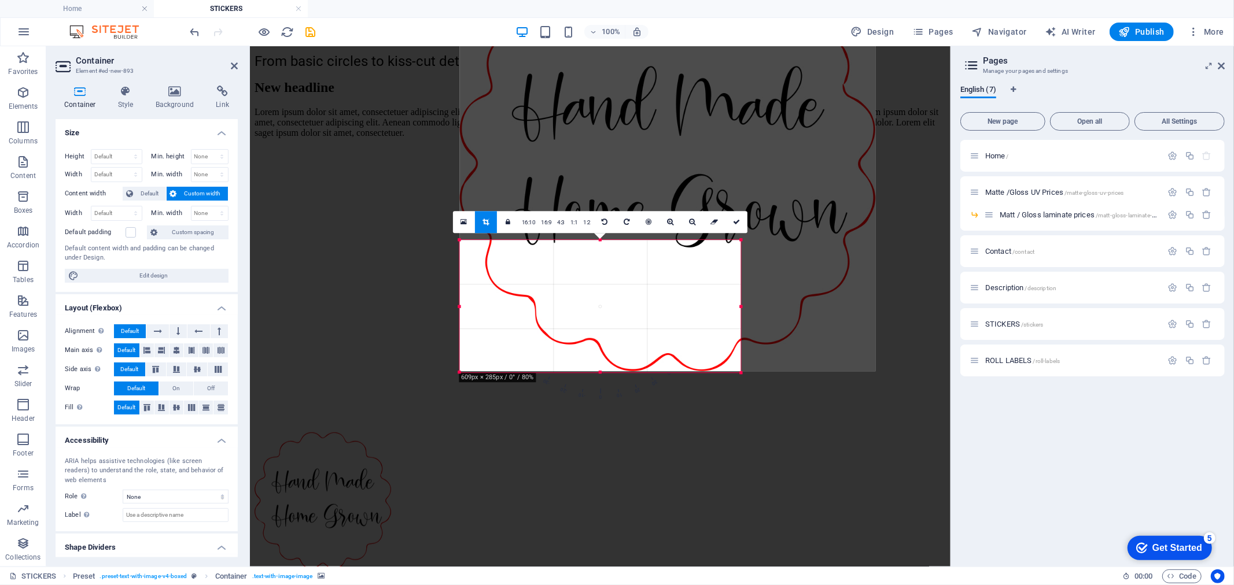
drag, startPoint x: 810, startPoint y: 99, endPoint x: 675, endPoint y: 384, distance: 315.1
click at [675, 373] on div "180 170 160 150 140 130 120 110 100 90 80 70 60 50 40 30 20 10 0 -10 -20 -30 -4…" at bounding box center [600, 306] width 282 height 132
click at [817, 342] on div at bounding box center [667, 164] width 416 height 415
click at [776, 431] on div at bounding box center [600, 320] width 700 height 548
click at [676, 311] on div at bounding box center [667, 164] width 416 height 415
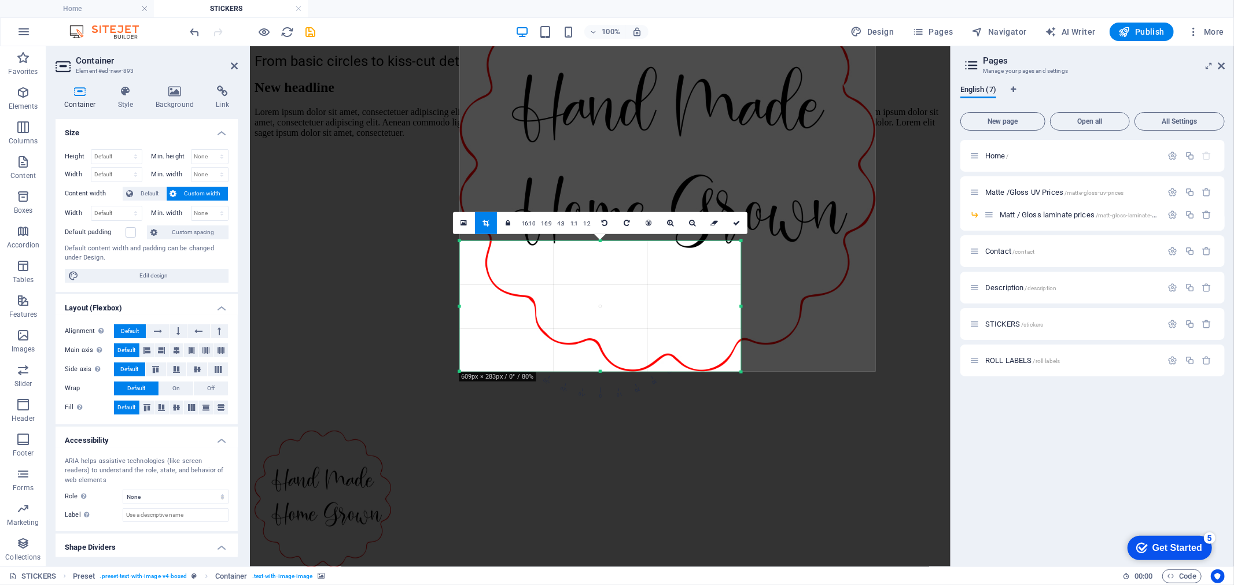
click at [676, 311] on div at bounding box center [667, 164] width 416 height 415
click at [482, 216] on link at bounding box center [486, 223] width 22 height 22
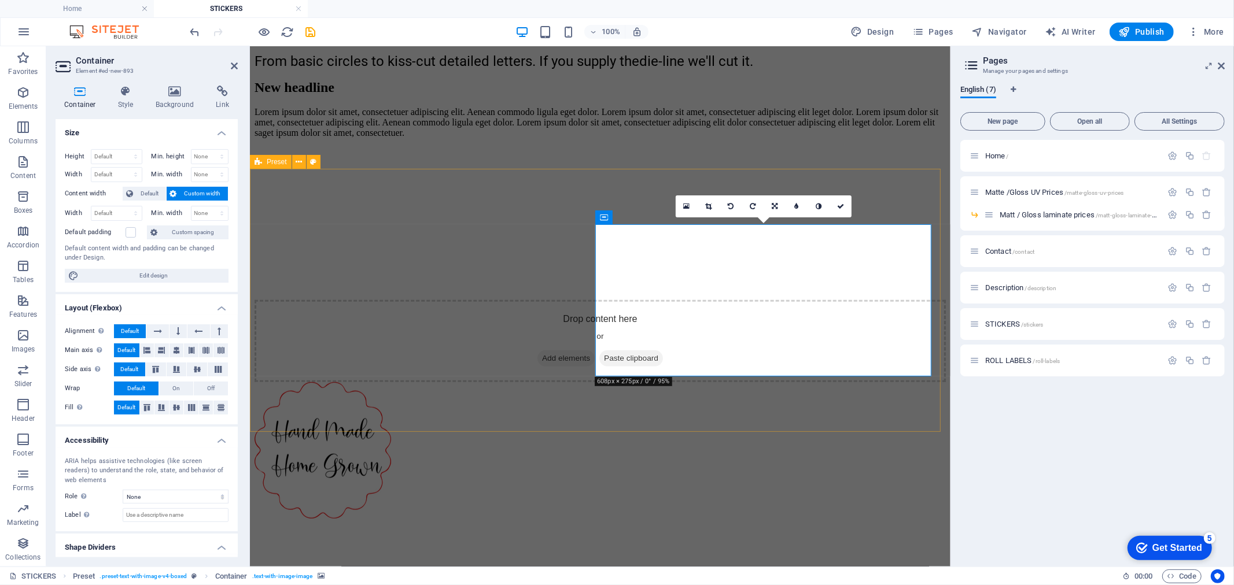
click at [674, 382] on div "New headline Lorem ipsum dolor sit amet, consectetuer adipiscing elit. Aenean c…" at bounding box center [599, 230] width 691 height 303
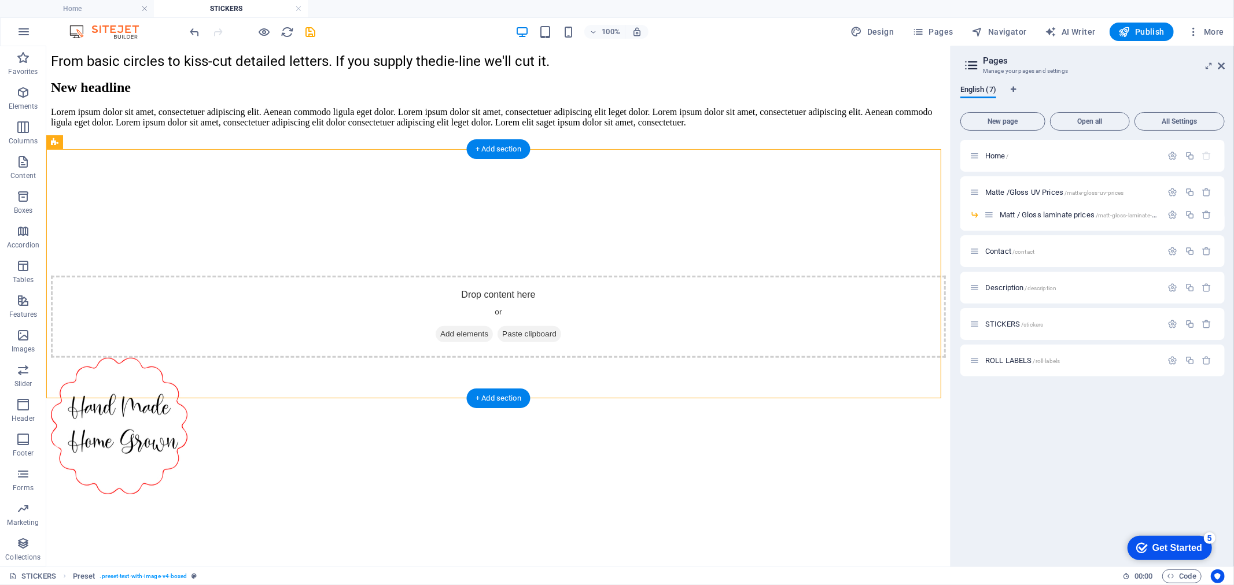
click at [699, 137] on figure at bounding box center [497, 137] width 895 height 0
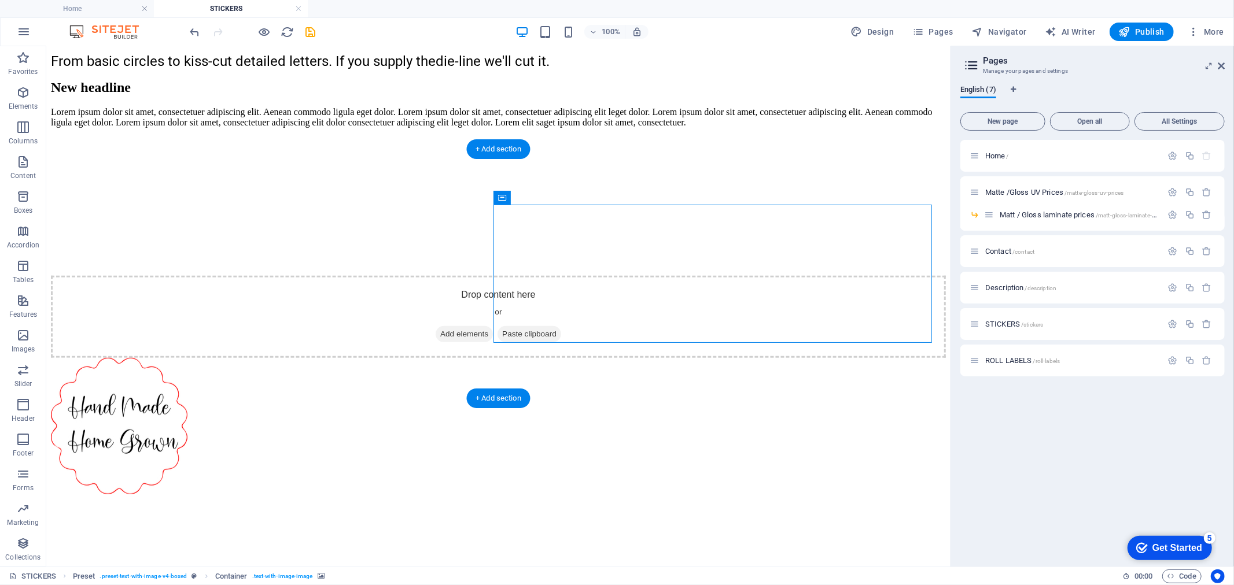
click at [699, 137] on figure at bounding box center [497, 137] width 895 height 0
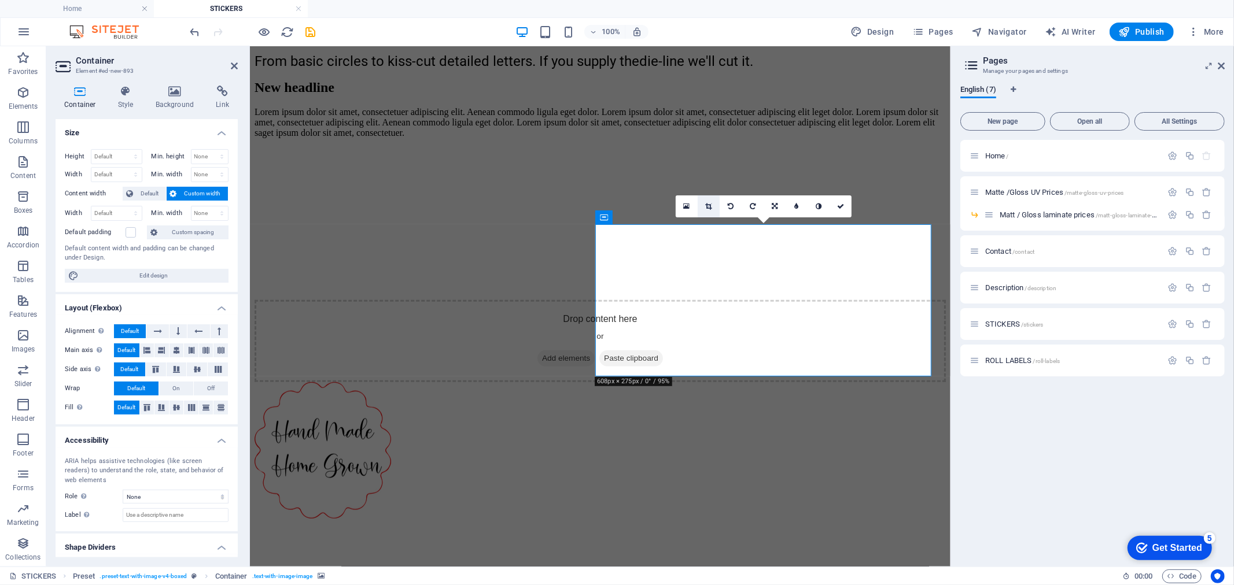
click at [707, 198] on link at bounding box center [709, 207] width 22 height 22
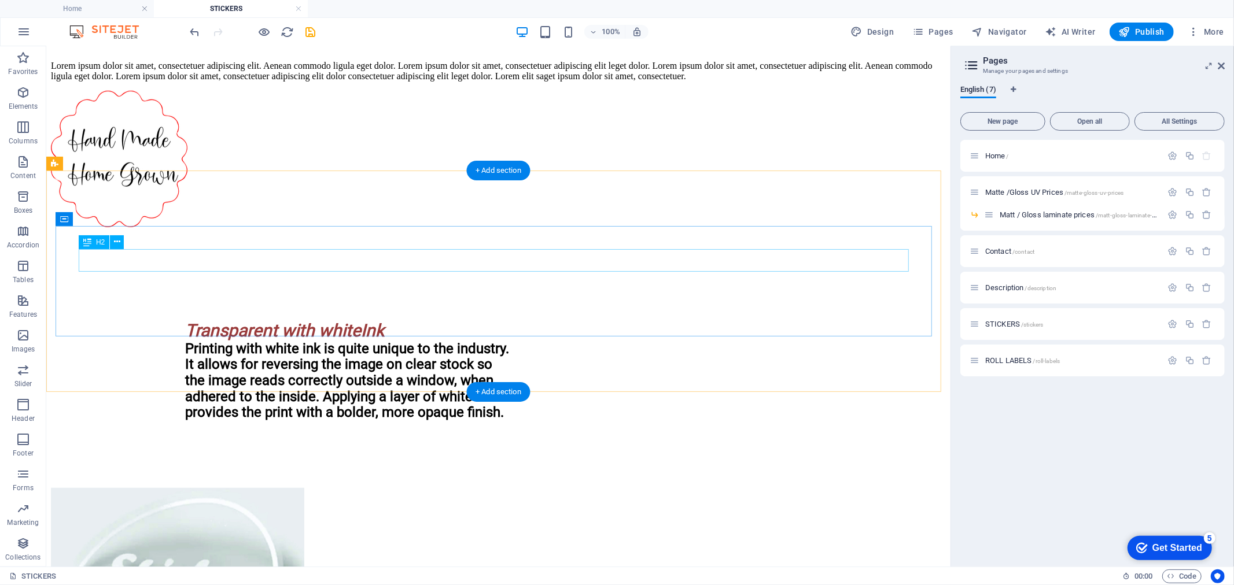
scroll to position [305, 0]
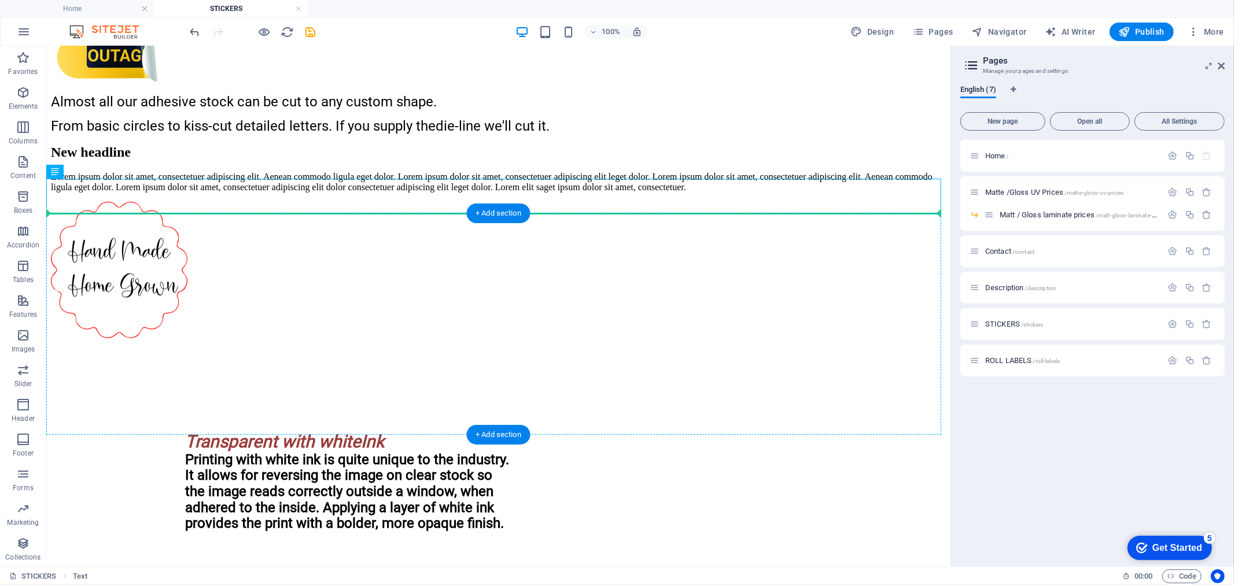
drag, startPoint x: 109, startPoint y: 216, endPoint x: 71, endPoint y: 298, distance: 91.1
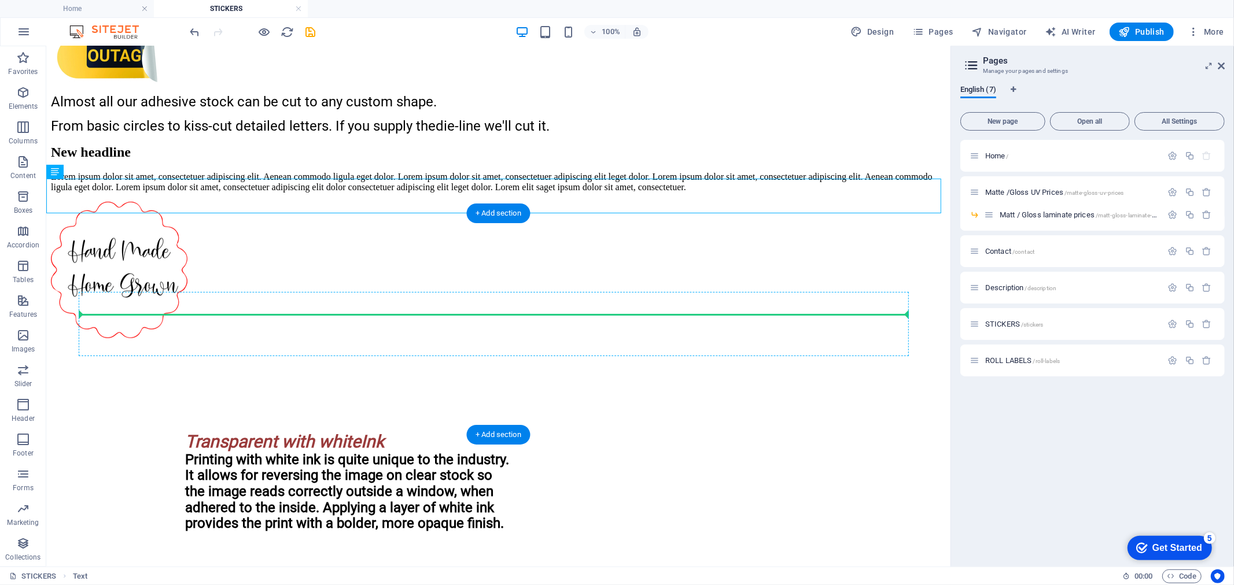
drag, startPoint x: 108, startPoint y: 215, endPoint x: 87, endPoint y: 314, distance: 100.6
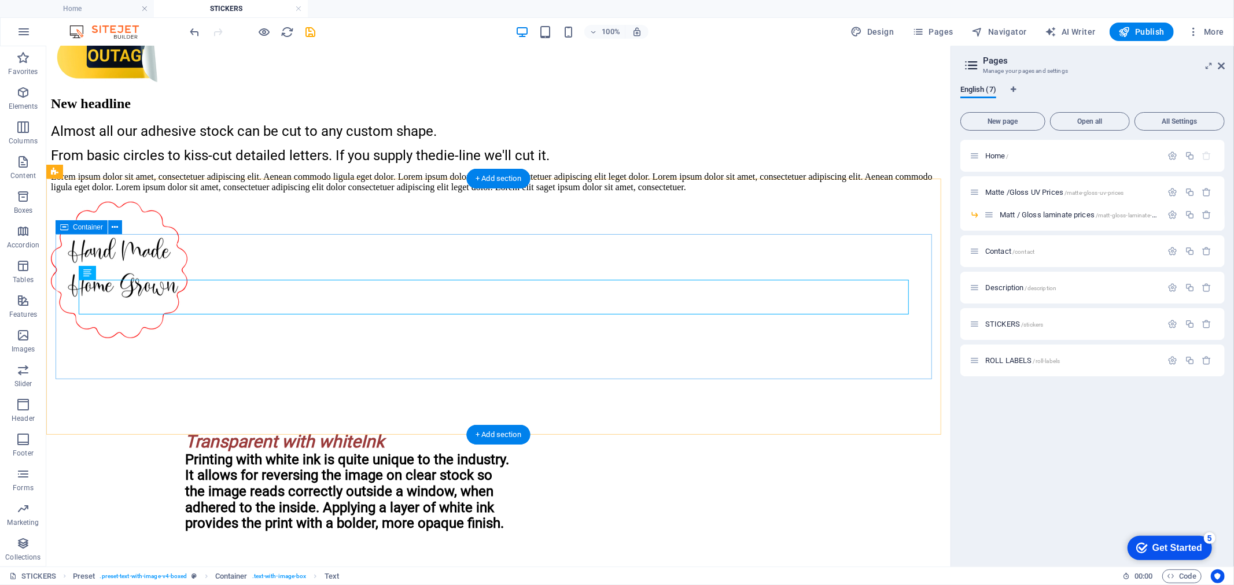
click at [75, 192] on div "New headline Almost all our adhesive stock can be cut to any custom shape. From…" at bounding box center [497, 143] width 895 height 97
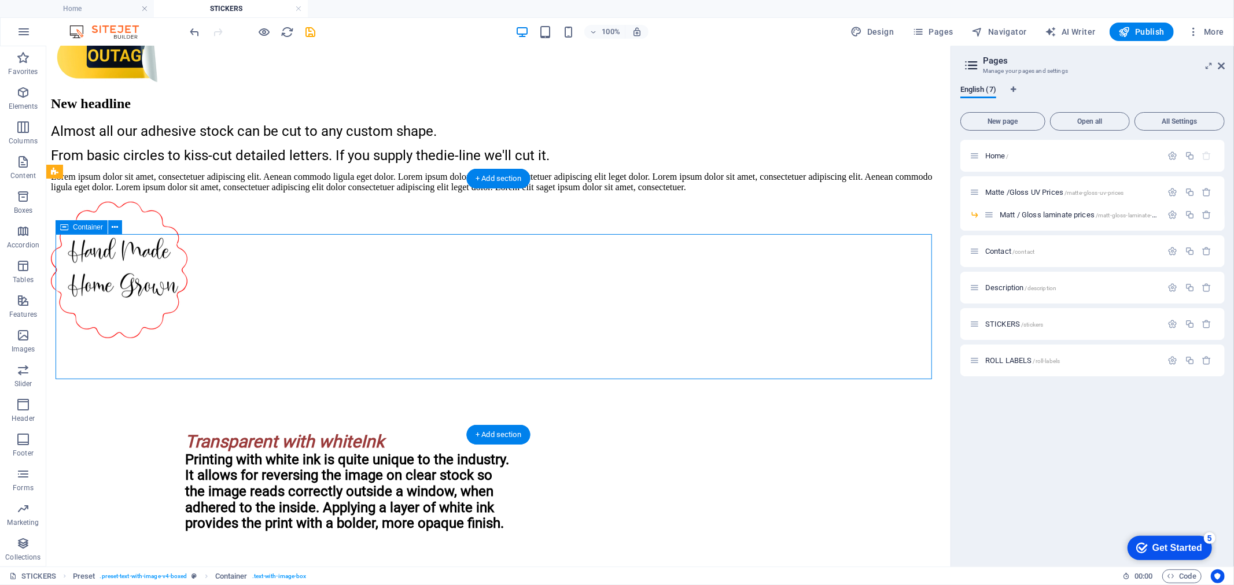
click at [76, 192] on div "New headline Almost all our adhesive stock can be cut to any custom shape. From…" at bounding box center [497, 143] width 895 height 97
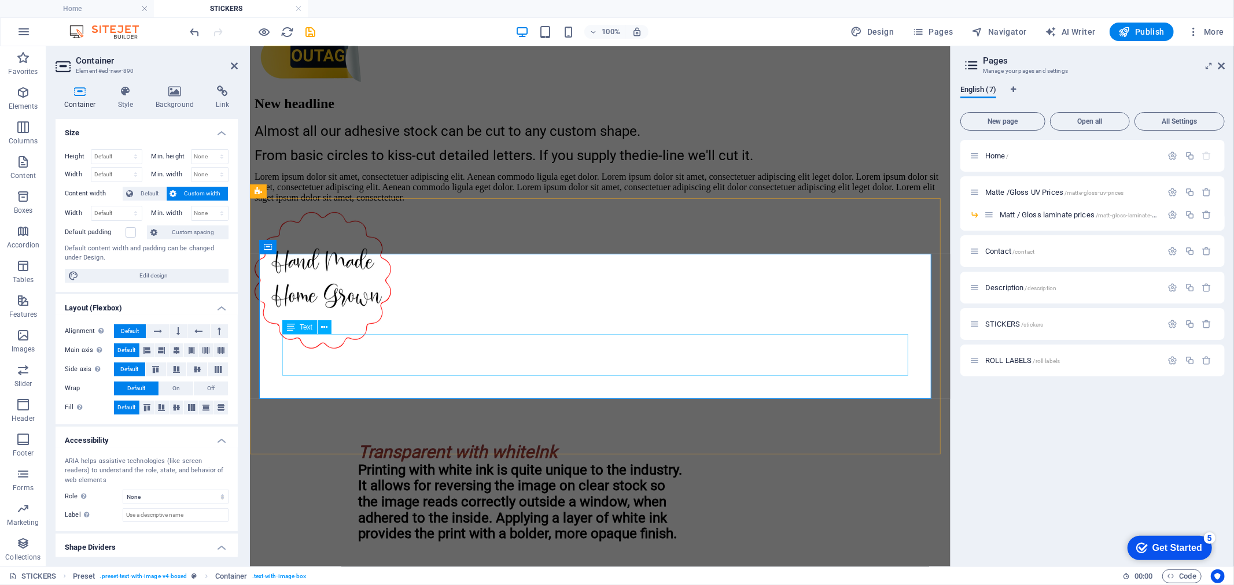
click at [283, 202] on div "Lorem ipsum dolor sit amet, consectetuer adipiscing elit. Aenean commodo ligula…" at bounding box center [599, 186] width 691 height 31
click at [323, 327] on icon at bounding box center [325, 328] width 6 height 12
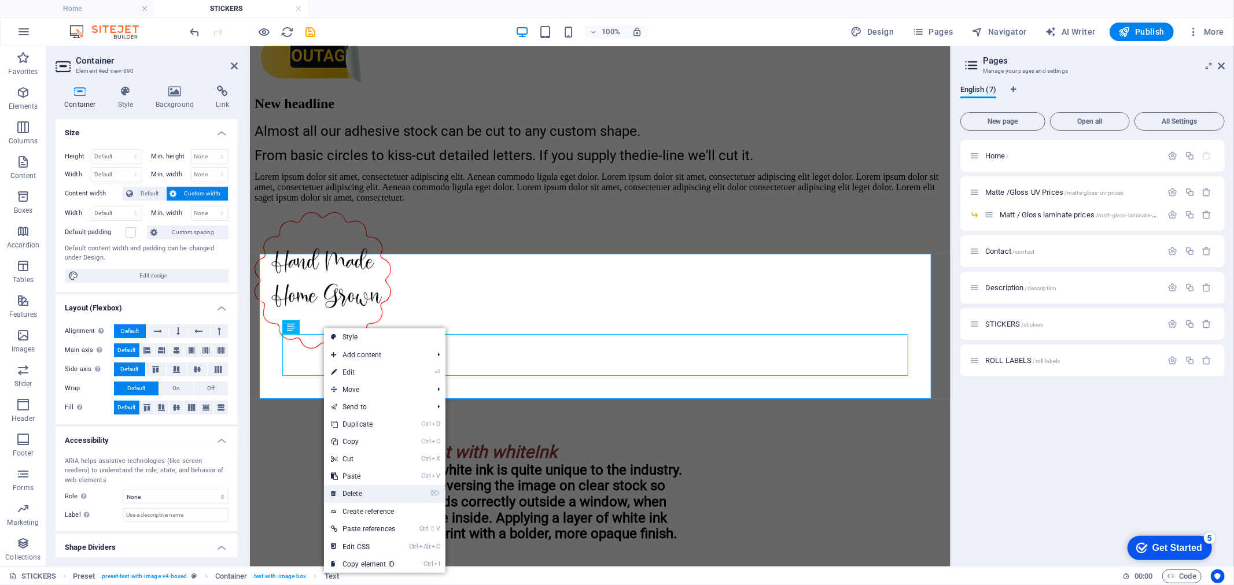
click at [370, 500] on link "⌦ Delete" at bounding box center [363, 493] width 78 height 17
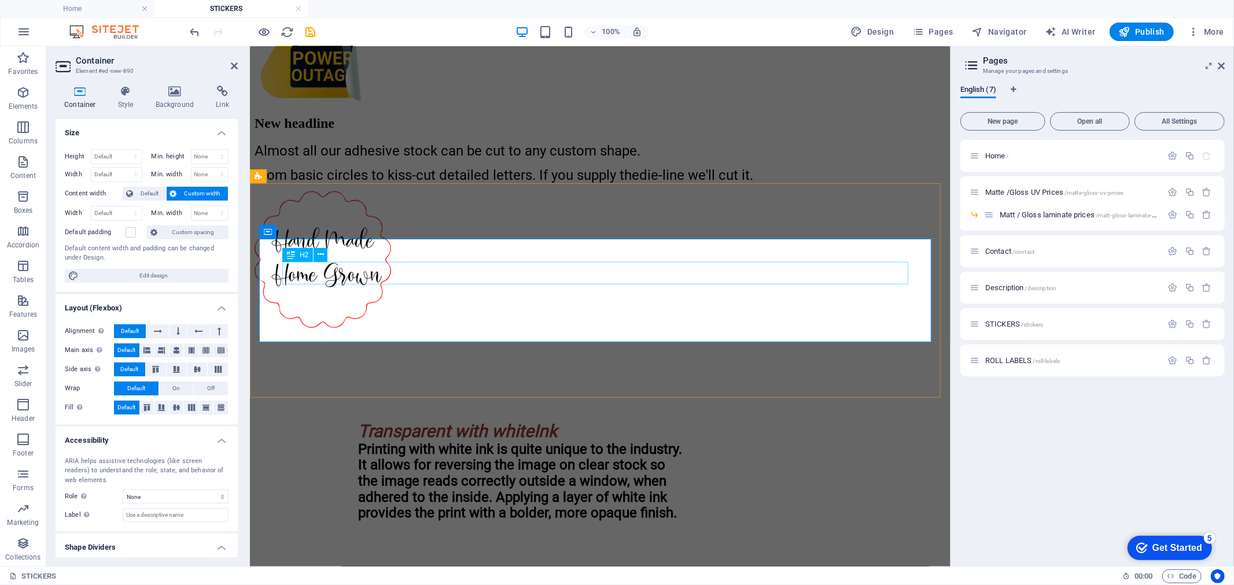
scroll to position [321, 0]
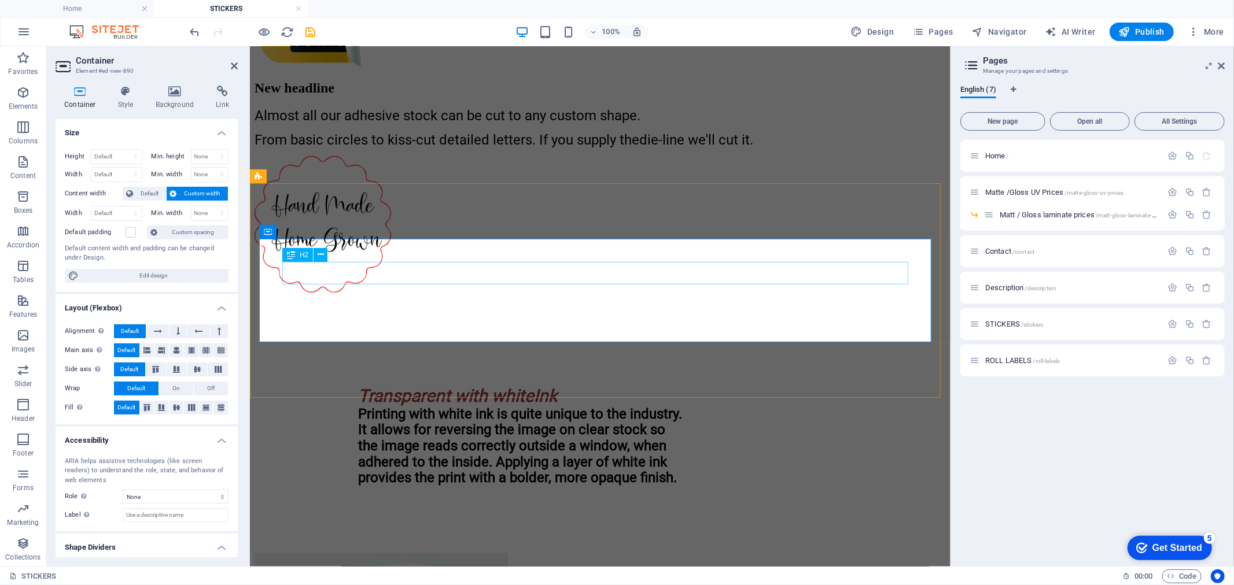
click at [283, 95] on div "New headline" at bounding box center [599, 88] width 691 height 16
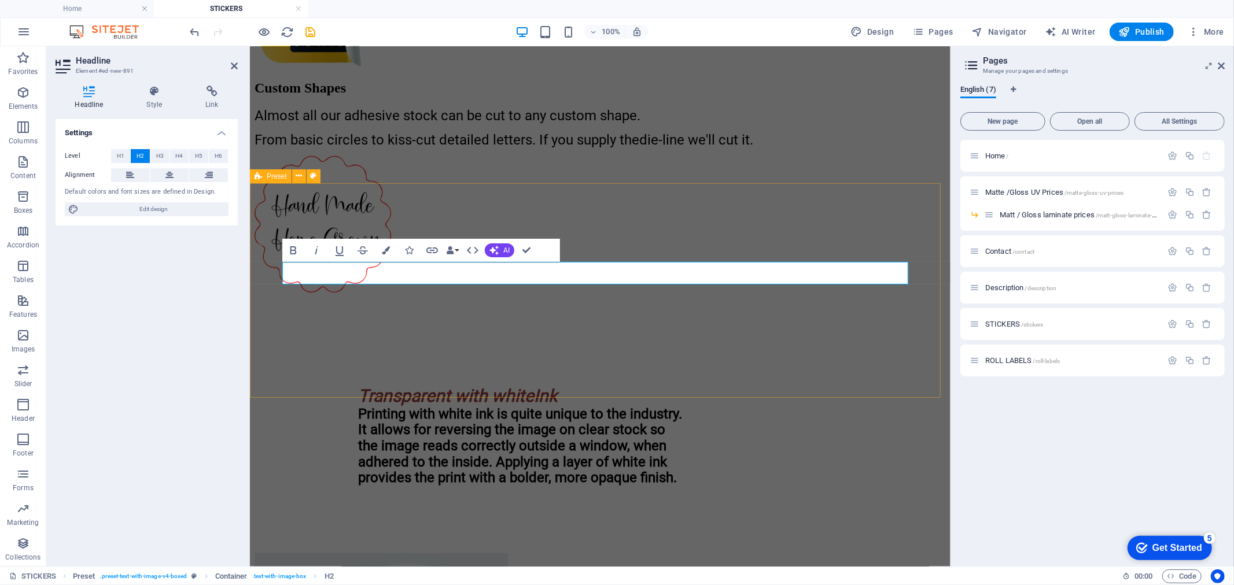
click at [706, 146] on div "Custom Shapes Almost all our adhesive stock can be cut to any custom shape. Fro…" at bounding box center [599, 113] width 691 height 67
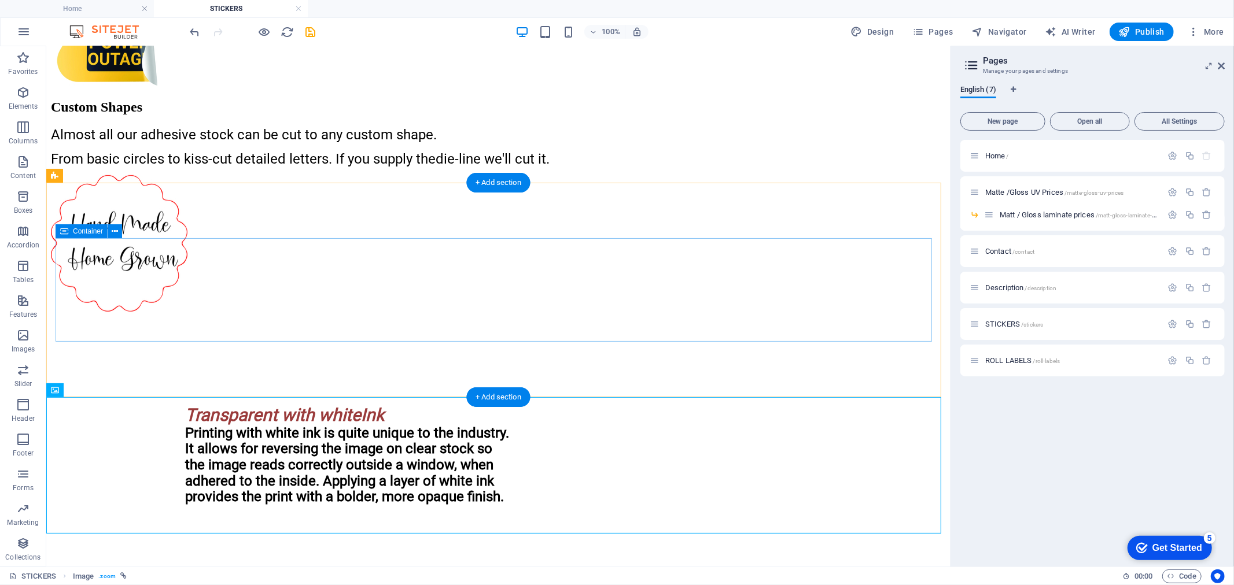
drag, startPoint x: 117, startPoint y: 434, endPoint x: 928, endPoint y: 262, distance: 829.5
click at [1218, 65] on icon at bounding box center [1221, 65] width 7 height 9
